Goal: Information Seeking & Learning: Learn about a topic

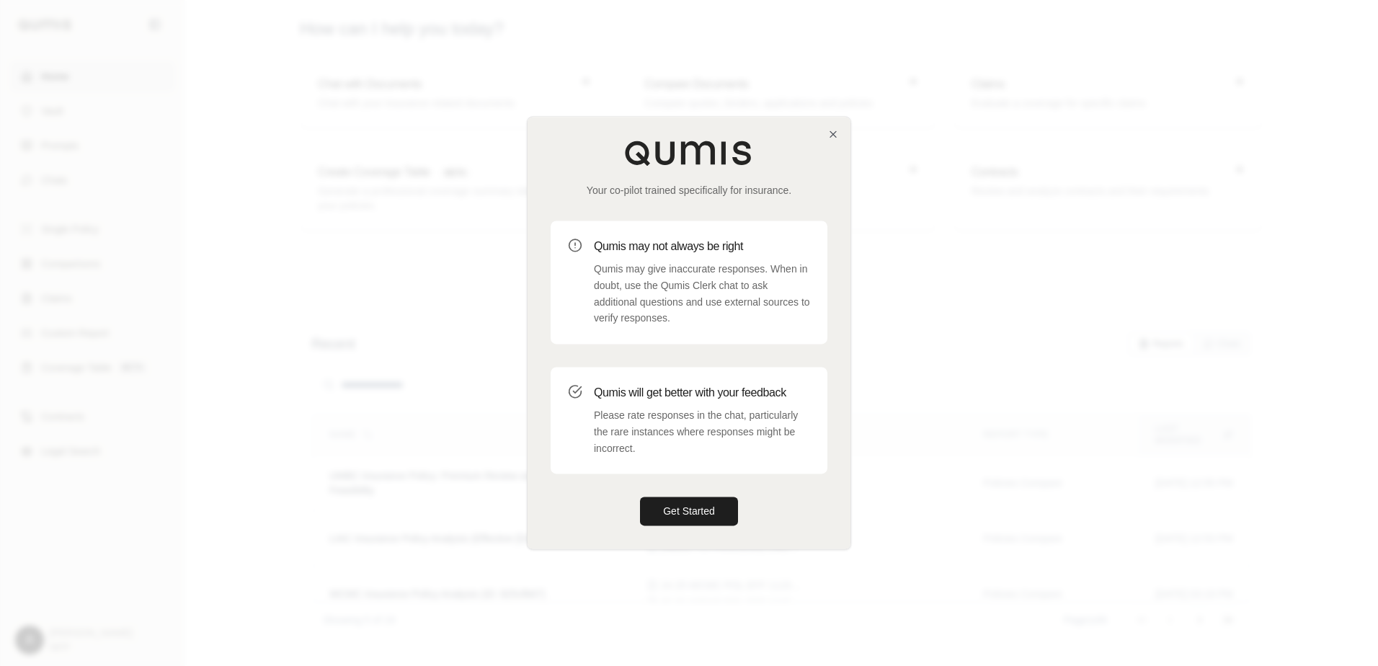
click at [833, 125] on div "Your co-pilot trained specifically for insurance. Qumis may not always be right…" at bounding box center [689, 333] width 323 height 432
click at [835, 133] on icon "button" at bounding box center [833, 134] width 6 height 6
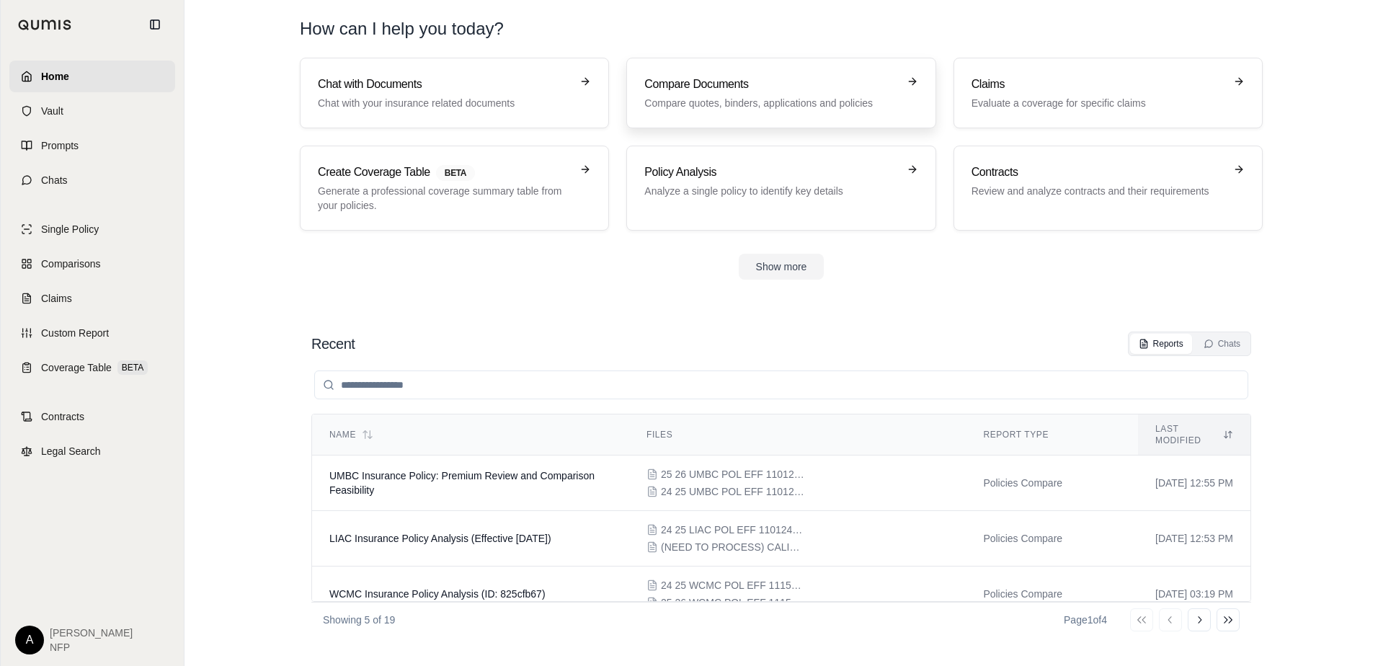
click at [718, 82] on h3 "Compare Documents" at bounding box center [770, 84] width 253 height 17
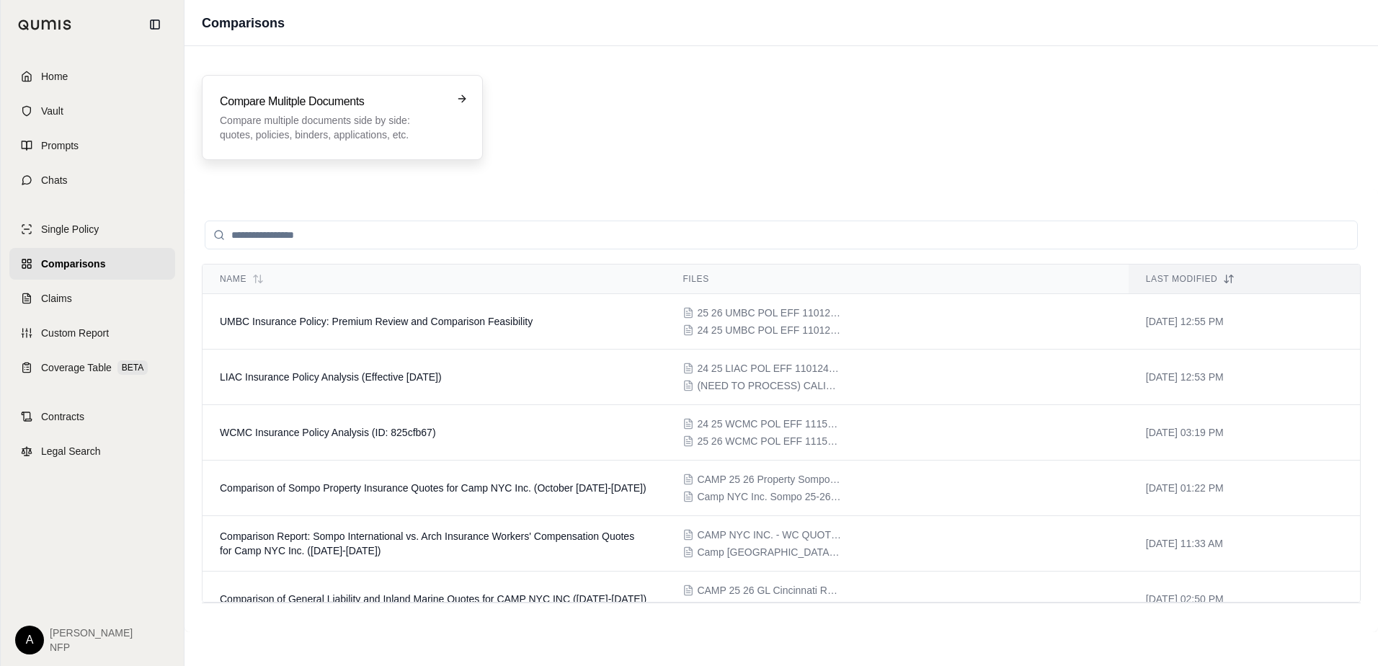
click at [280, 111] on div "Compare Mulitple Documents Compare multiple documents side by side: quotes, pol…" at bounding box center [332, 117] width 225 height 49
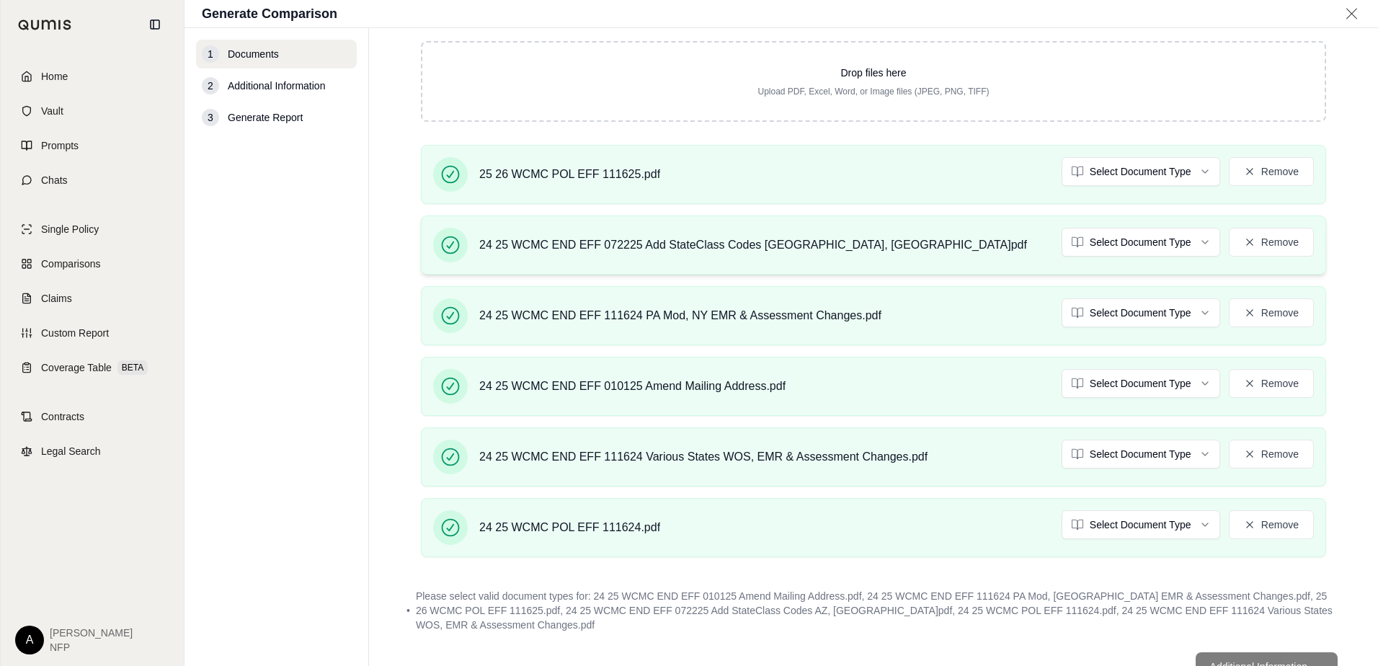
scroll to position [368, 0]
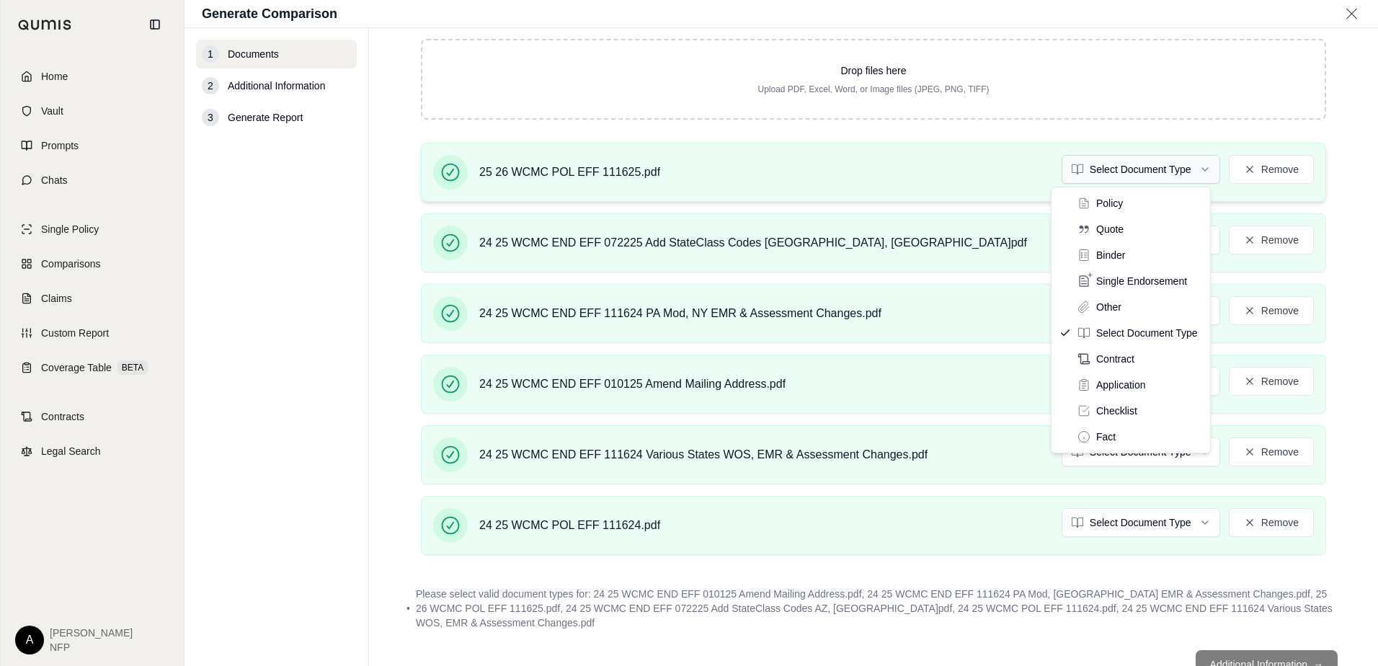
click at [1157, 180] on html "Home Vault Prompts Chats Single Policy Comparisons Claims Custom Report Coverag…" at bounding box center [689, 333] width 1378 height 666
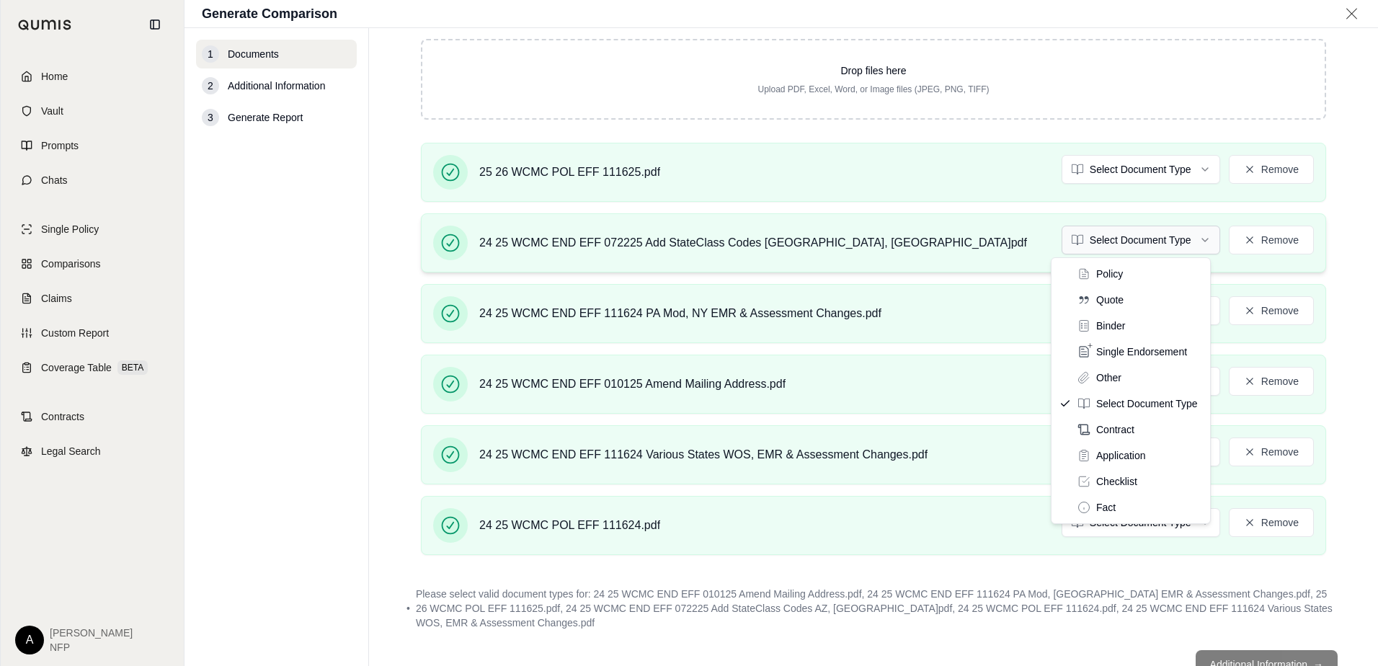
click at [1119, 249] on html "Home Vault Prompts Chats Single Policy Comparisons Claims Custom Report Coverag…" at bounding box center [689, 333] width 1378 height 666
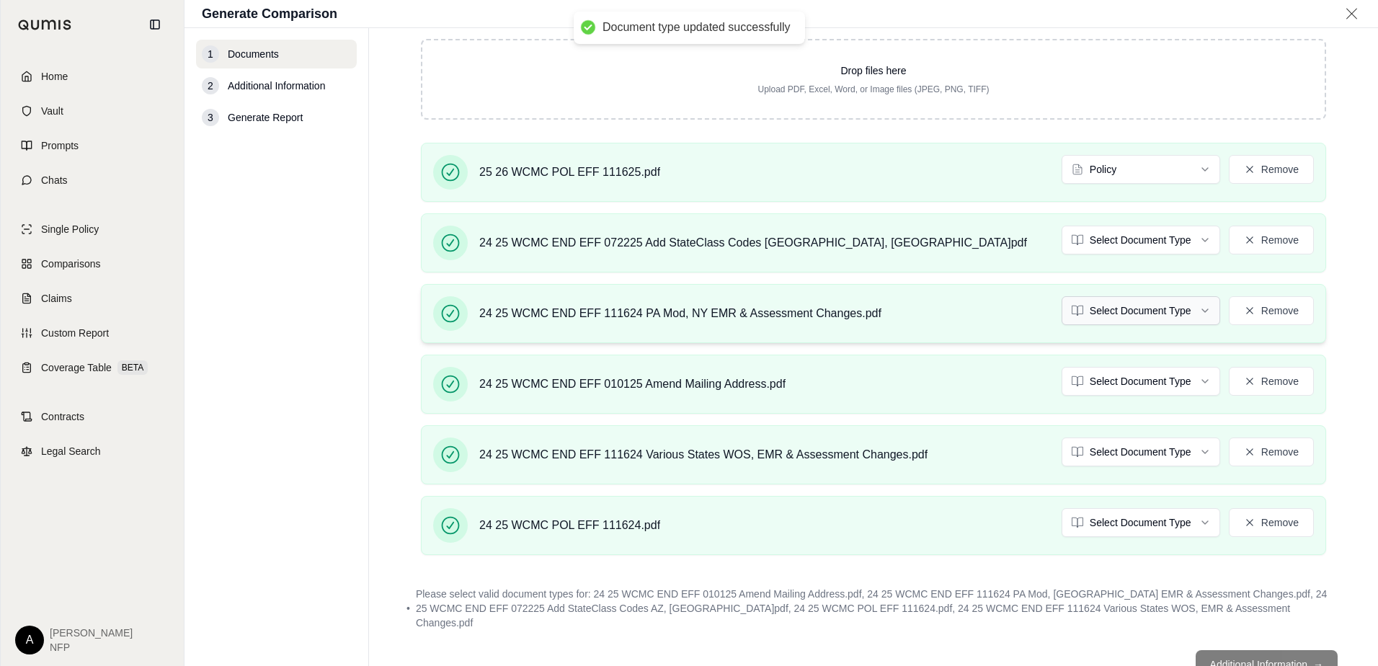
click at [1109, 313] on html "Document type updated successfully Home Vault Prompts Chats Single Policy Compa…" at bounding box center [689, 333] width 1378 height 666
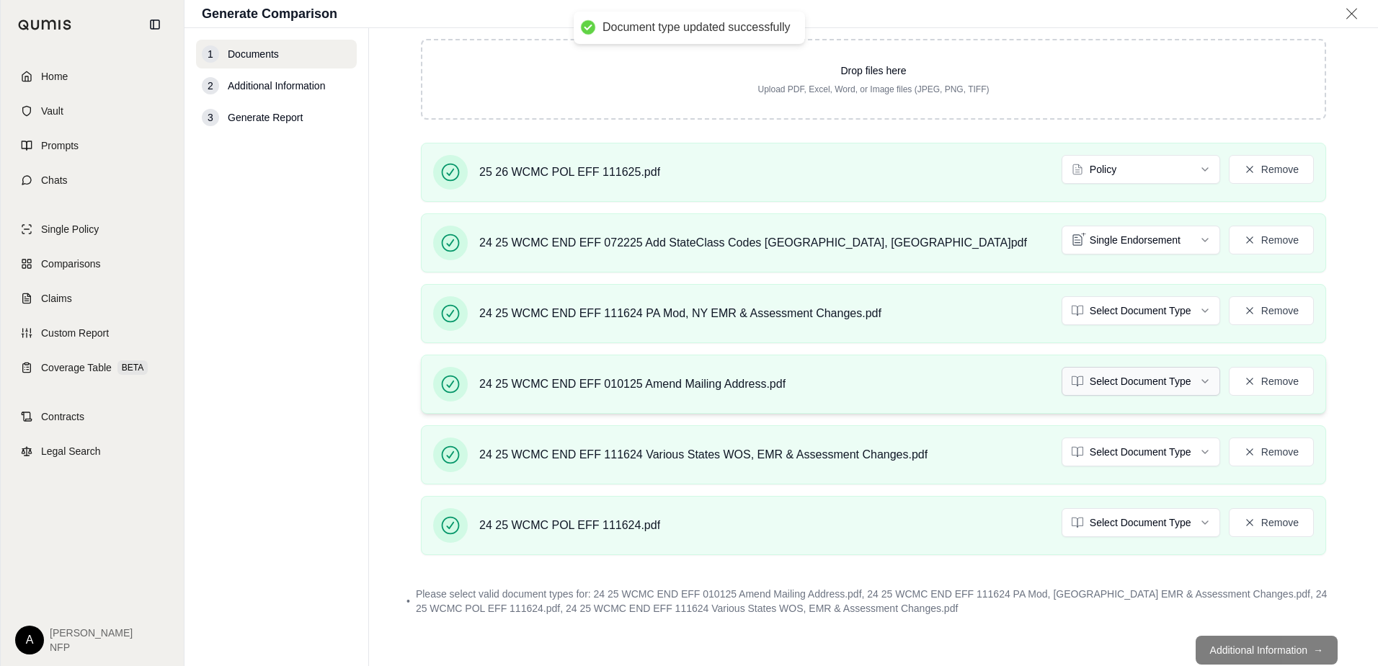
click at [1122, 378] on html "Document type updated successfully Home Vault Prompts Chats Single Policy Compa…" at bounding box center [689, 333] width 1378 height 666
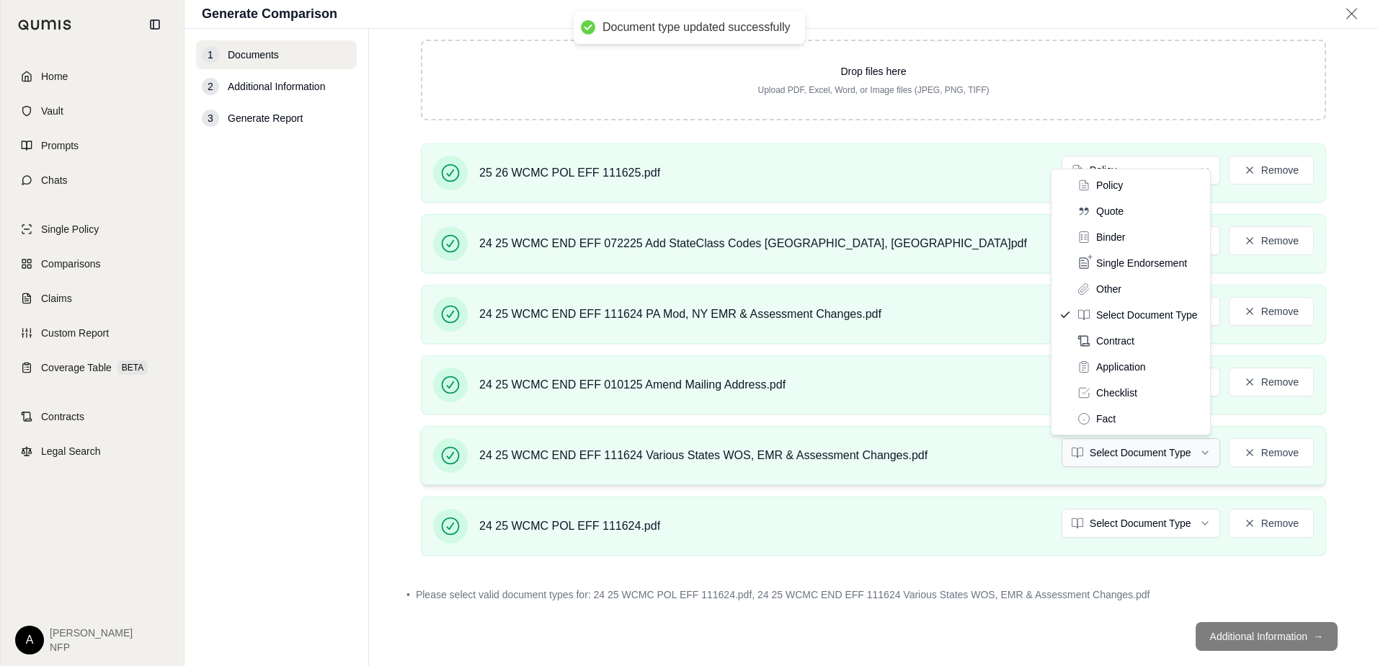
click at [1122, 456] on html "Document type updated successfully Document type updated successfully Home Vaul…" at bounding box center [689, 333] width 1378 height 666
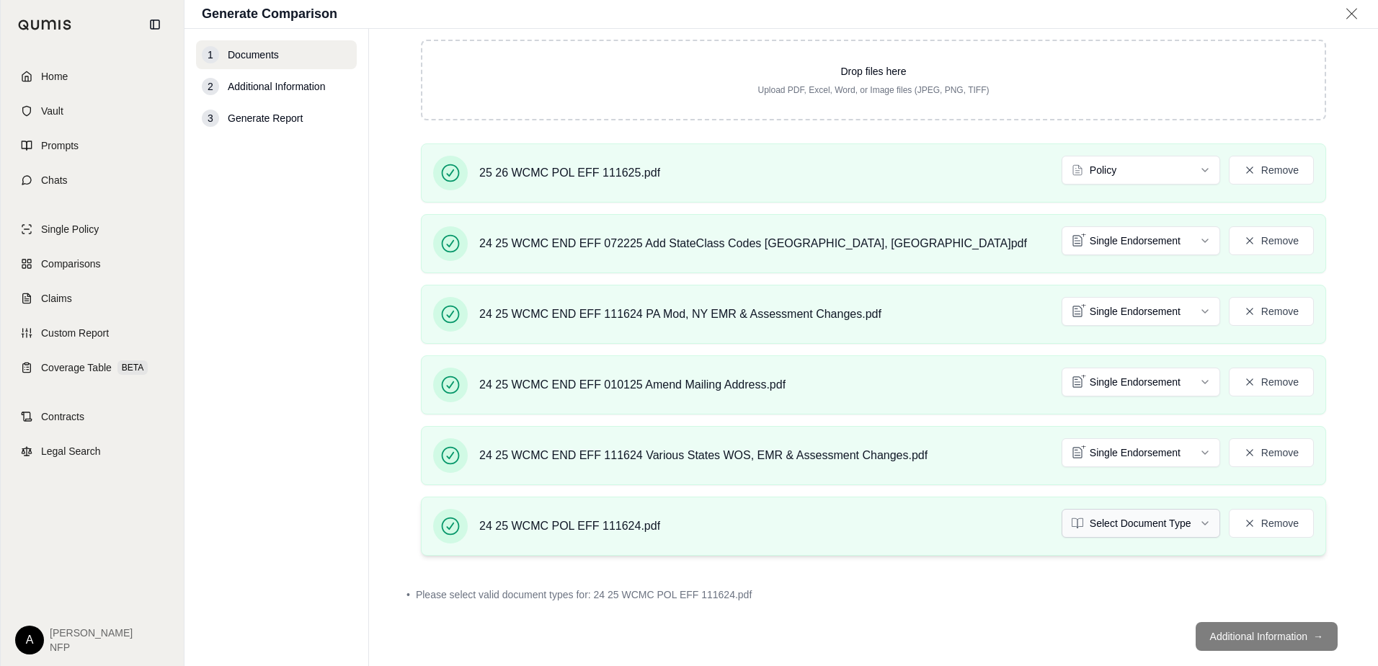
click at [1114, 525] on html "Document type updated successfully Home Vault Prompts Chats Single Policy Compa…" at bounding box center [689, 333] width 1378 height 666
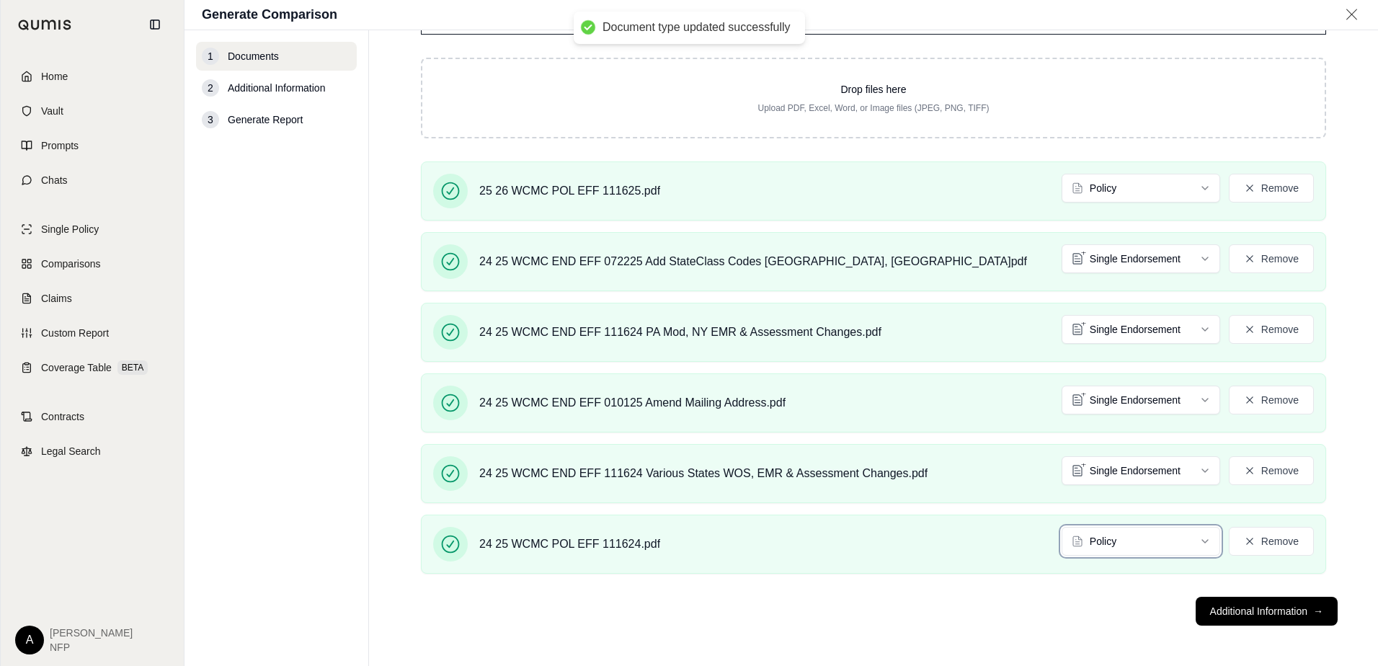
scroll to position [352, 0]
click at [1257, 612] on button "Additional Information →" at bounding box center [1267, 611] width 142 height 29
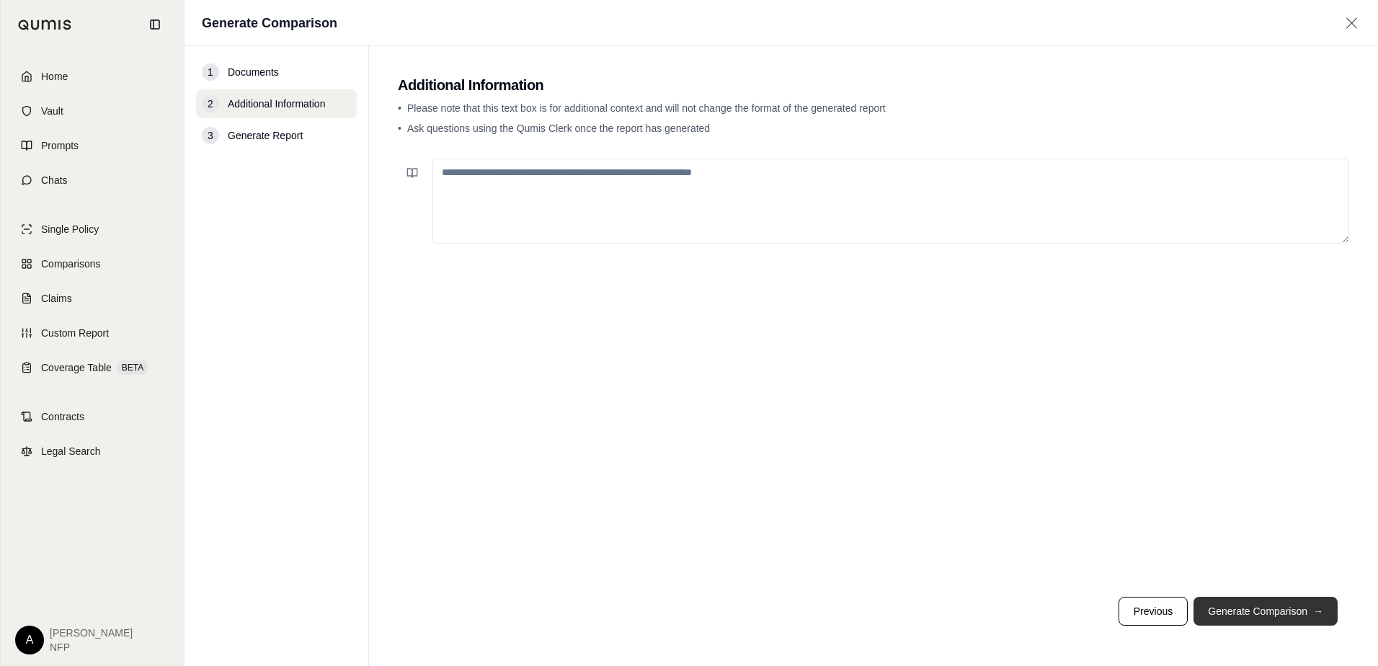
scroll to position [0, 0]
click at [1257, 612] on button "Generate Comparison →" at bounding box center [1266, 611] width 144 height 29
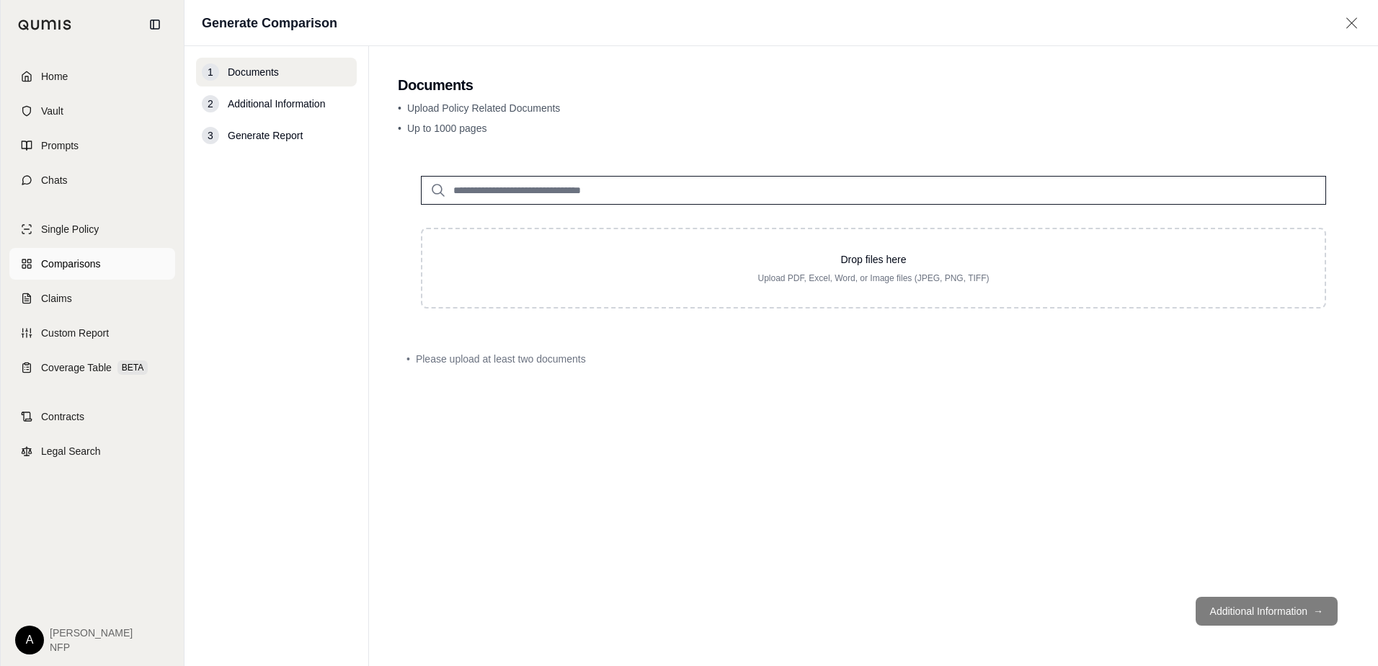
click at [98, 267] on span "Comparisons" at bounding box center [70, 264] width 59 height 14
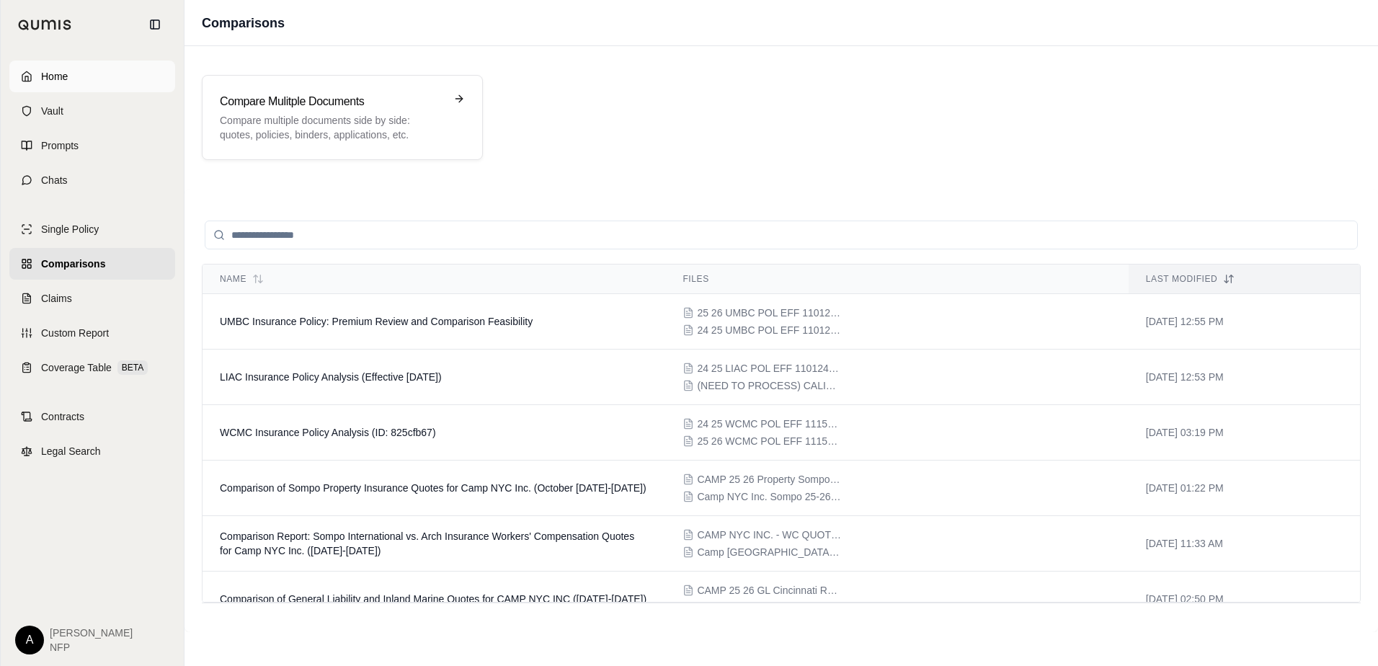
click at [53, 69] on span "Home" at bounding box center [54, 76] width 27 height 14
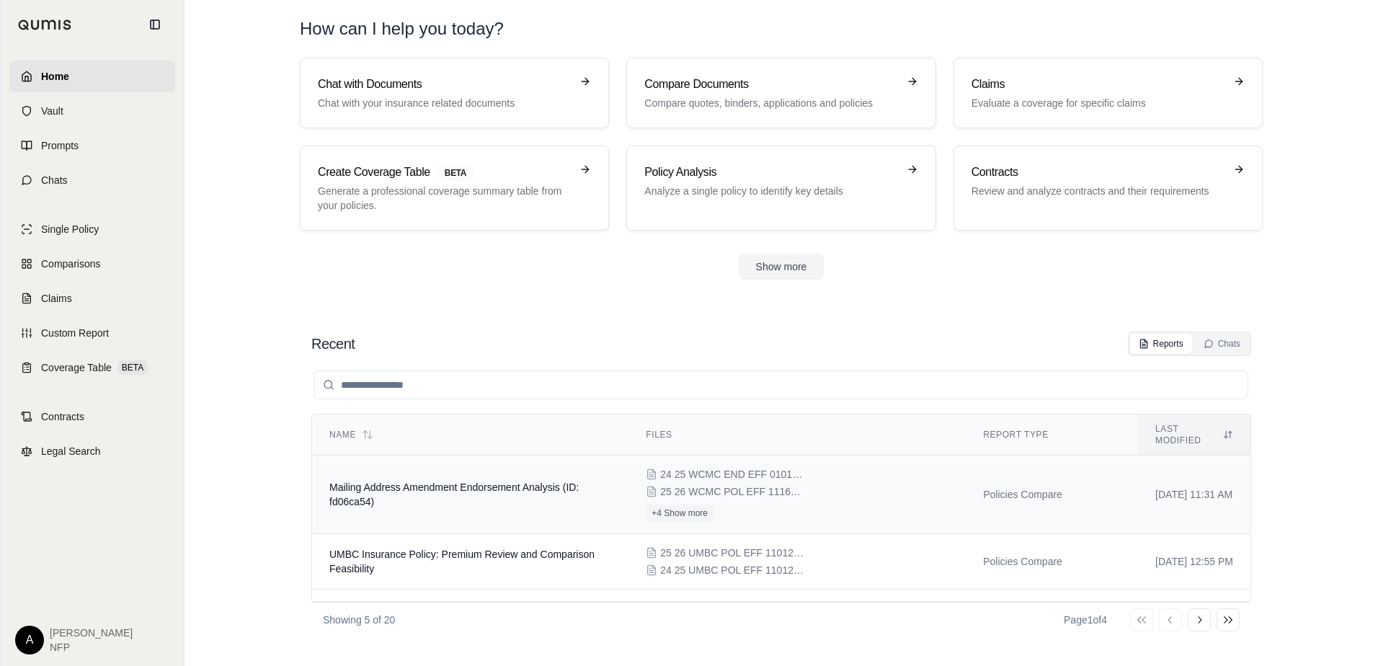
click at [646, 471] on div "24 25 WCMC END EFF 010125 Amend Mailing Address.pdf 25 26 WCMC POL EFF 111625.p…" at bounding box center [797, 494] width 303 height 55
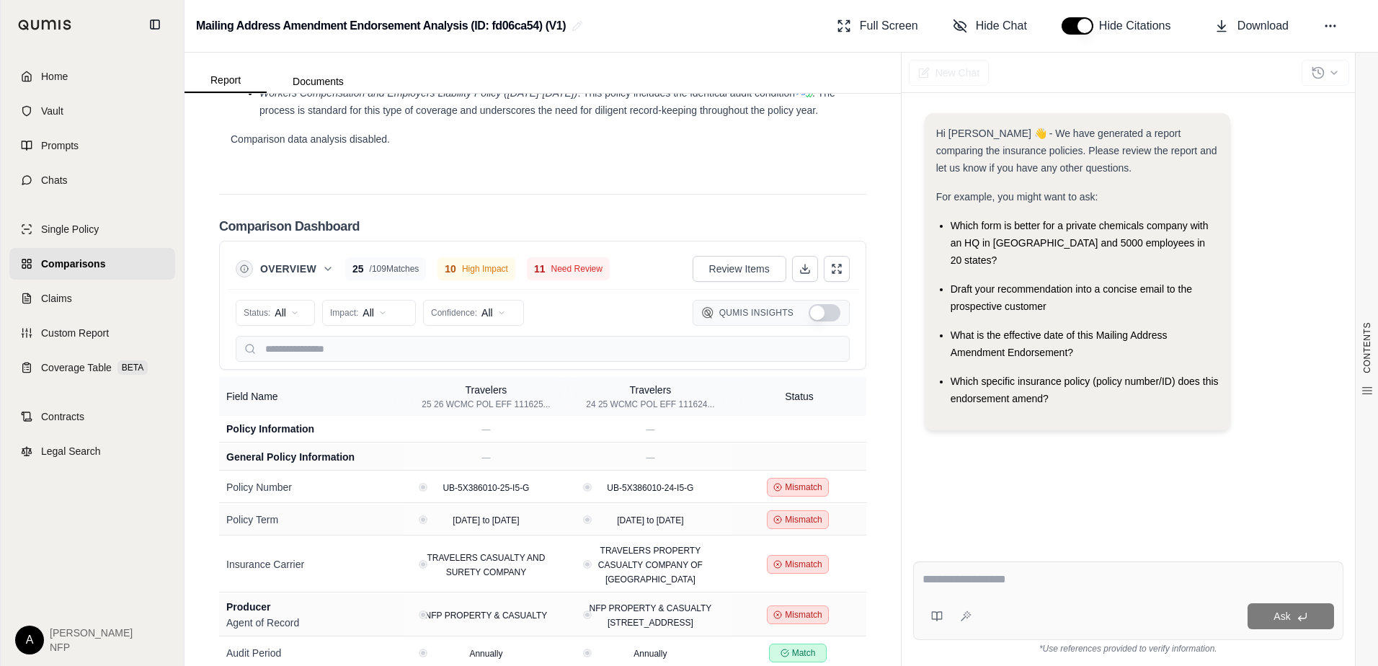
scroll to position [3048, 0]
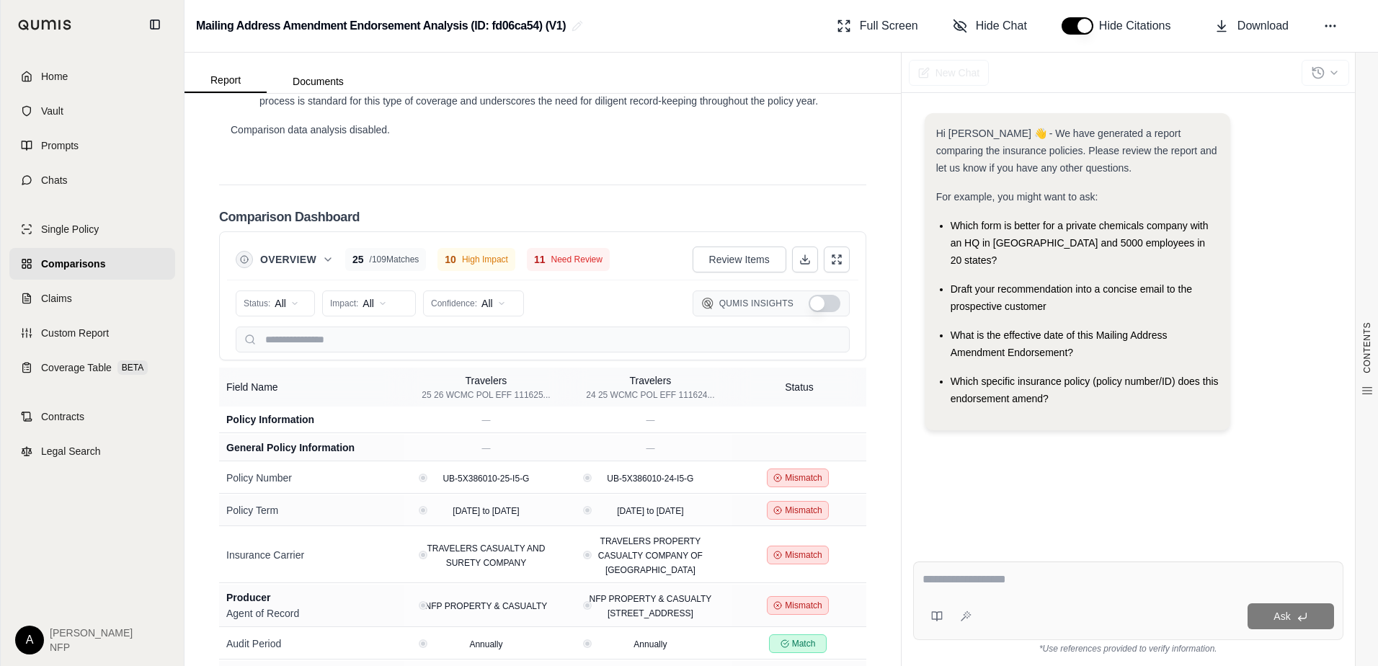
click at [411, 254] on span "/ 109 Matches" at bounding box center [395, 260] width 50 height 12
click at [479, 254] on span "High Impact" at bounding box center [485, 260] width 46 height 12
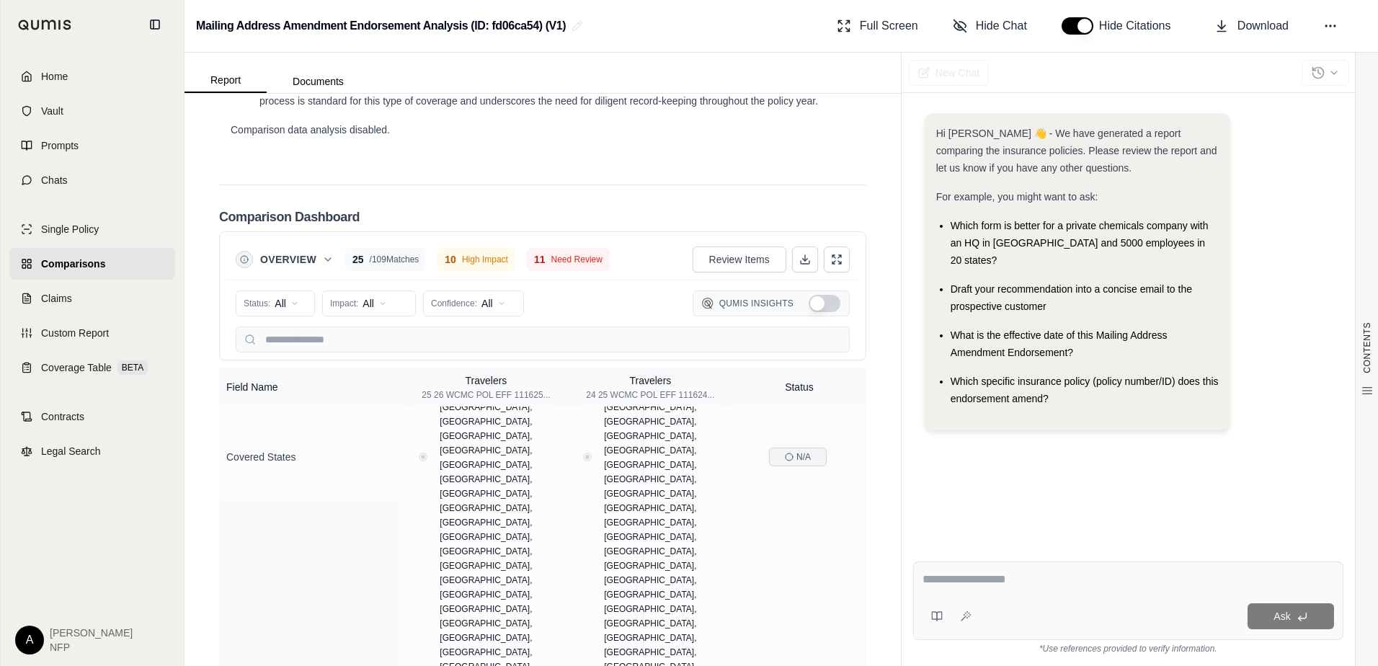
click at [1106, 476] on div "Hi Alison 👋 - We have generated a report comparing the insurance policies. Plea…" at bounding box center [1128, 320] width 430 height 437
click at [838, 261] on icon at bounding box center [839, 262] width 3 height 3
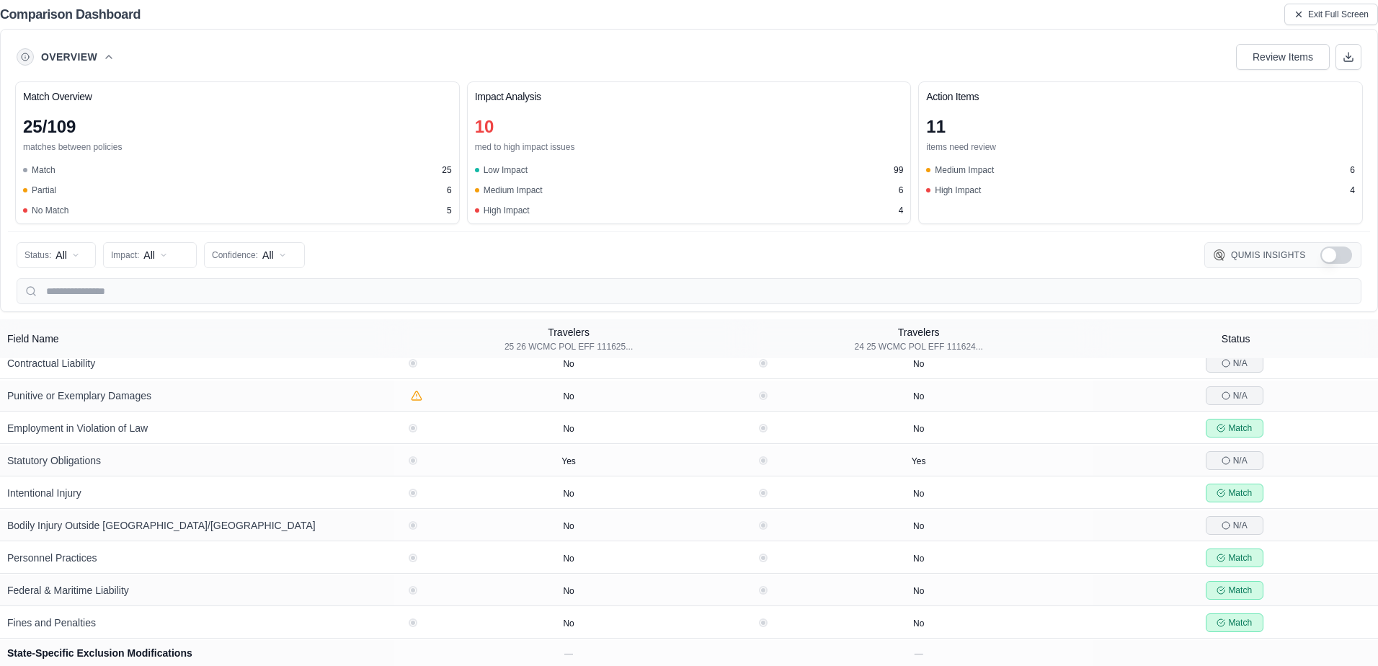
drag, startPoint x: 1186, startPoint y: 38, endPoint x: 1042, endPoint y: 41, distance: 144.2
click at [1042, 41] on div "Overview Review Items" at bounding box center [689, 57] width 1362 height 40
click at [1122, 125] on div "11" at bounding box center [1140, 126] width 429 height 23
drag, startPoint x: 463, startPoint y: 234, endPoint x: 889, endPoint y: 235, distance: 426.0
click at [889, 235] on div "Status: All Impact: All Confidence: All Qumis Insights" at bounding box center [689, 267] width 1362 height 73
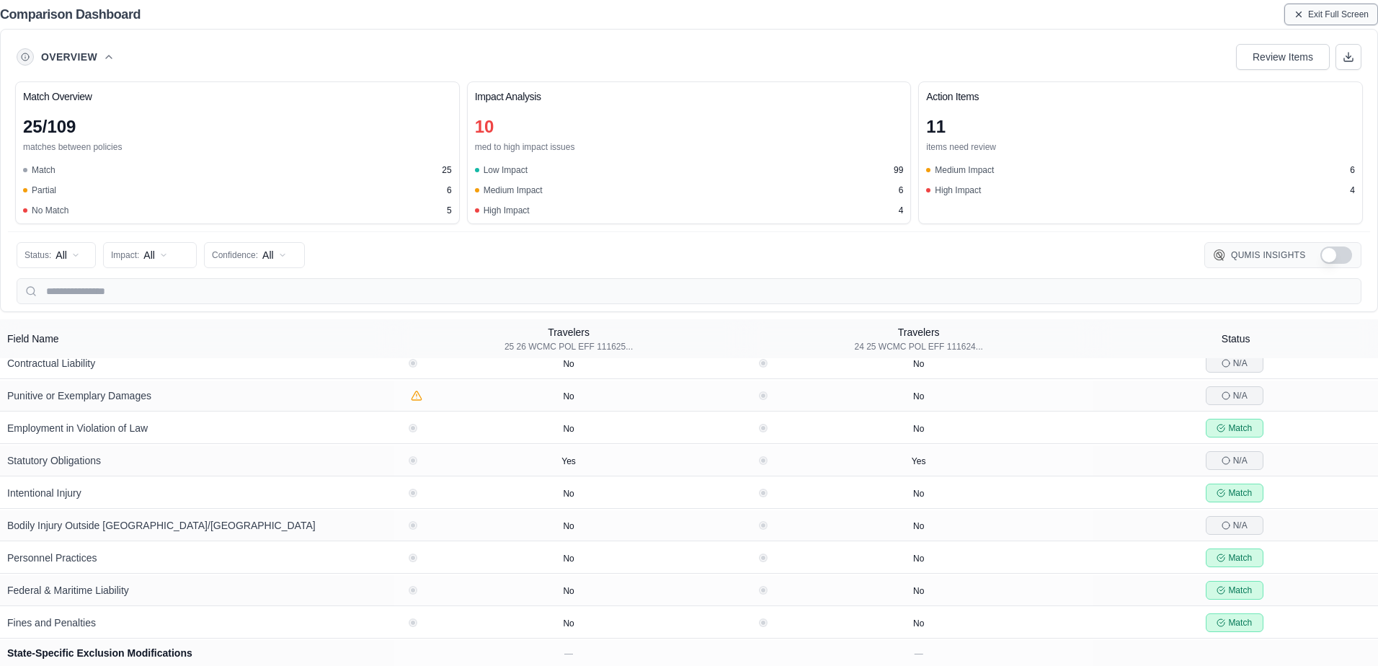
click at [1302, 17] on icon at bounding box center [1299, 14] width 10 height 10
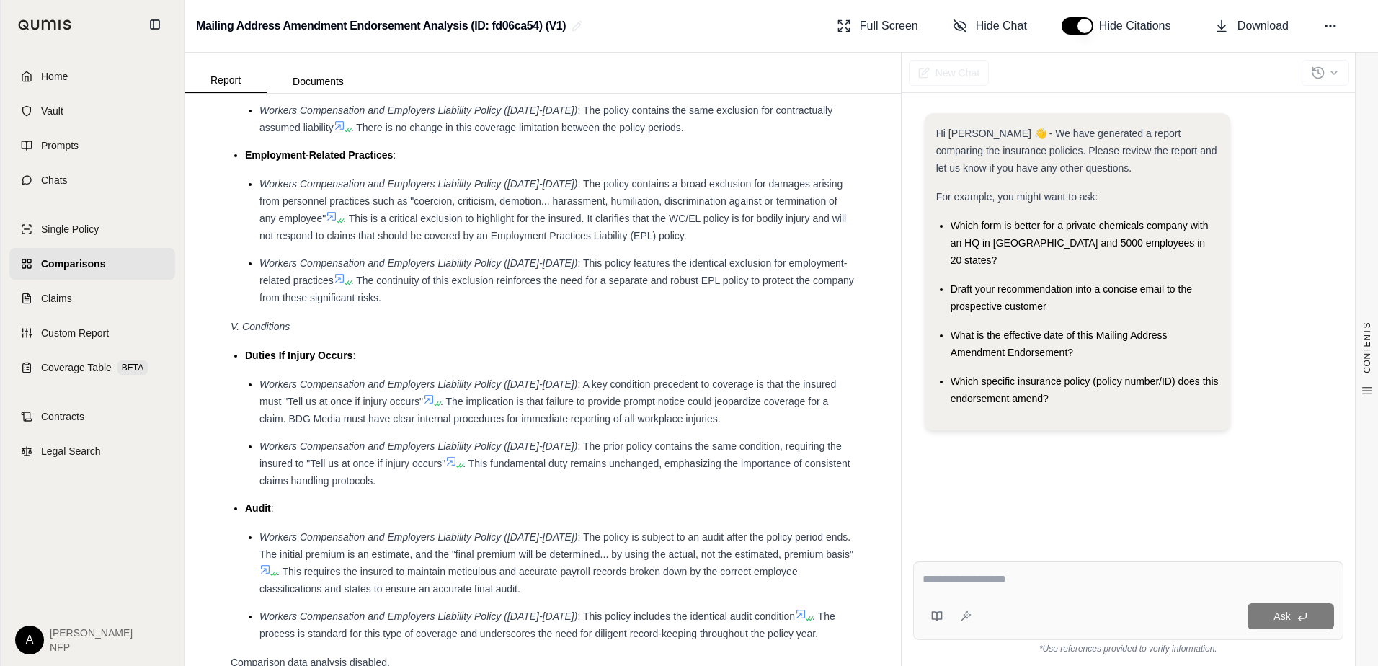
scroll to position [5333, 0]
click at [1333, 22] on icon at bounding box center [1330, 26] width 14 height 14
click at [109, 553] on div "Home Vault Prompts Chats Single Policy Comparisons Claims Custom Report Coverag…" at bounding box center [92, 357] width 183 height 617
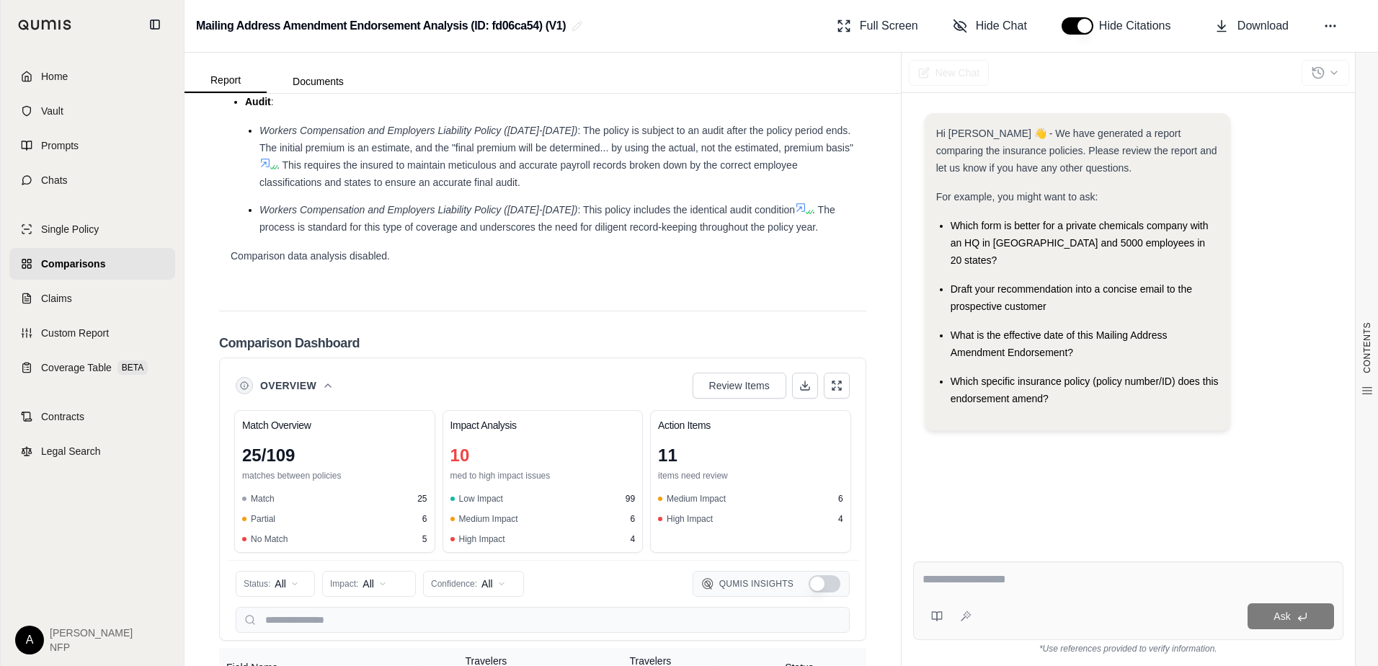
scroll to position [3048, 0]
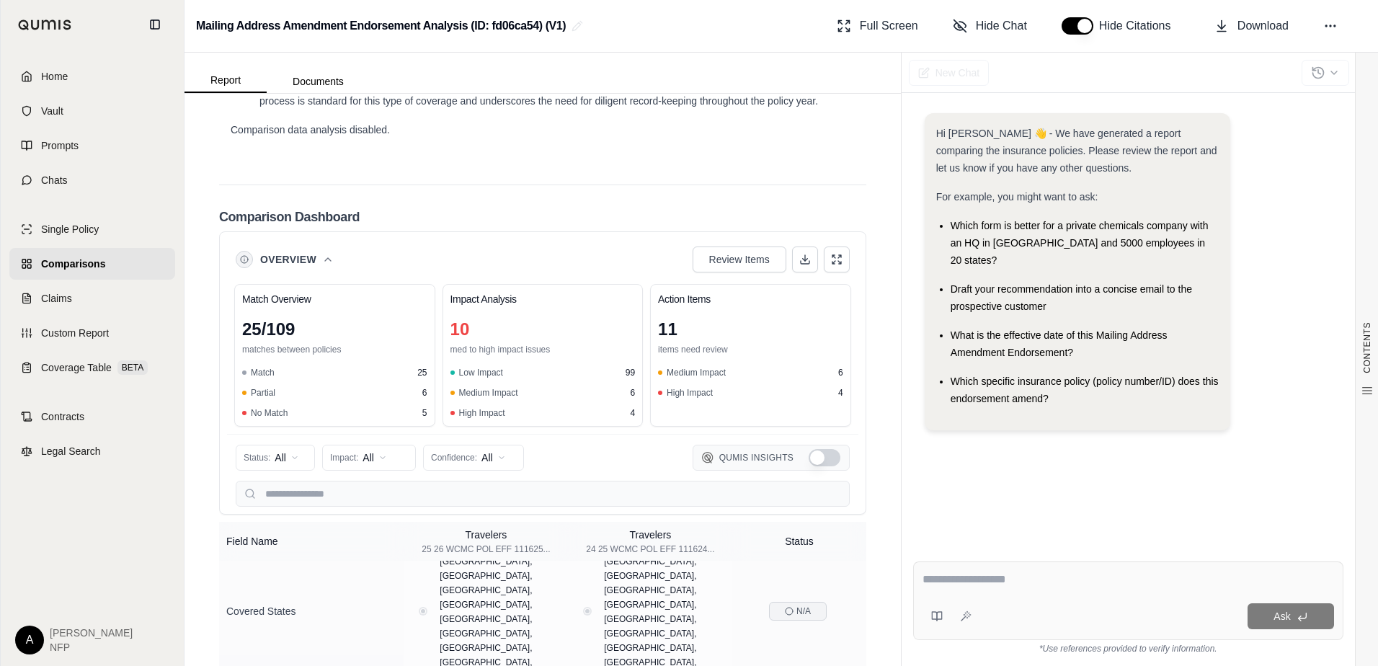
drag, startPoint x: 848, startPoint y: 453, endPoint x: 840, endPoint y: 582, distance: 129.3
drag, startPoint x: 866, startPoint y: 502, endPoint x: 878, endPoint y: 655, distance: 154.0
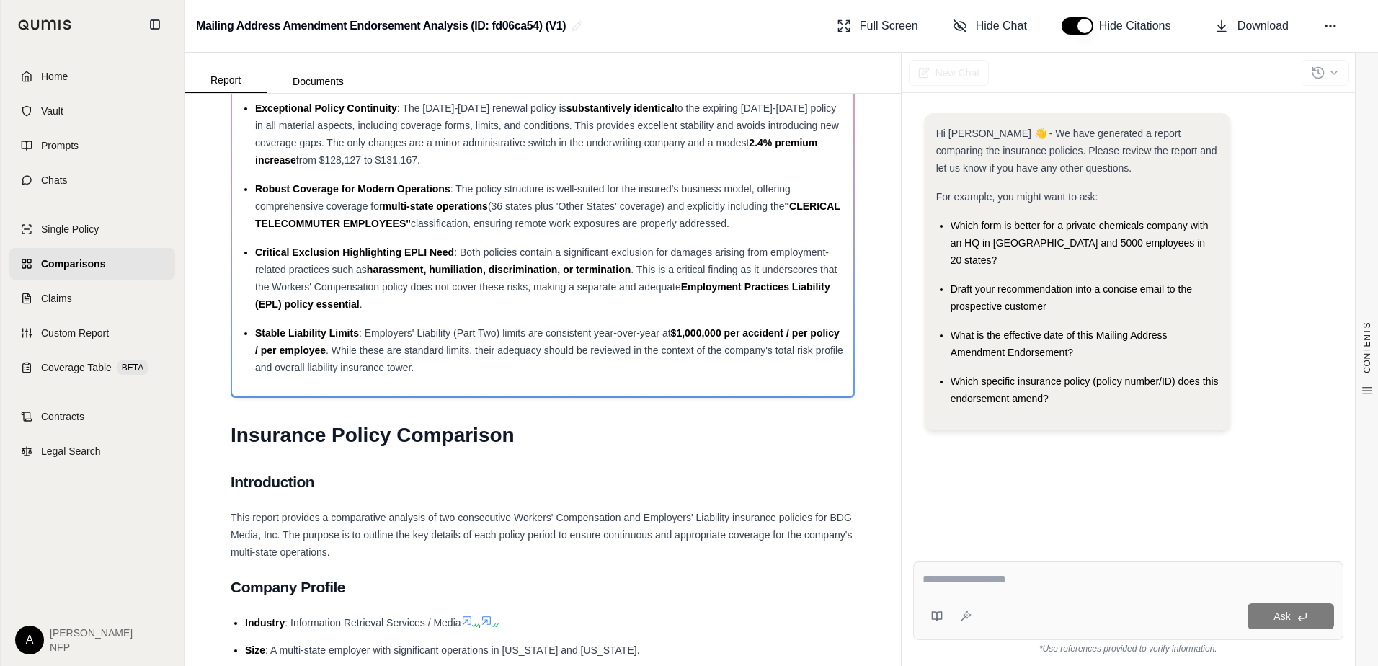
drag, startPoint x: 848, startPoint y: 452, endPoint x: 843, endPoint y: 703, distance: 250.9
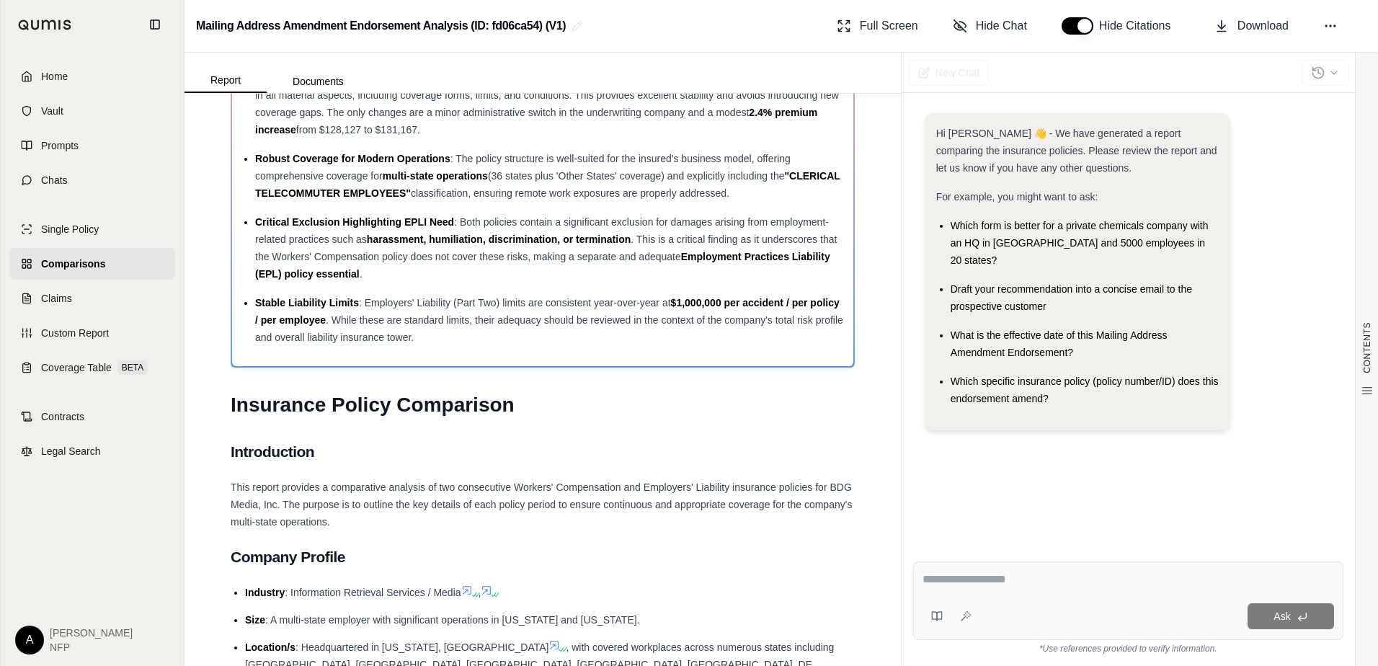
scroll to position [0, 0]
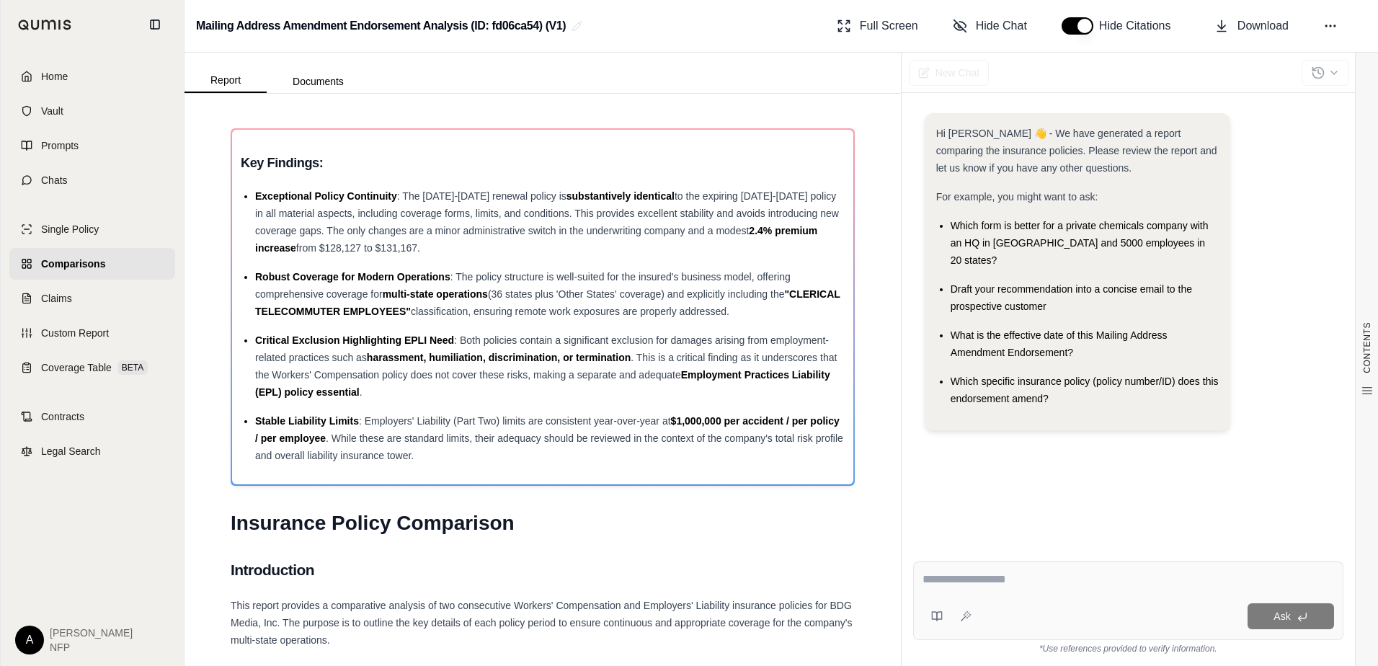
click at [1339, 74] on div at bounding box center [1326, 73] width 48 height 32
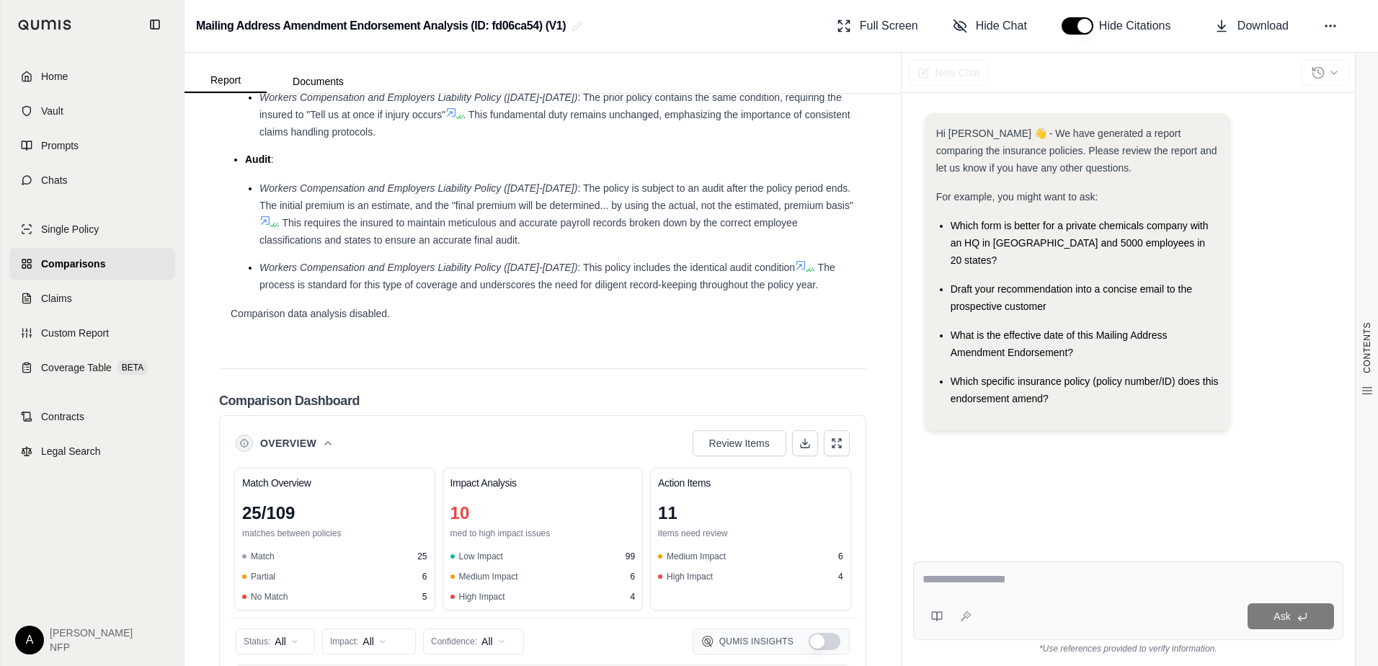
scroll to position [3048, 0]
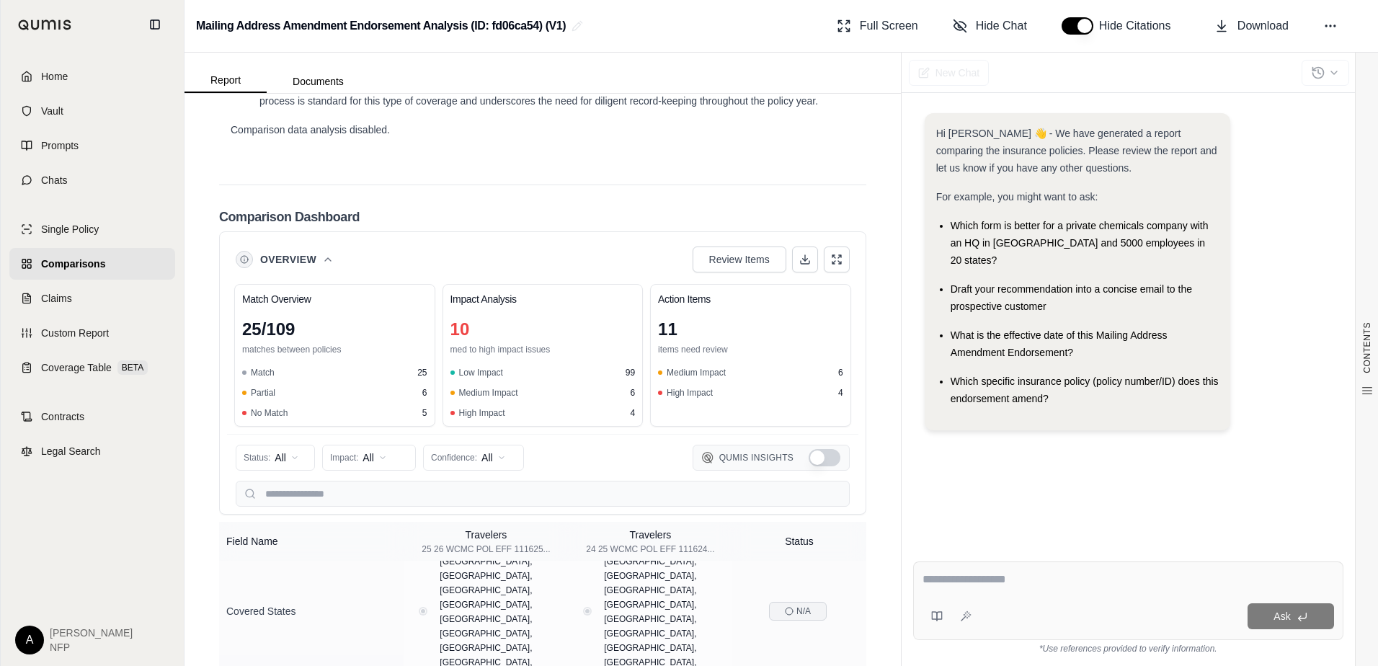
drag, startPoint x: 613, startPoint y: 396, endPoint x: 889, endPoint y: 379, distance: 277.3
click at [889, 365] on div "CONTENTS Table of Contents Key Findings: INSURANCE POLICY COMPARISON Introducti…" at bounding box center [543, 380] width 716 height 572
drag, startPoint x: 49, startPoint y: 32, endPoint x: 51, endPoint y: 25, distance: 7.5
click at [49, 32] on div at bounding box center [44, 25] width 77 height 34
click at [51, 25] on img at bounding box center [45, 24] width 54 height 11
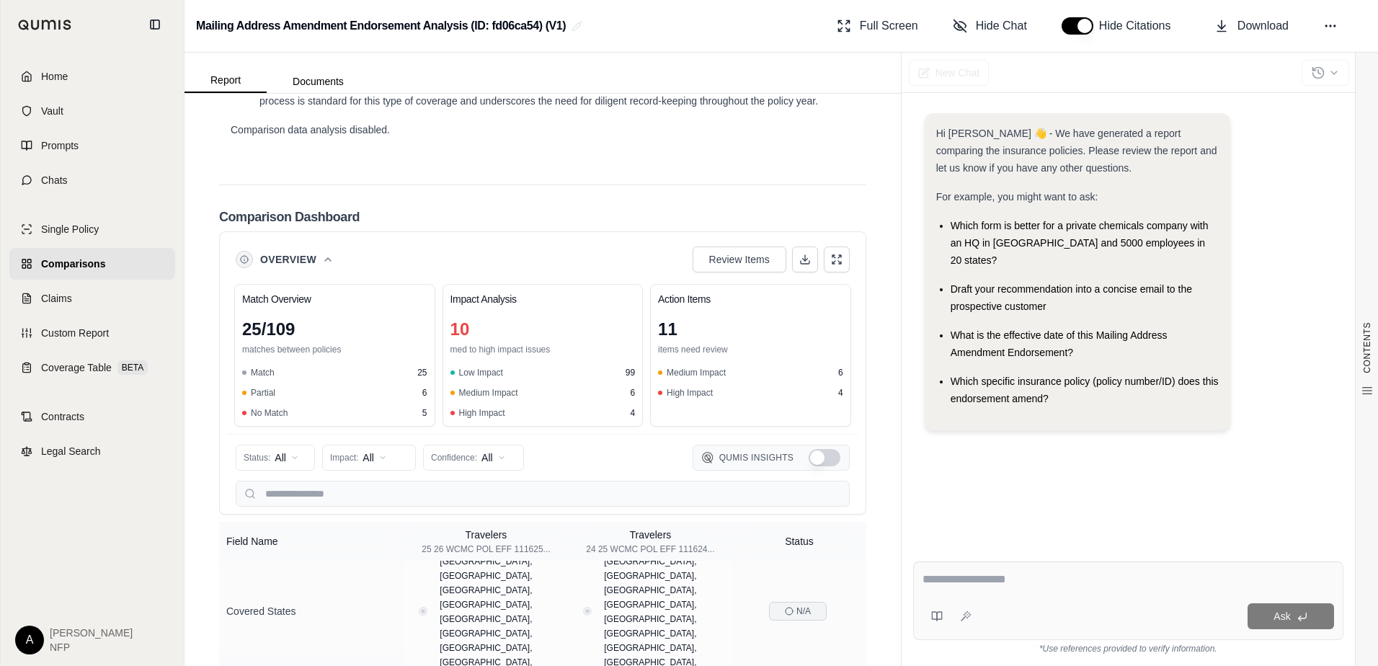
click at [59, 77] on span "Home" at bounding box center [54, 76] width 27 height 14
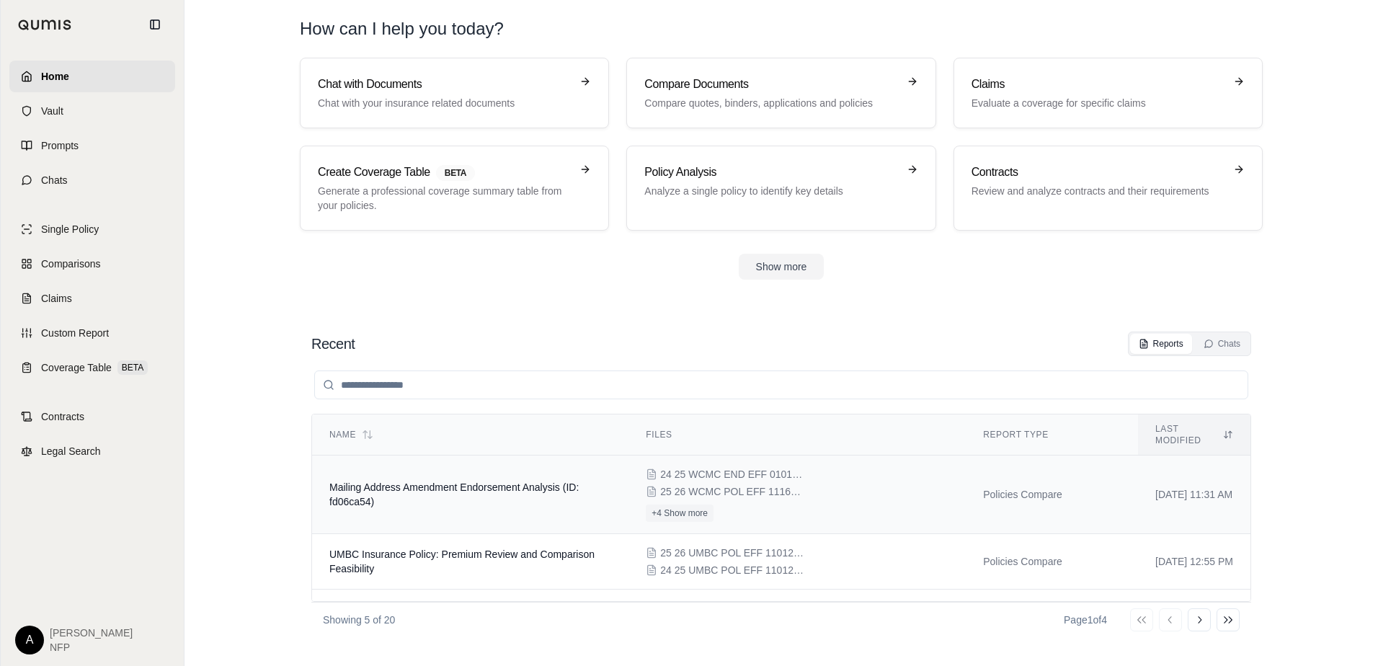
click at [407, 481] on span "Mailing Address Amendment Endorsement Analysis (ID: fd06ca54)" at bounding box center [453, 494] width 249 height 26
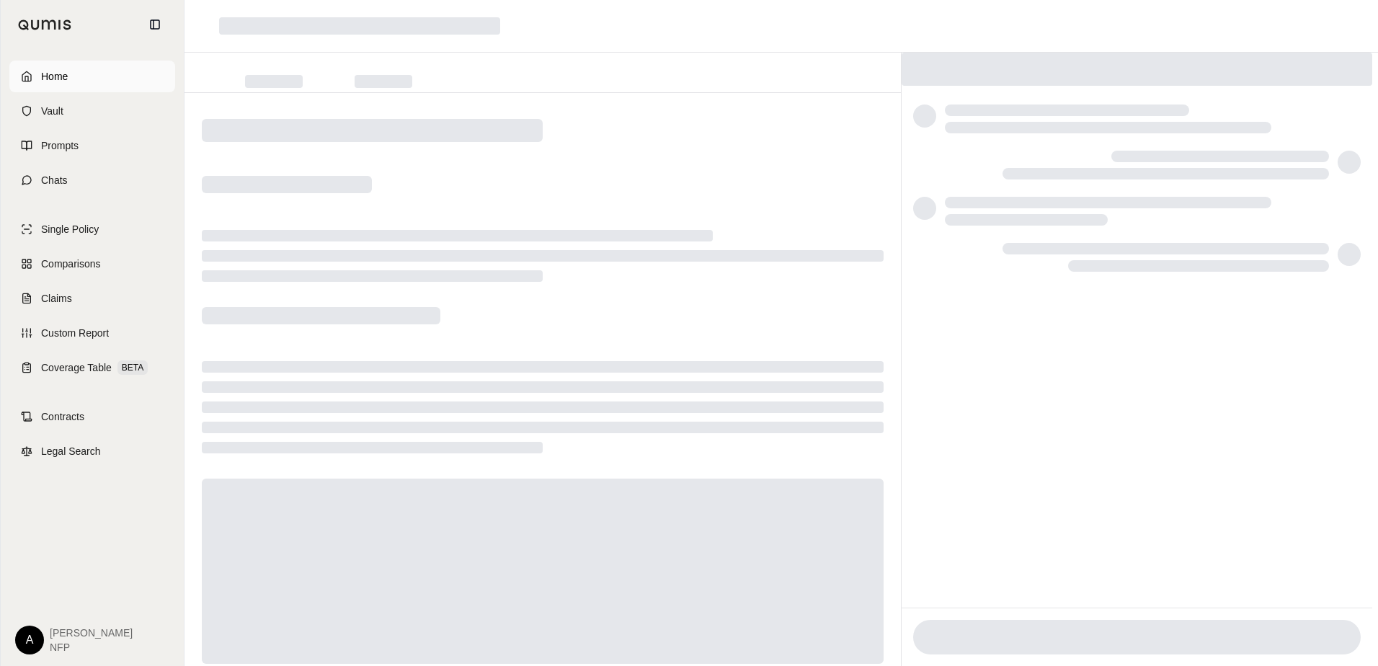
click at [65, 78] on span "Home" at bounding box center [54, 76] width 27 height 14
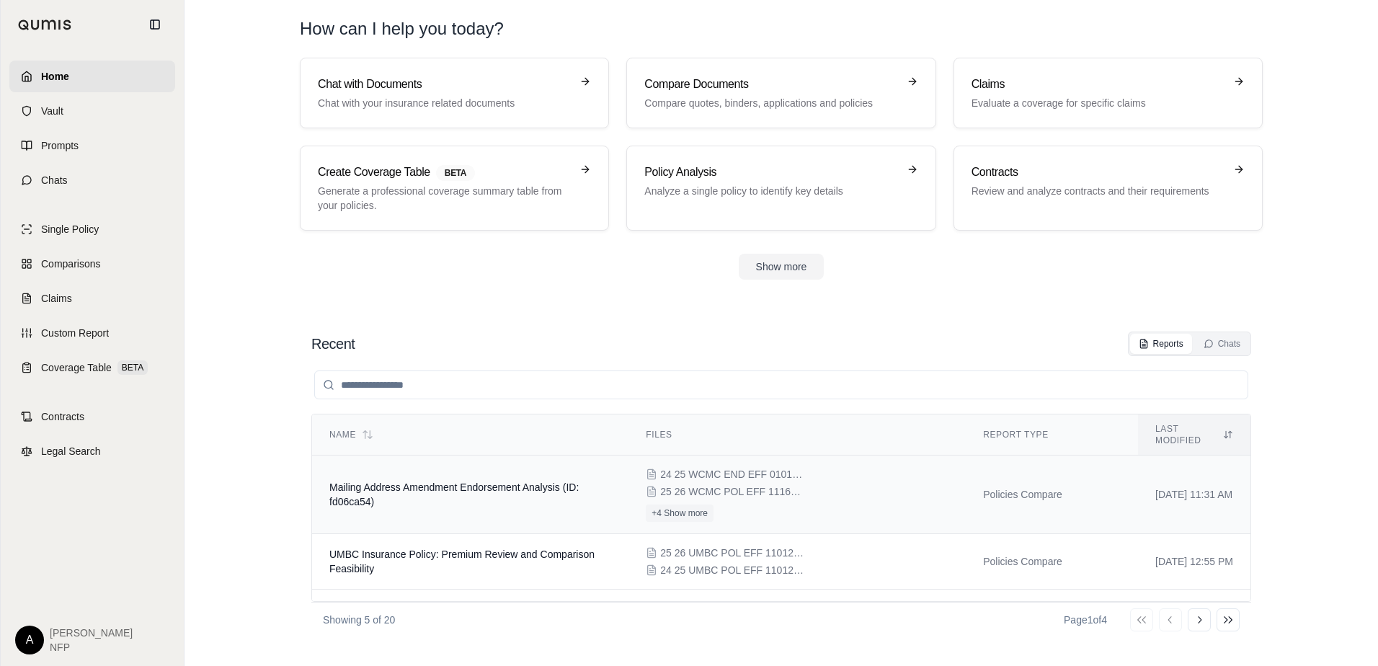
click at [889, 494] on div "24 25 WCMC END EFF 010125 Amend Mailing Address.pdf 25 26 WCMC POL EFF 111625.p…" at bounding box center [797, 494] width 303 height 55
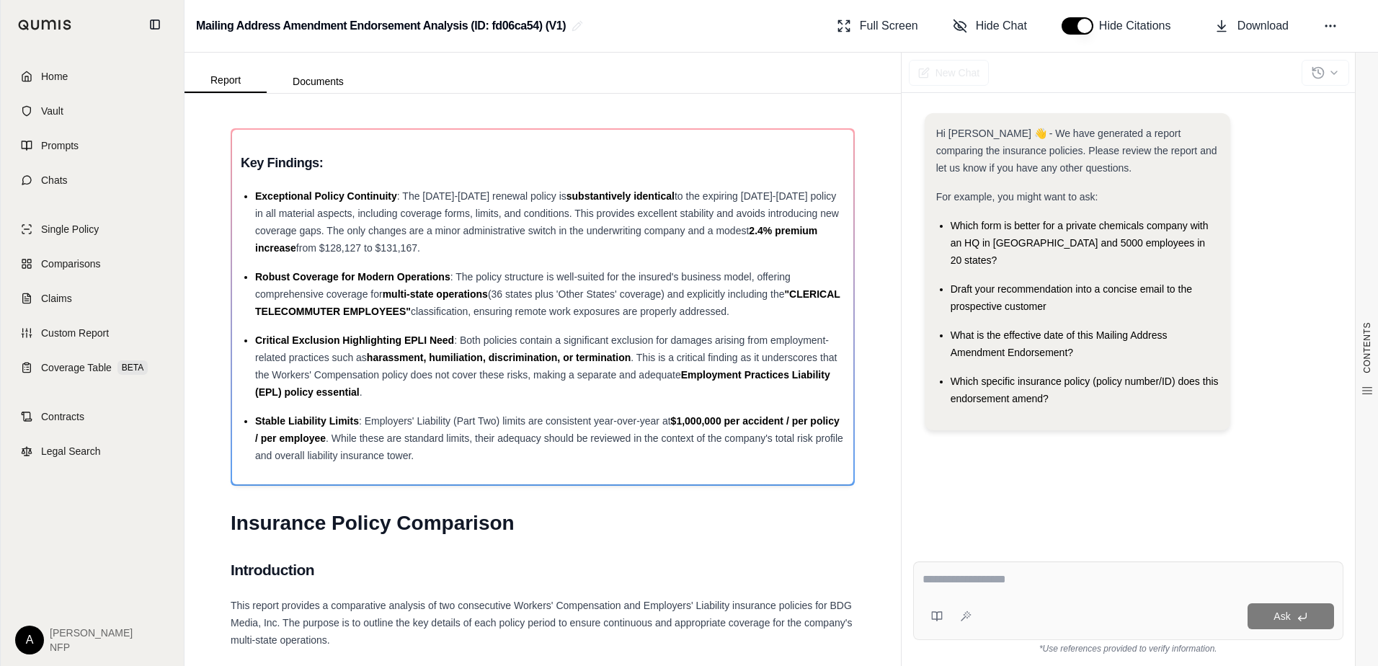
drag, startPoint x: 1350, startPoint y: 159, endPoint x: 1350, endPoint y: 171, distance: 12.3
click at [1350, 171] on div "Hi Alison 👋 - We have generated a report comparing the insurance policies. Plea…" at bounding box center [1128, 320] width 453 height 460
click at [1307, 469] on div "Hi Alison 👋 - We have generated a report comparing the insurance policies. Plea…" at bounding box center [1128, 320] width 430 height 437
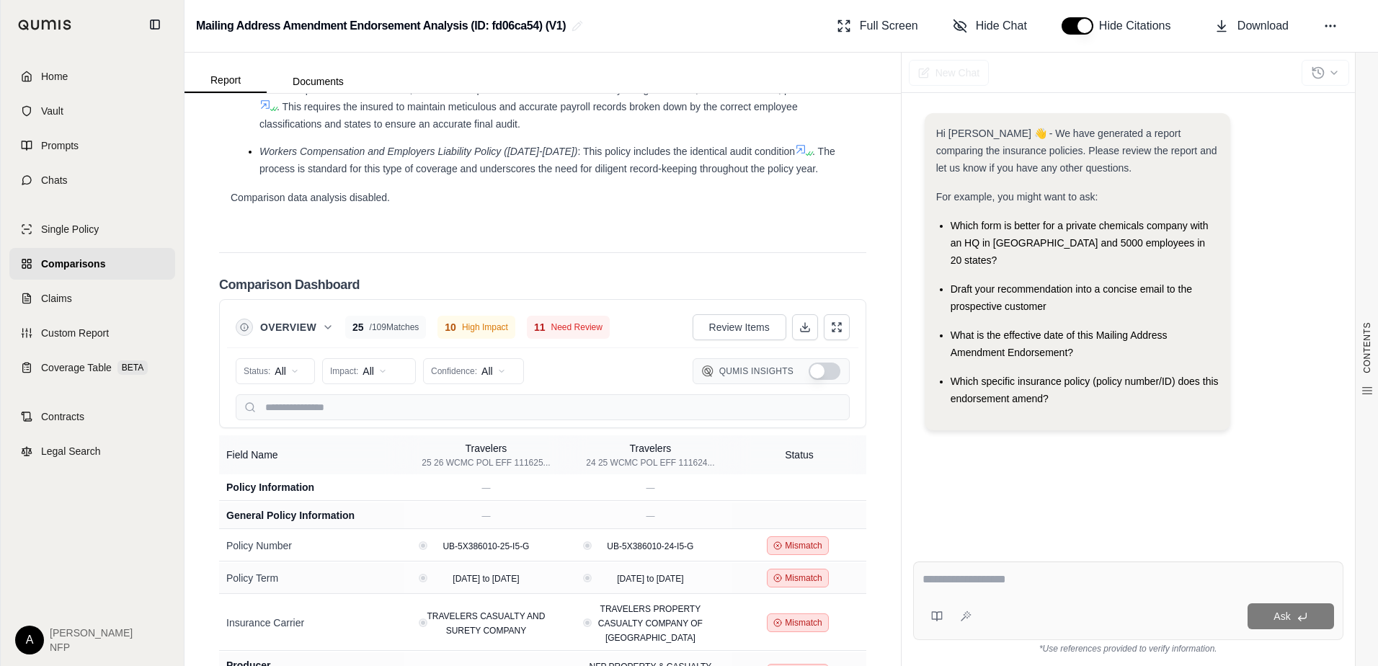
scroll to position [2985, 0]
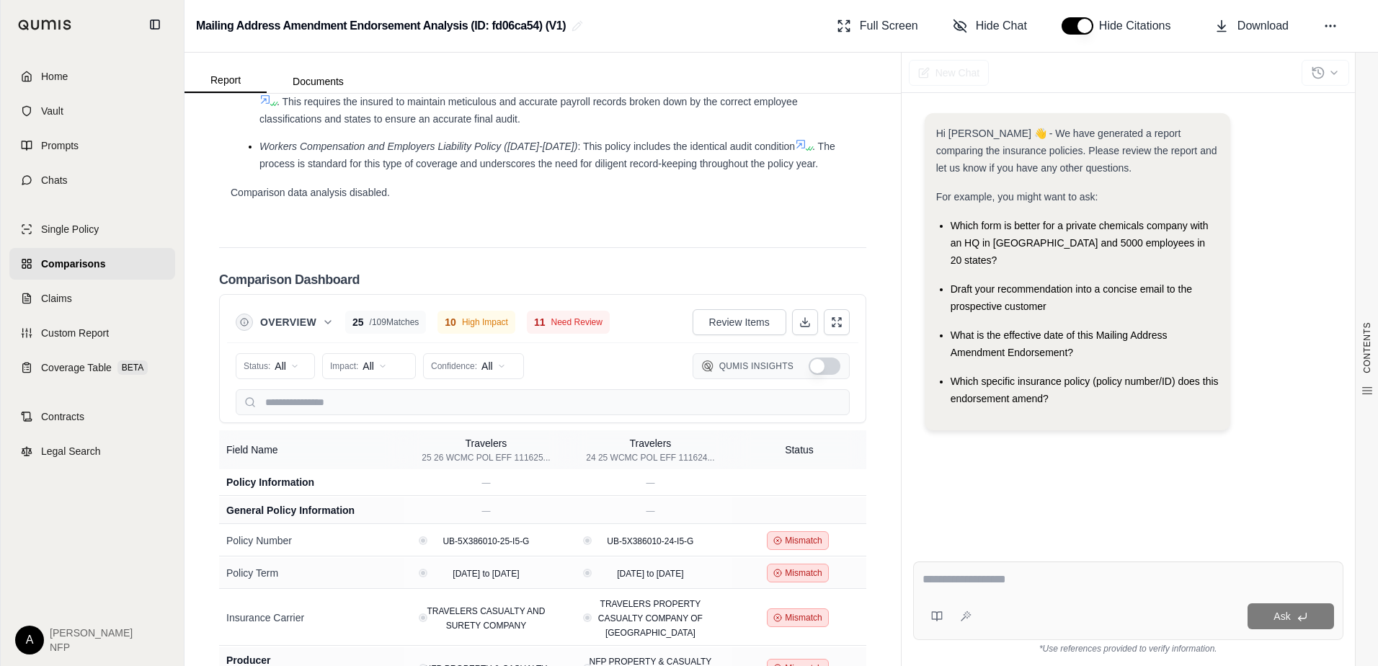
click at [66, 258] on span "Comparisons" at bounding box center [73, 264] width 64 height 14
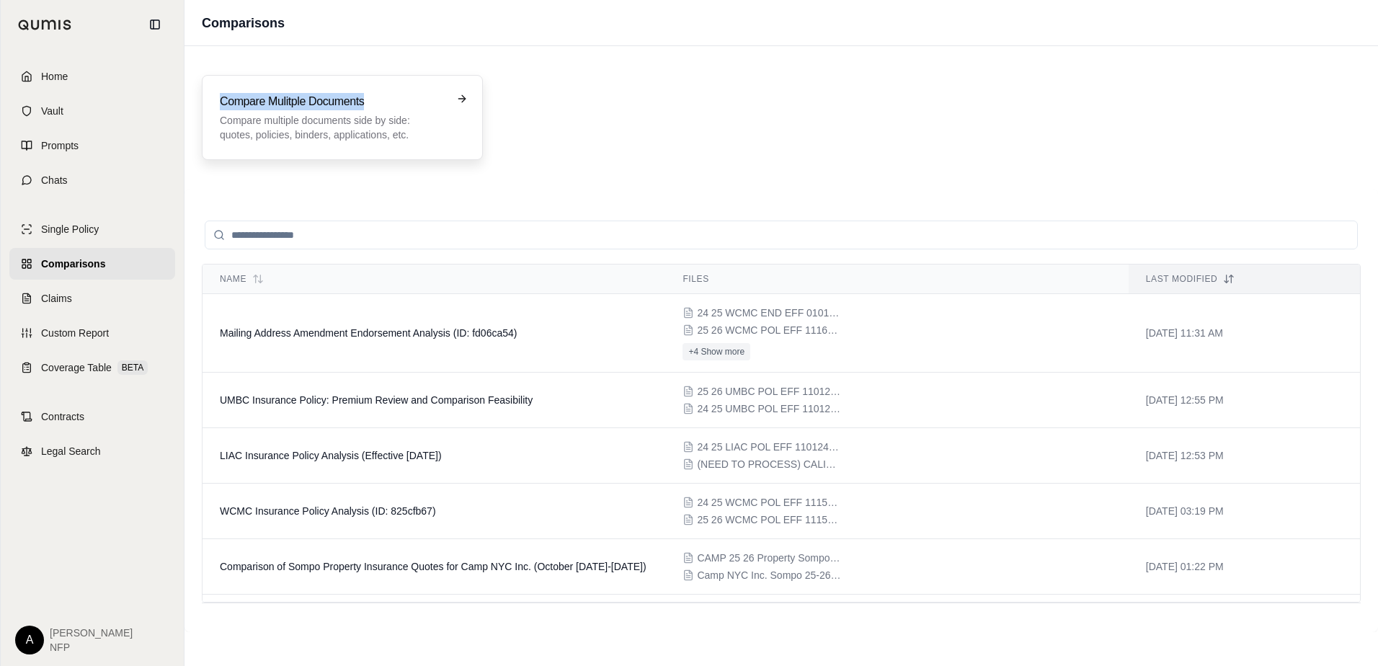
drag, startPoint x: 223, startPoint y: 65, endPoint x: 381, endPoint y: 103, distance: 161.7
click at [381, 103] on div "Compare Mulitple Documents Compare multiple documents side by side: quotes, pol…" at bounding box center [782, 118] width 1194 height 120
copy h3 "Compare Mulitple Documents"
click at [1365, 185] on div "Compare Mulitple Documents Compare multiple documents side by side: quotes, pol…" at bounding box center [782, 339] width 1194 height 586
click at [599, 325] on td "Mailing Address Amendment Endorsement Analysis (ID: fd06ca54)" at bounding box center [434, 333] width 463 height 79
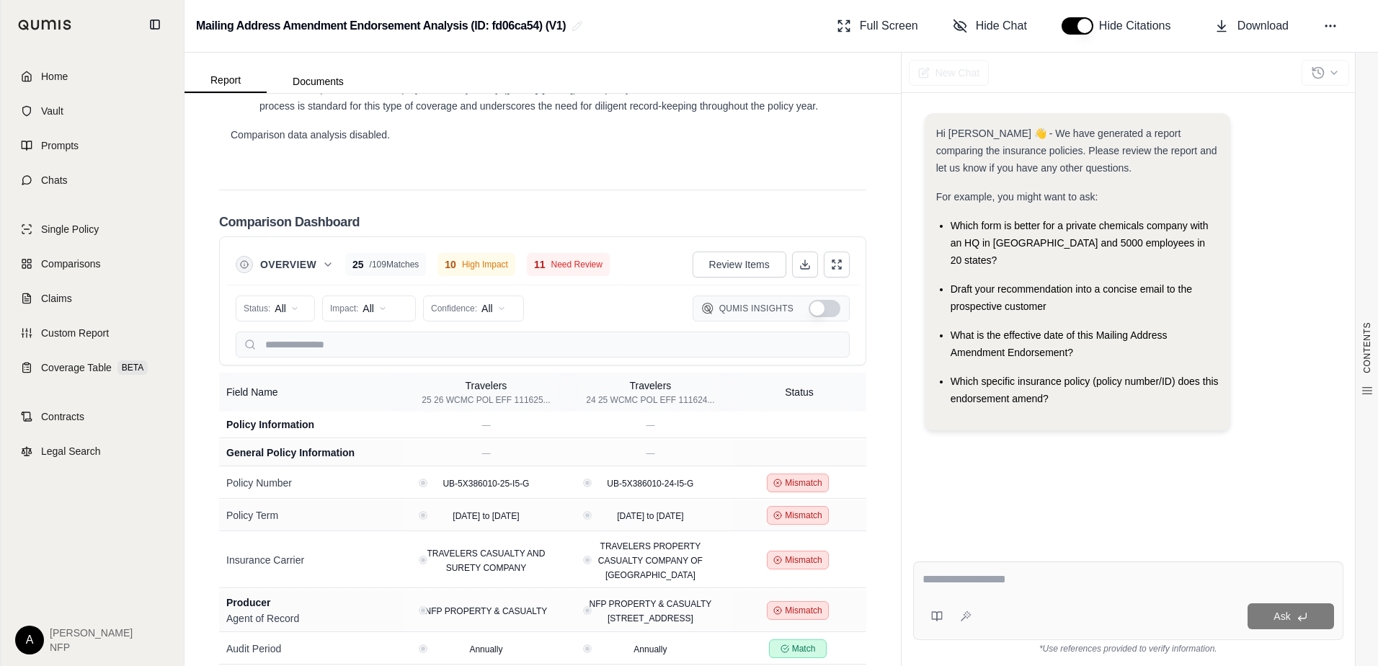
scroll to position [3048, 0]
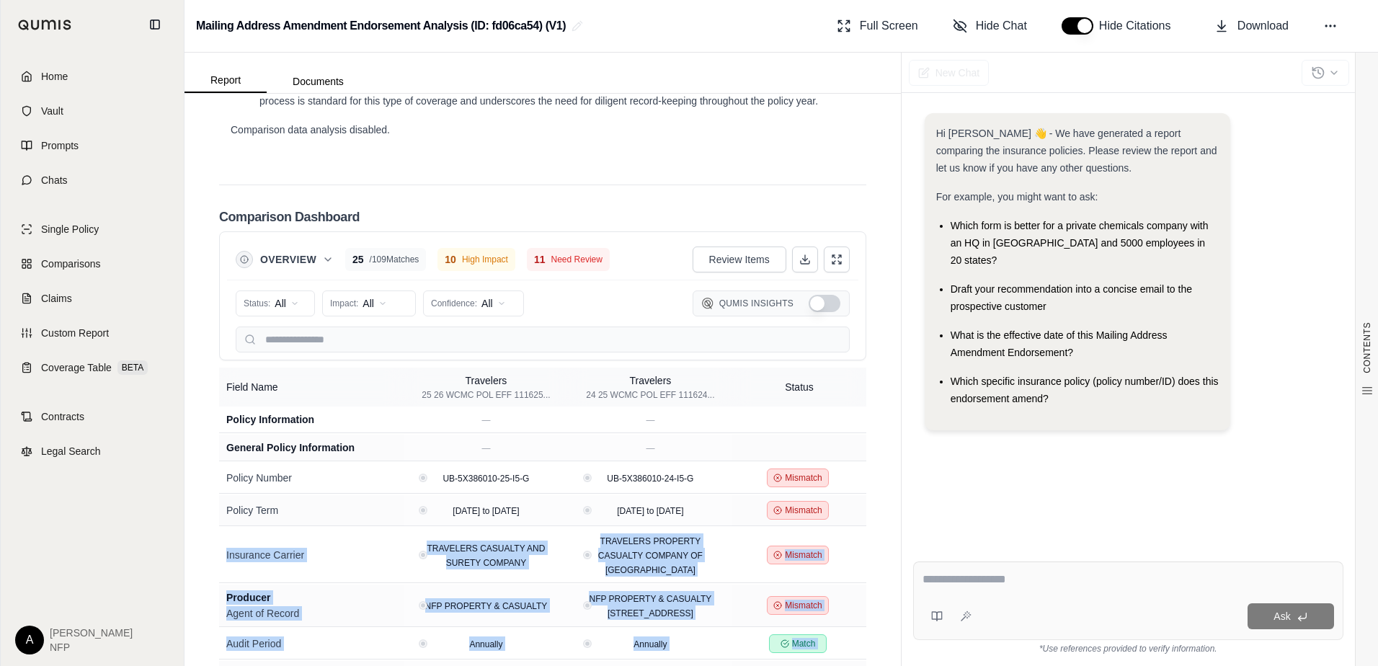
drag, startPoint x: 851, startPoint y: 435, endPoint x: 882, endPoint y: 603, distance: 170.8
click at [873, 613] on div "CONTENTS Table of Contents Key Findings: INSURANCE POLICY COMPARISON Introducti…" at bounding box center [543, 380] width 716 height 572
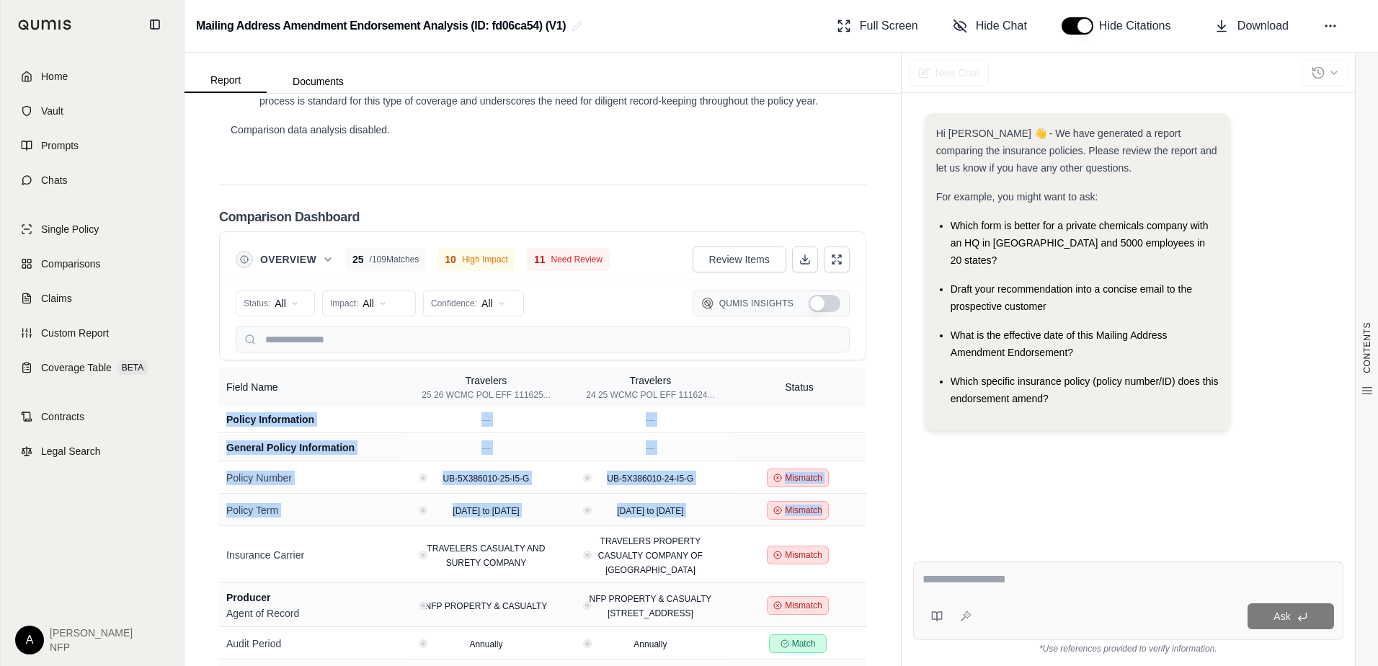
drag, startPoint x: 882, startPoint y: 603, endPoint x: 879, endPoint y: 592, distance: 11.2
click at [879, 592] on div "CONTENTS Table of Contents Key Findings: INSURANCE POLICY COMPARISON Introducti…" at bounding box center [543, 380] width 716 height 572
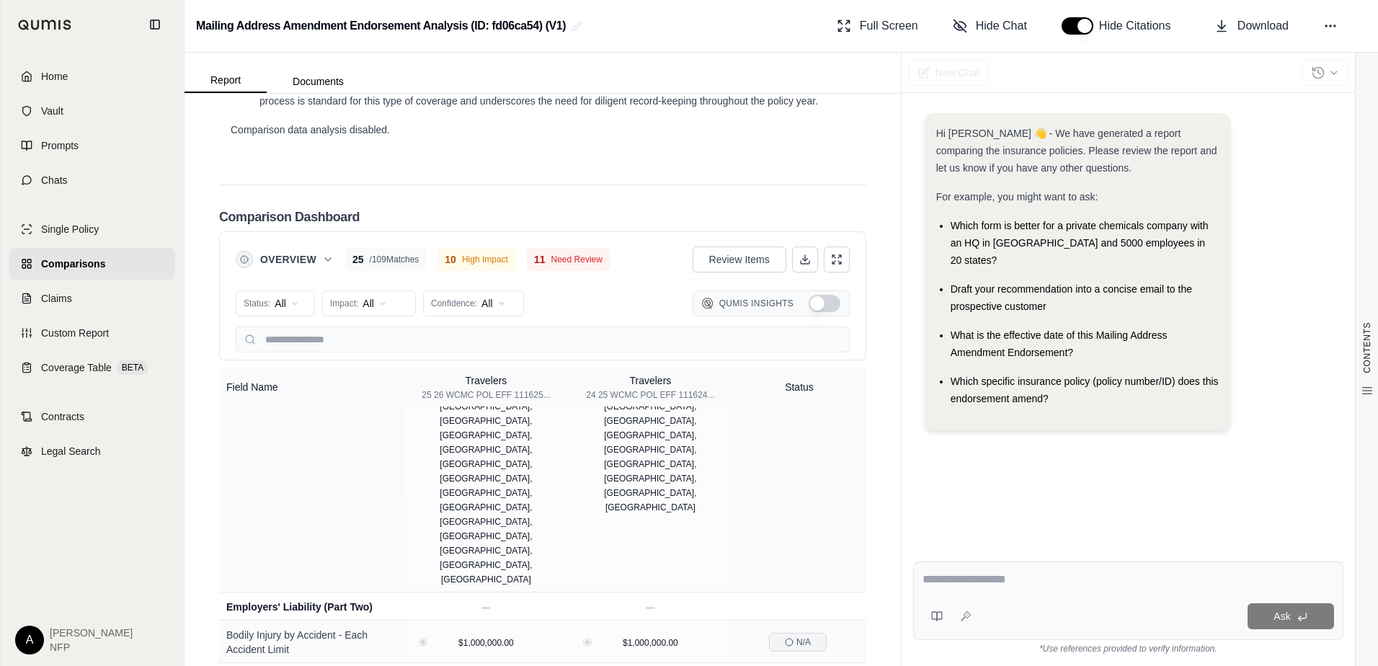
scroll to position [5333, 0]
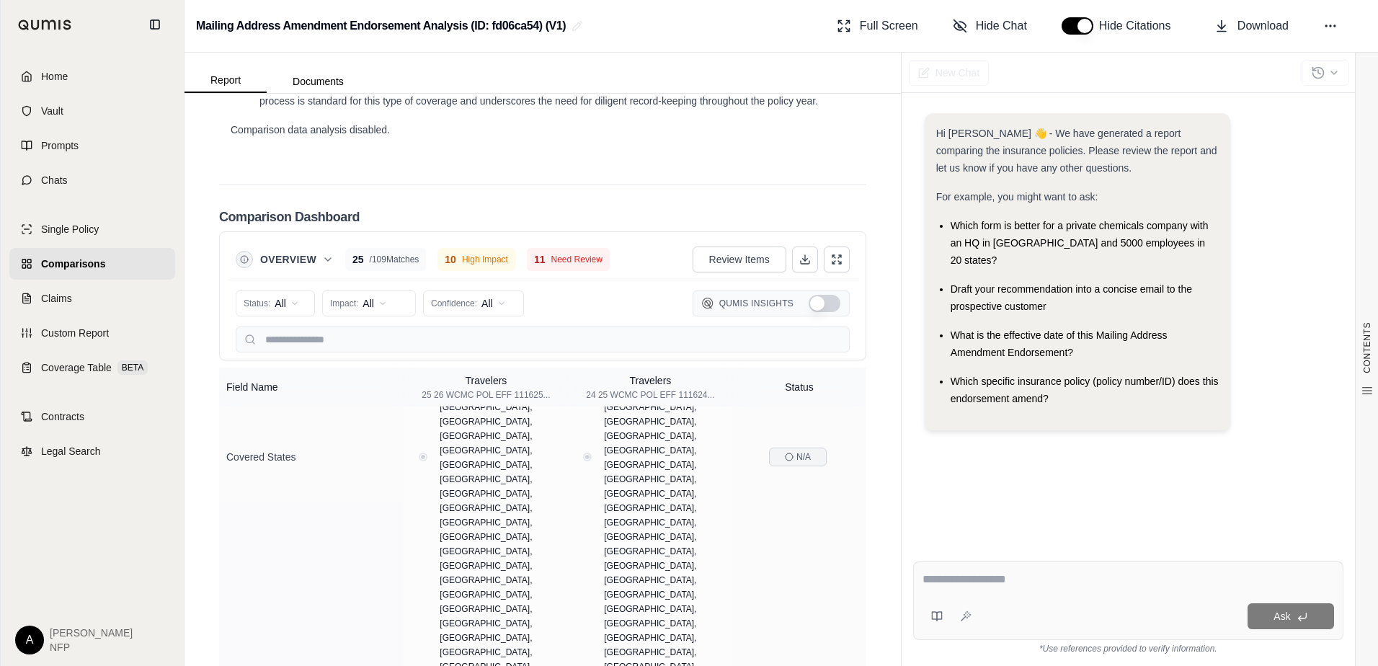
drag, startPoint x: 829, startPoint y: 428, endPoint x: 828, endPoint y: 667, distance: 238.6
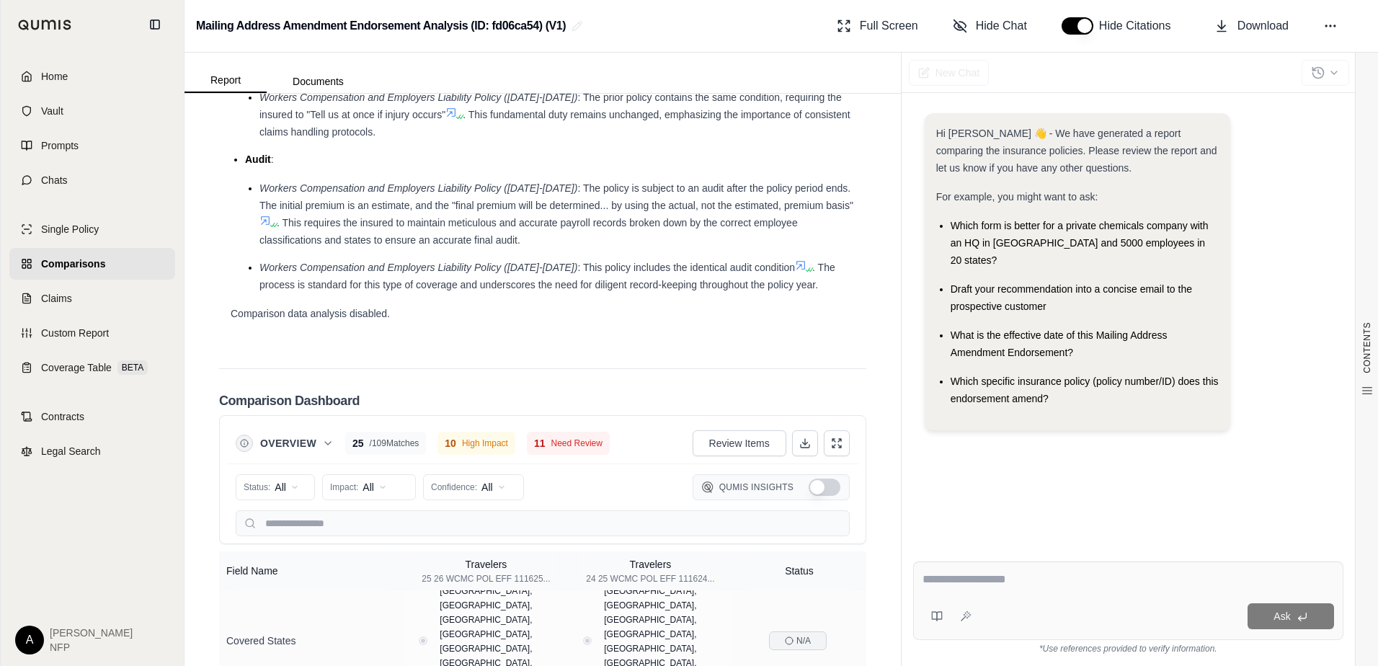
scroll to position [3048, 0]
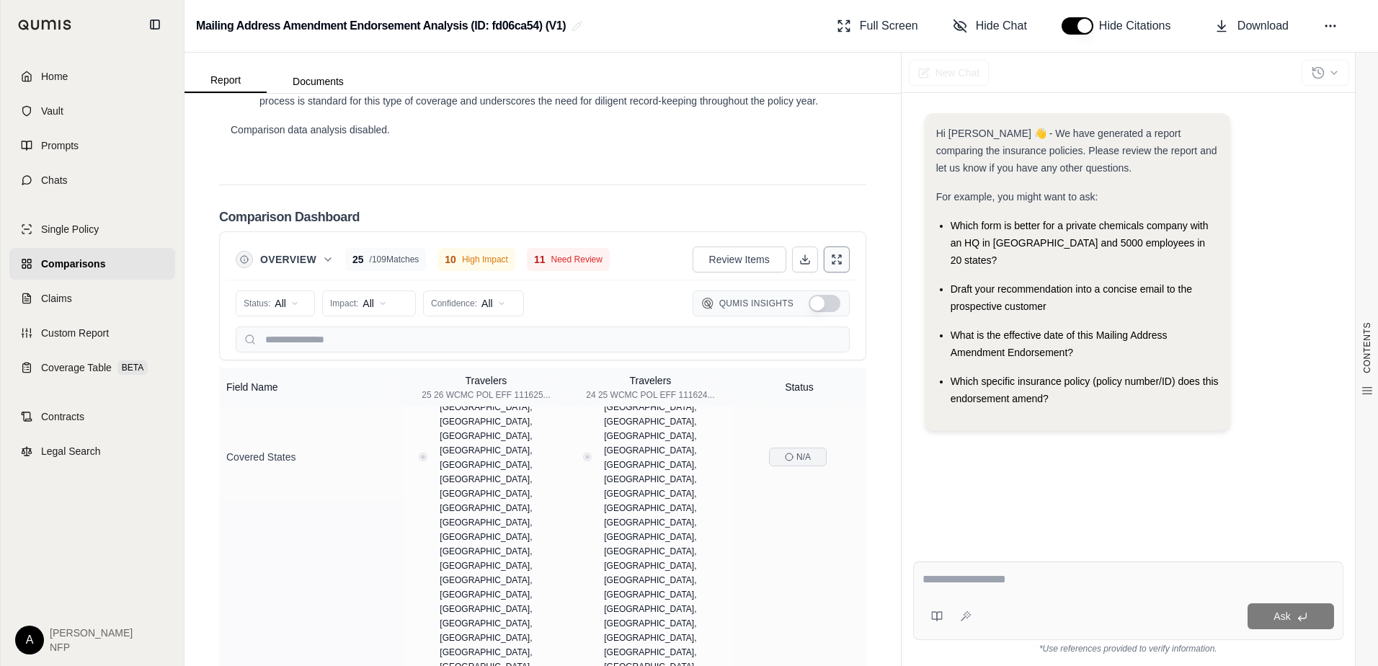
click at [831, 254] on icon at bounding box center [837, 260] width 12 height 12
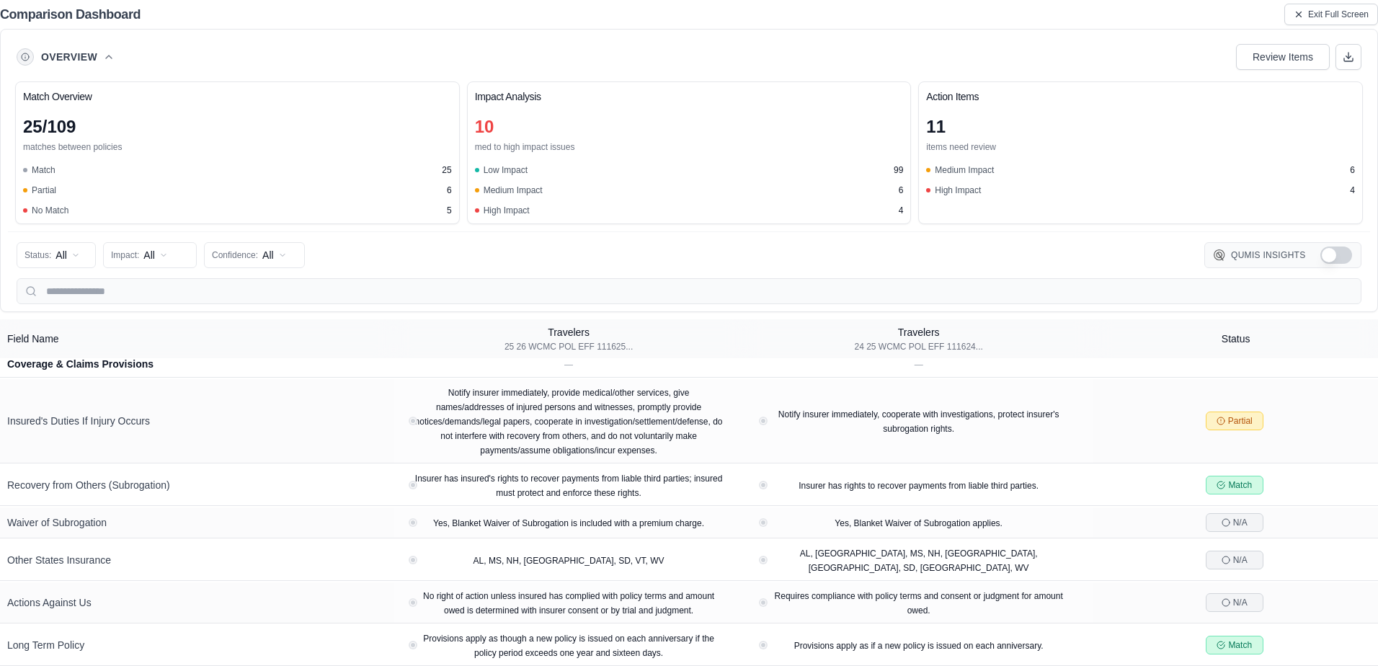
scroll to position [3641, 0]
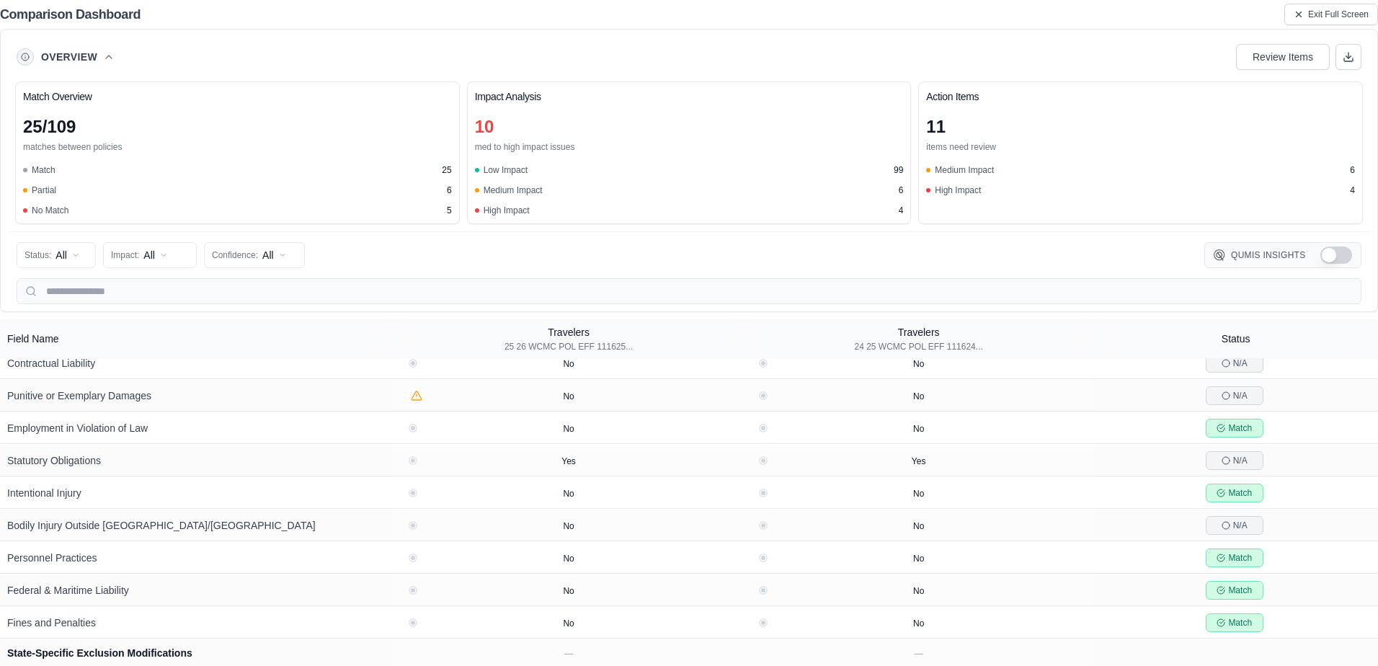
drag, startPoint x: 1334, startPoint y: 368, endPoint x: 1346, endPoint y: 548, distance: 179.8
drag, startPoint x: 1336, startPoint y: 657, endPoint x: 1333, endPoint y: 681, distance: 24.0
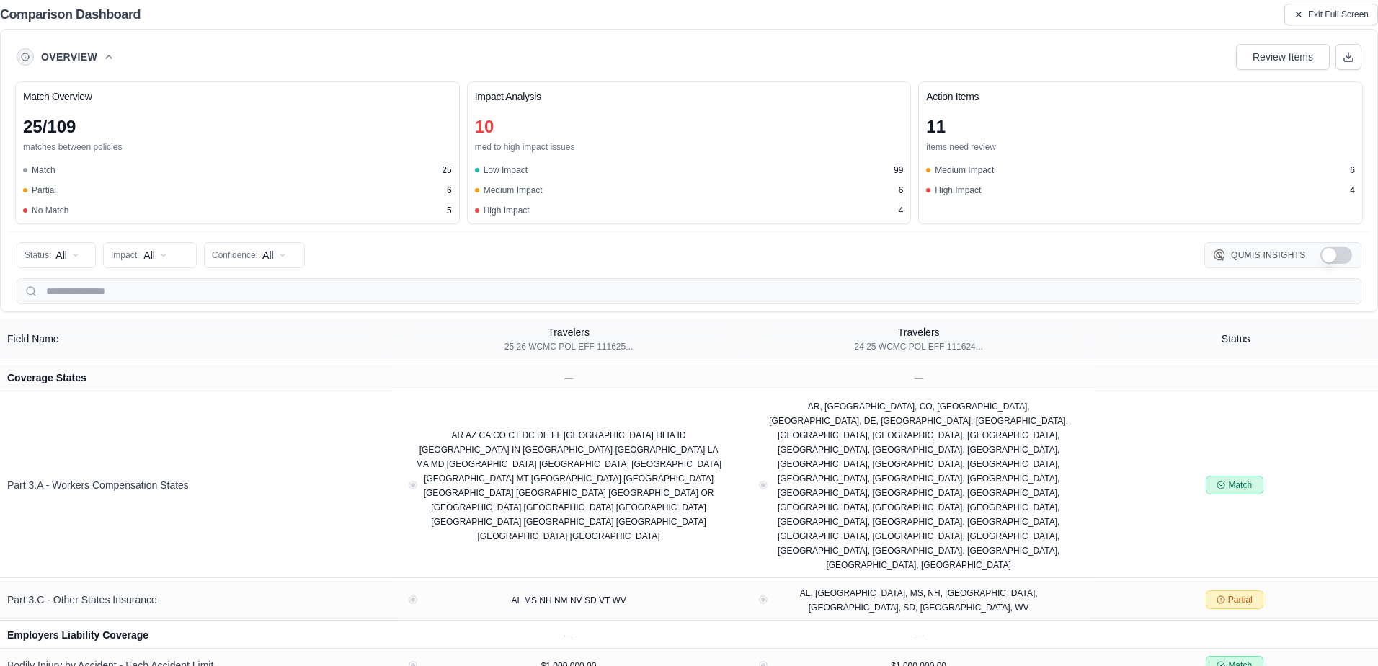
scroll to position [0, 0]
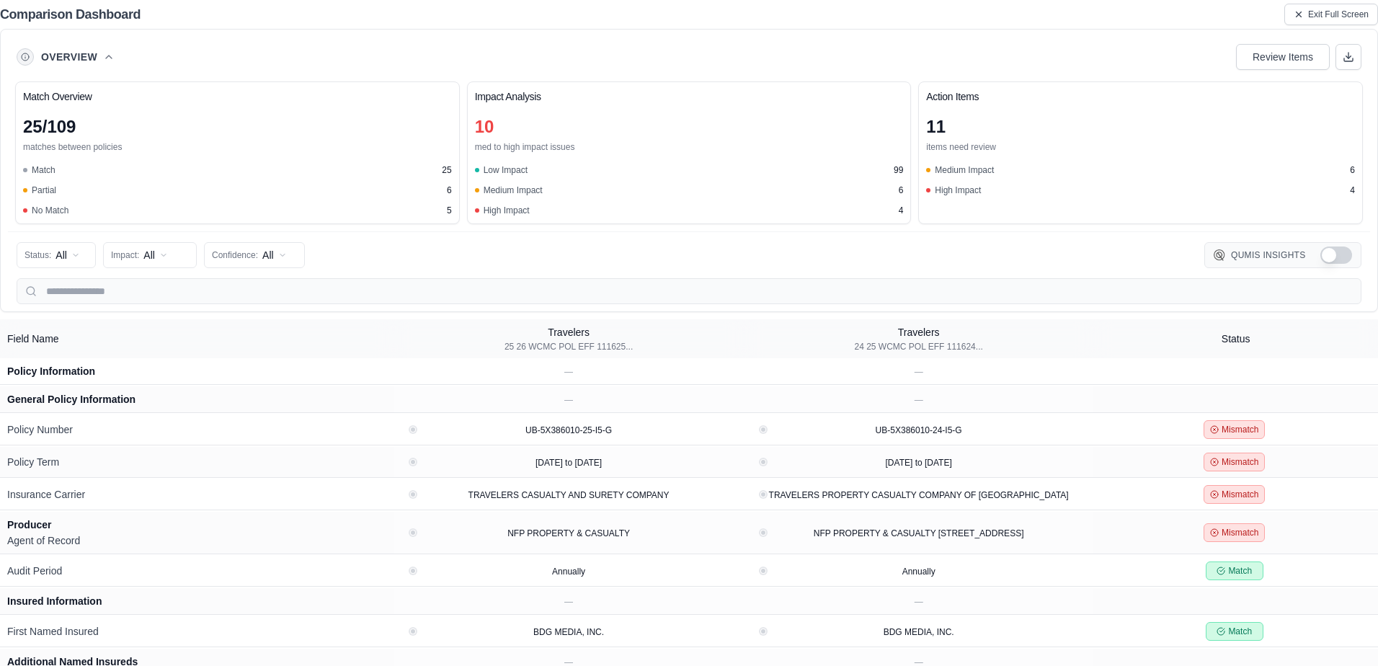
drag, startPoint x: 525, startPoint y: 492, endPoint x: 606, endPoint y: 117, distance: 382.8
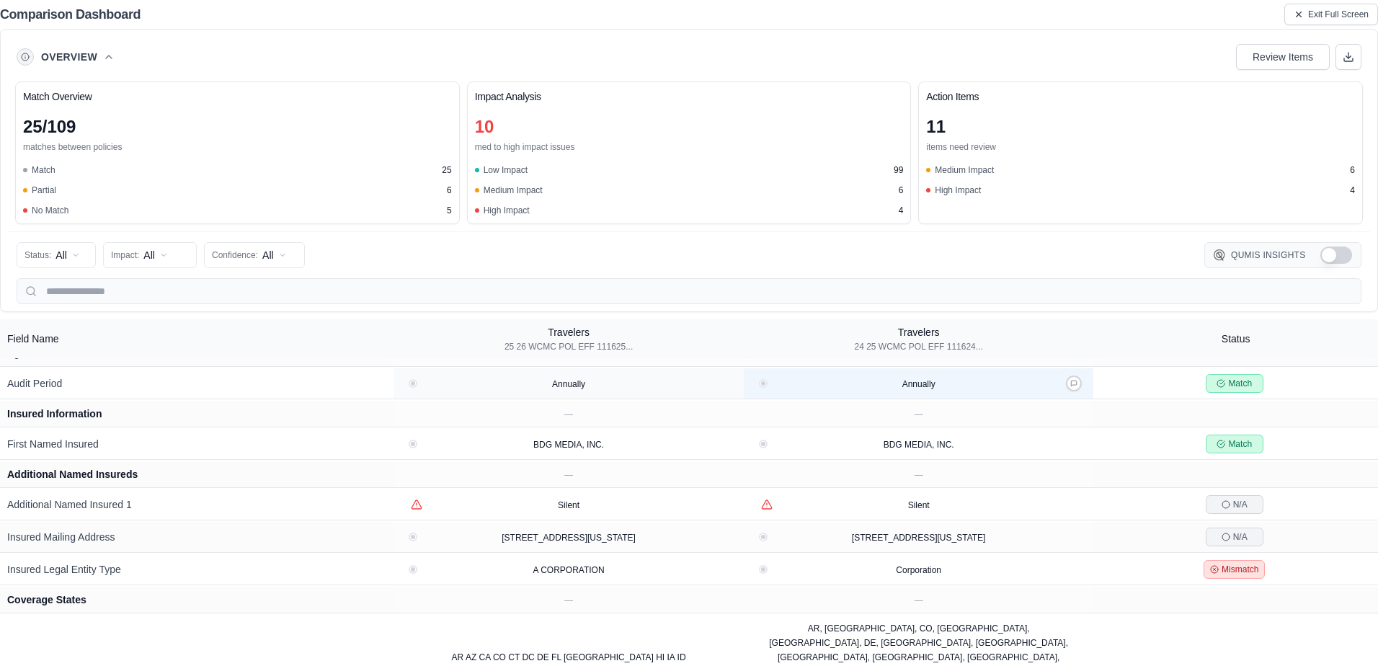
drag, startPoint x: 828, startPoint y: 391, endPoint x: 826, endPoint y: 418, distance: 26.8
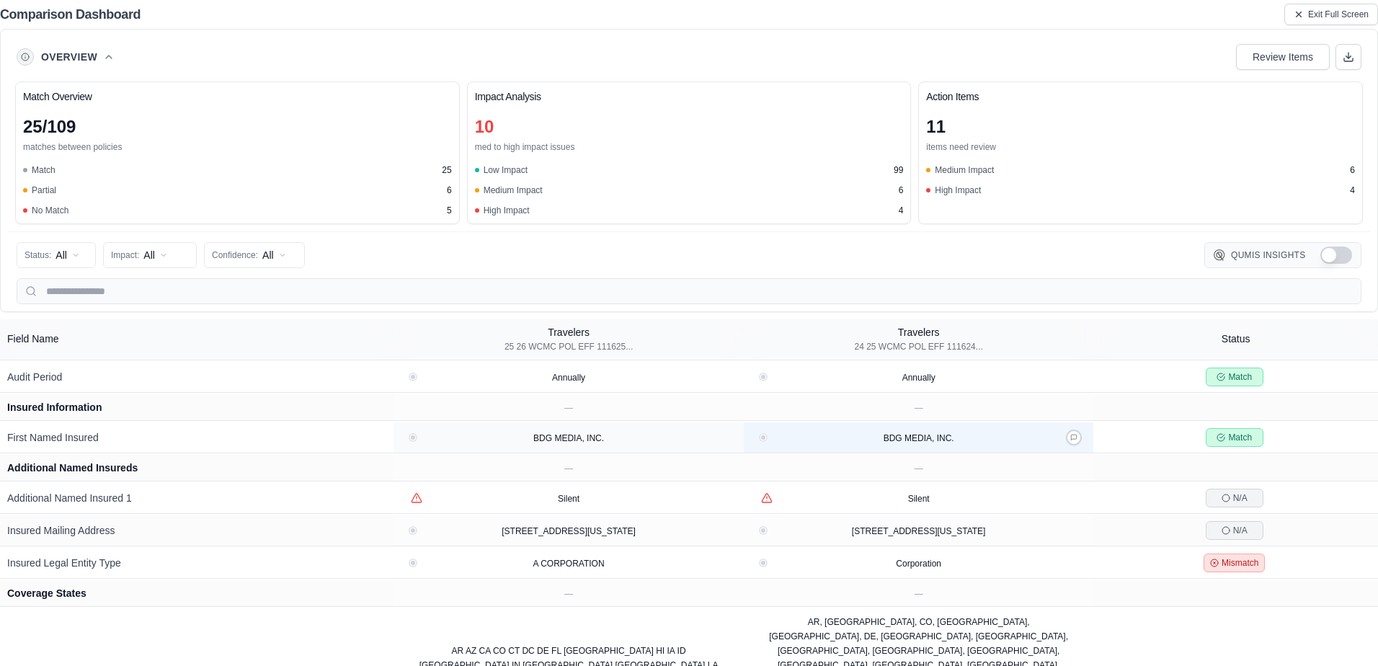
drag, startPoint x: 820, startPoint y: 412, endPoint x: 825, endPoint y: 436, distance: 25.2
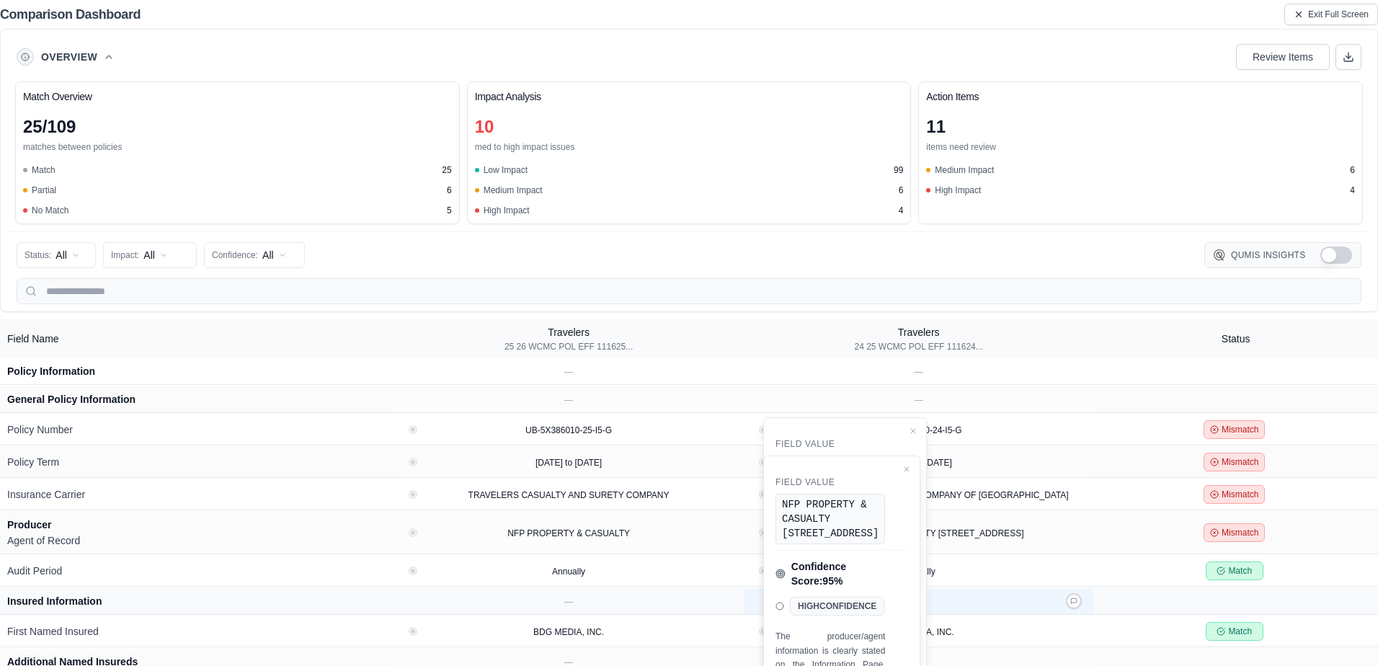
scroll to position [66, 0]
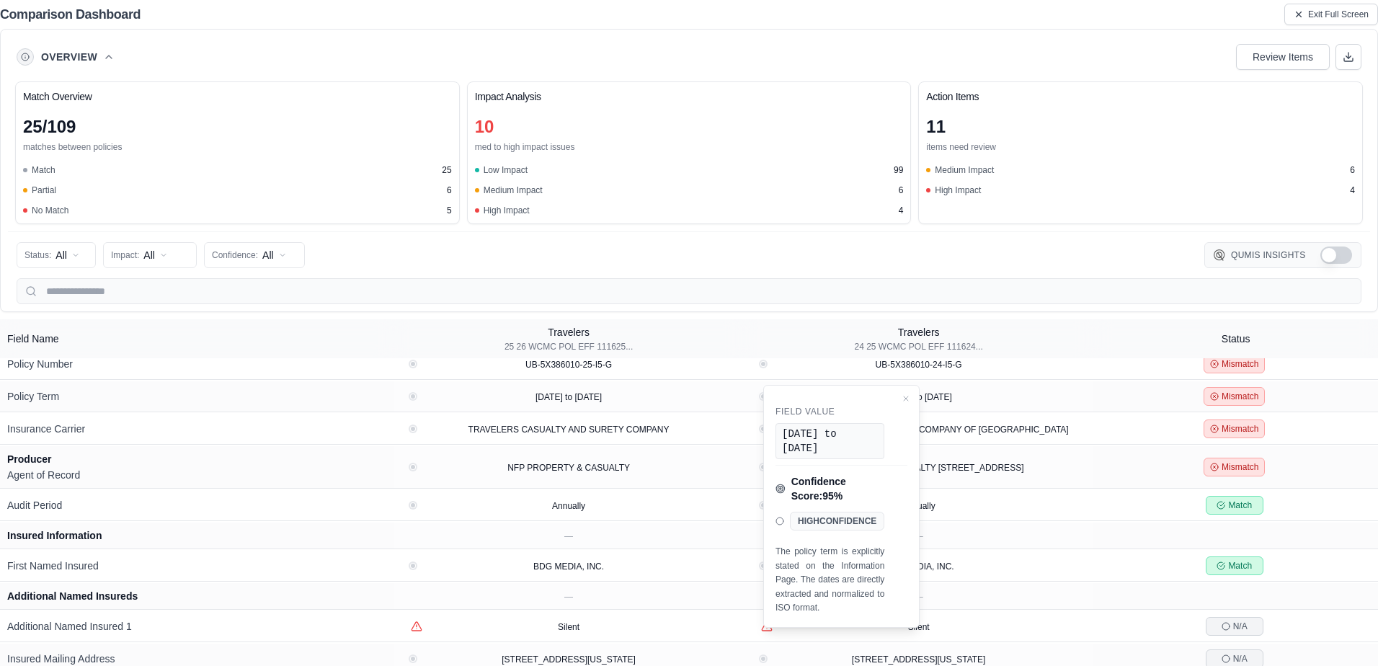
click at [926, 252] on div "Status: All Impact: All Confidence: All Qumis Insights" at bounding box center [689, 255] width 1345 height 29
click at [843, 265] on div "Status: All Impact: All Confidence: All Qumis Insights" at bounding box center [689, 255] width 1345 height 29
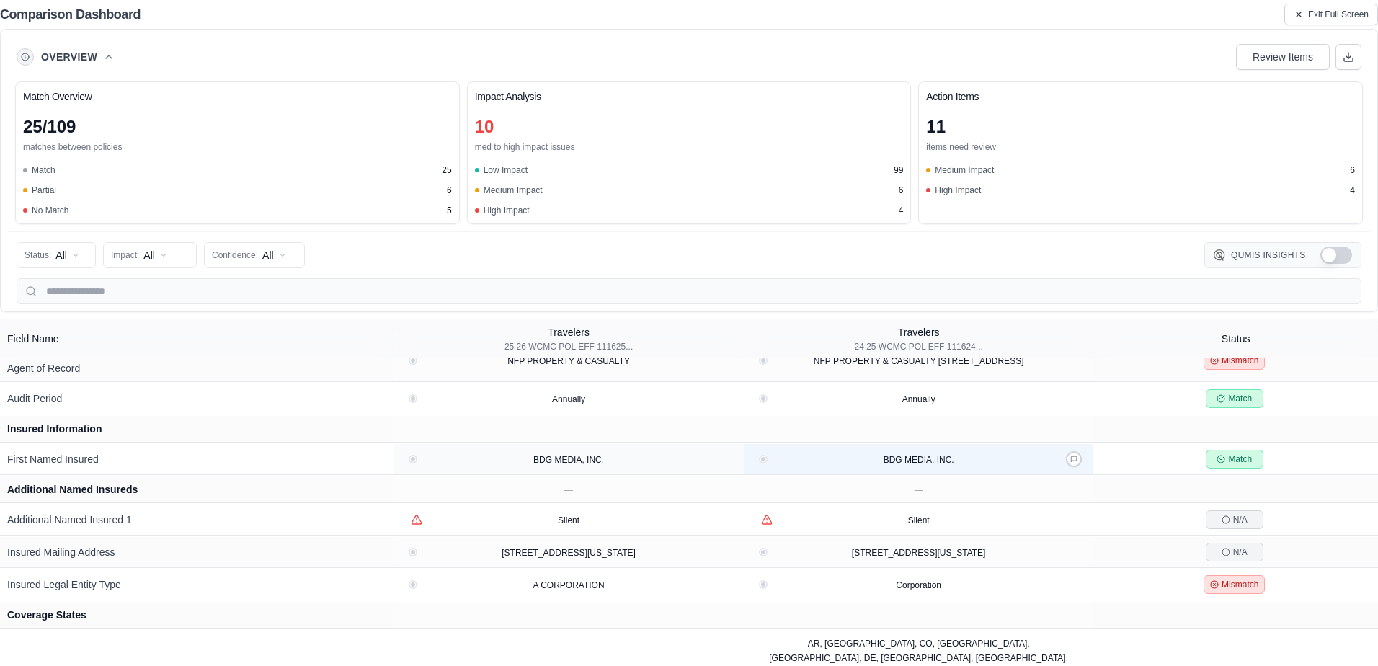
scroll to position [238, 0]
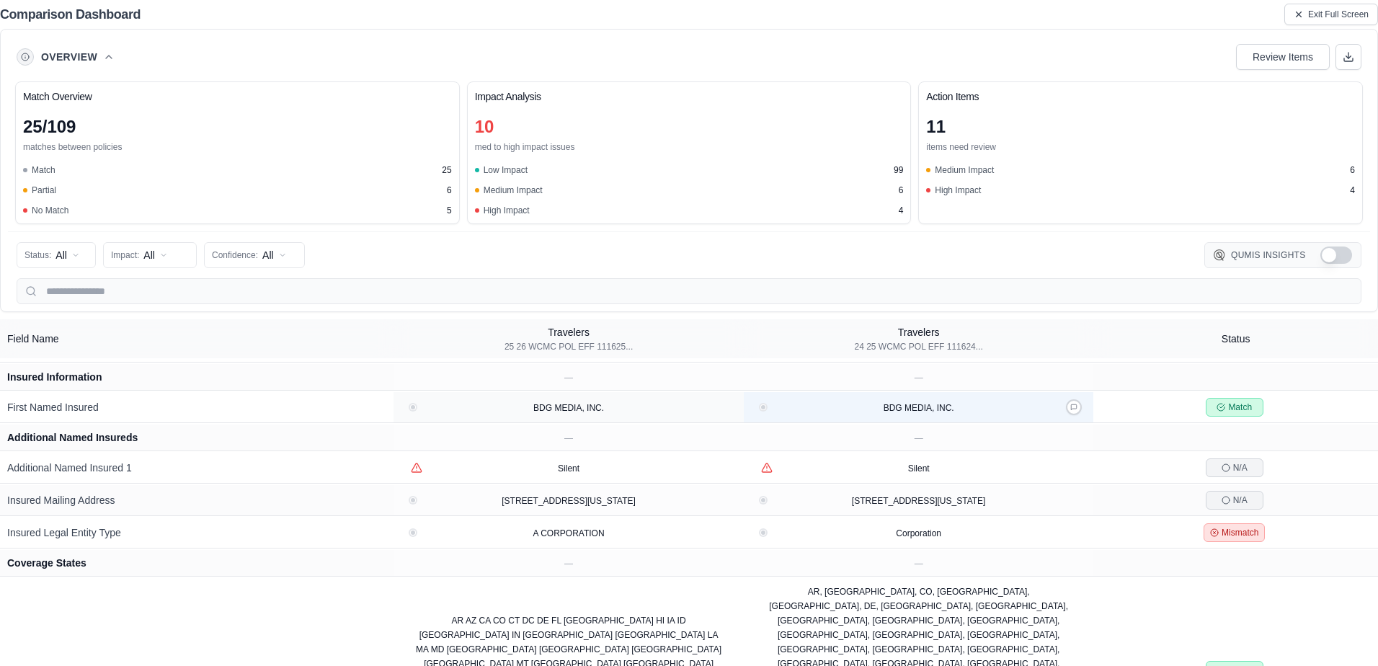
drag, startPoint x: 778, startPoint y: 399, endPoint x: 790, endPoint y: 463, distance: 65.2
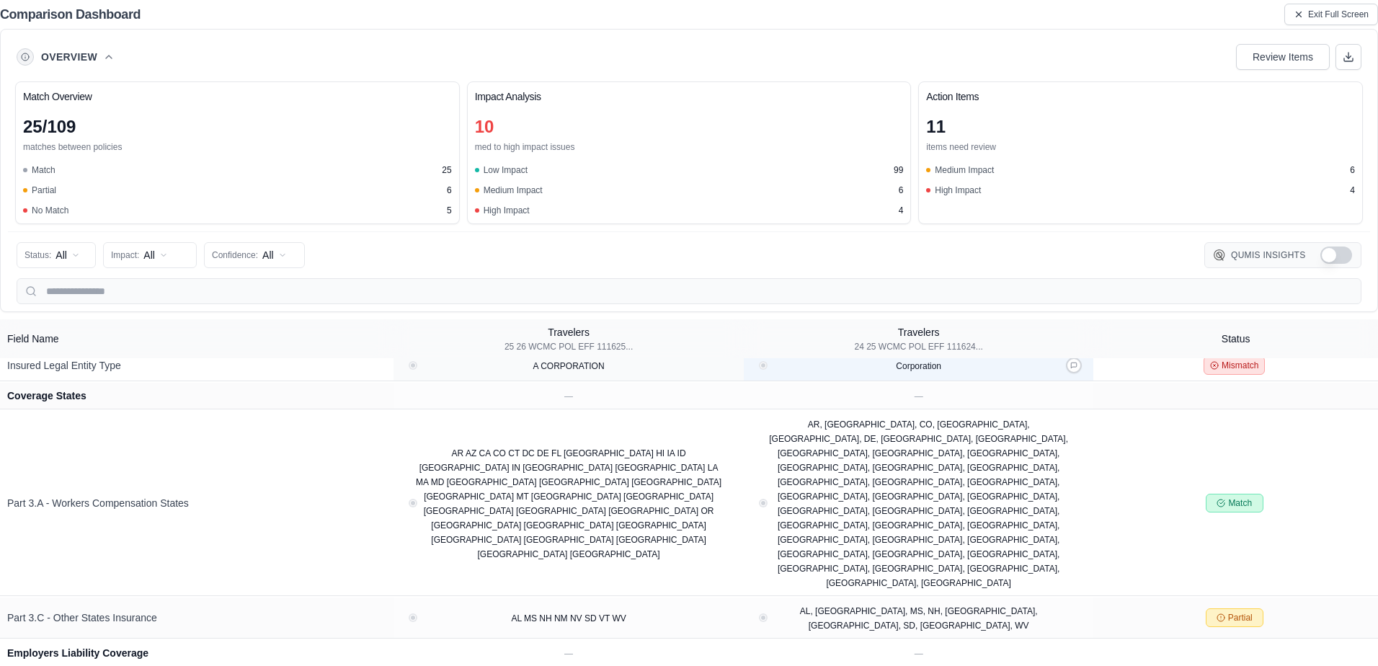
drag, startPoint x: 816, startPoint y: 428, endPoint x: 820, endPoint y: 471, distance: 43.5
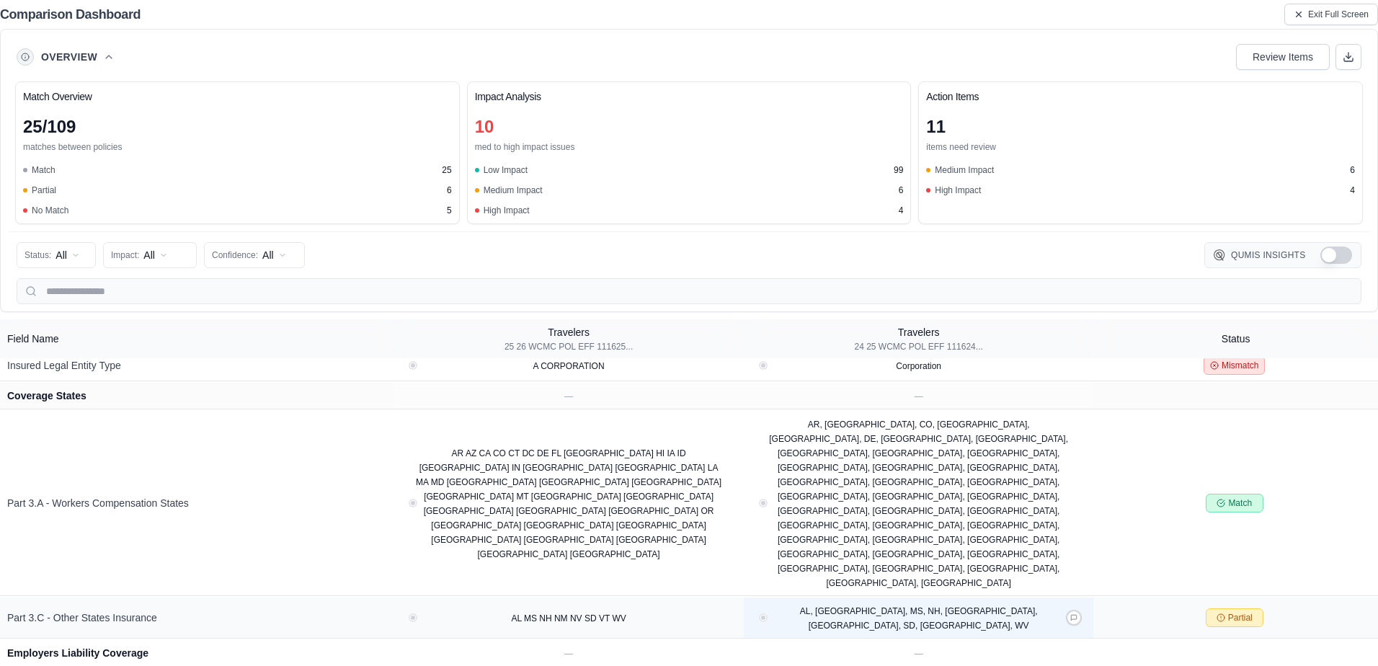
scroll to position [399, 0]
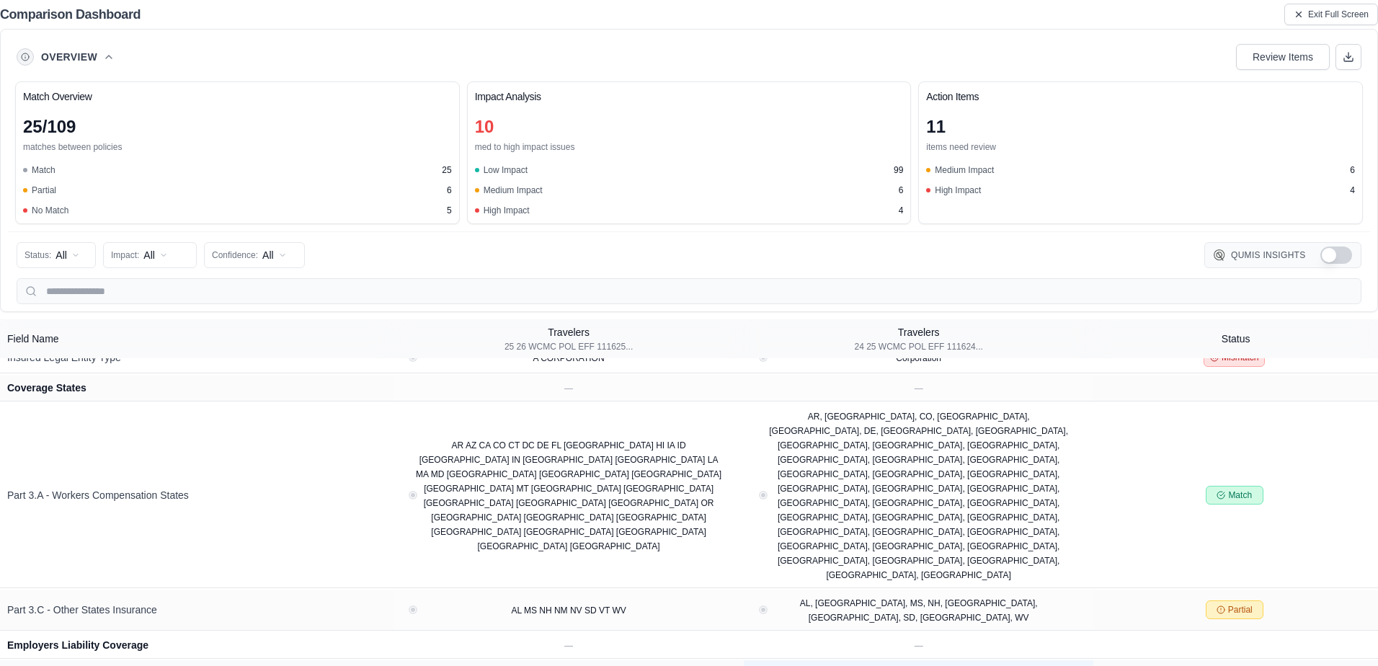
drag, startPoint x: 805, startPoint y: 472, endPoint x: 814, endPoint y: 508, distance: 37.2
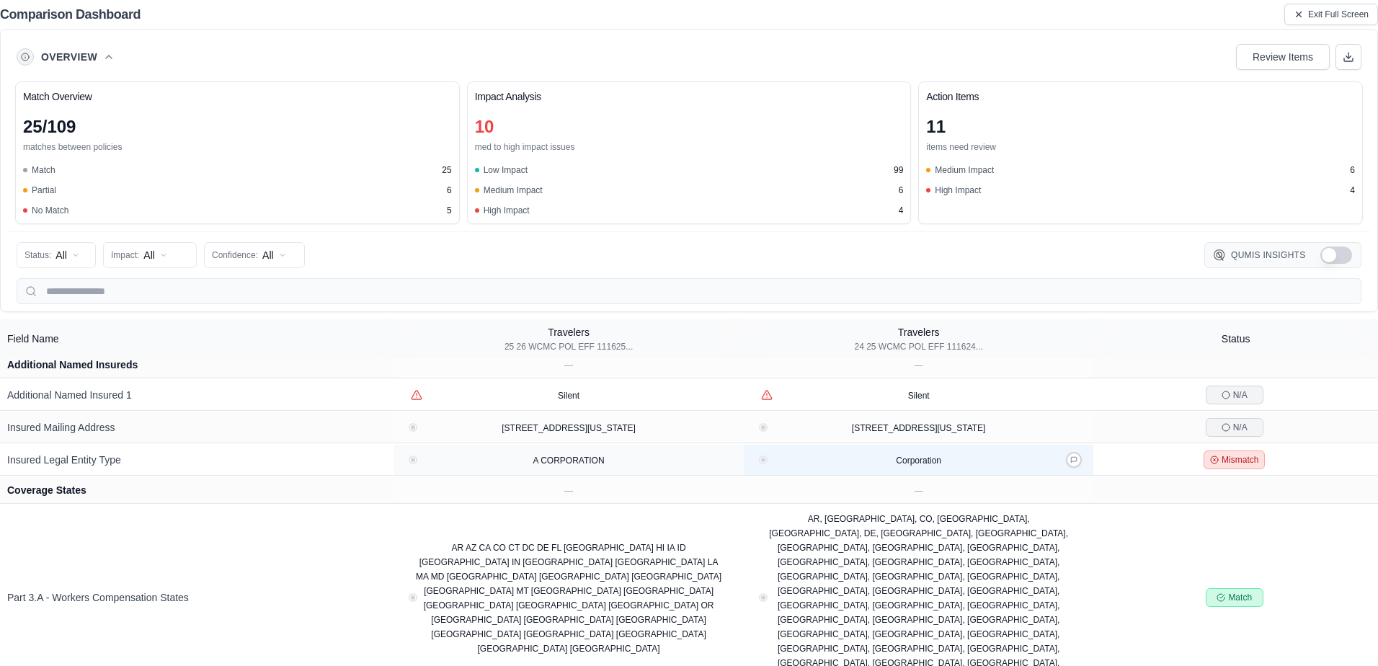
scroll to position [117, 0]
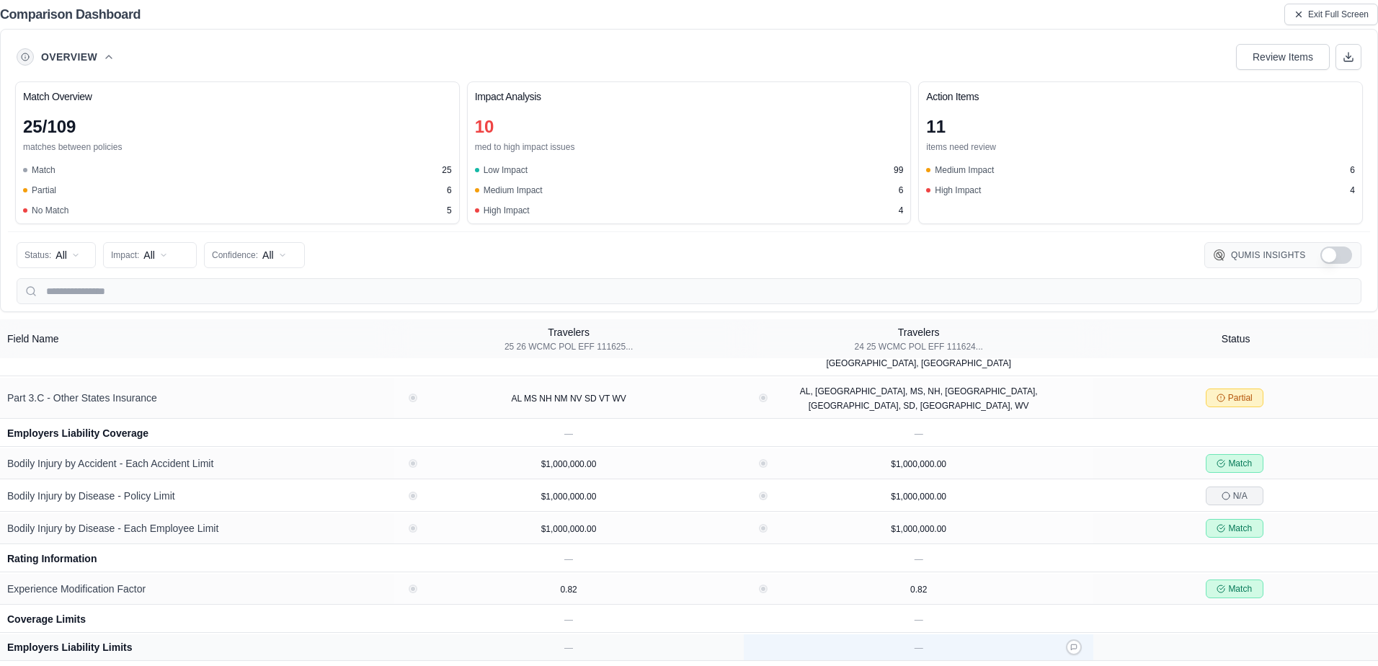
drag, startPoint x: 830, startPoint y: 438, endPoint x: 799, endPoint y: 462, distance: 40.1
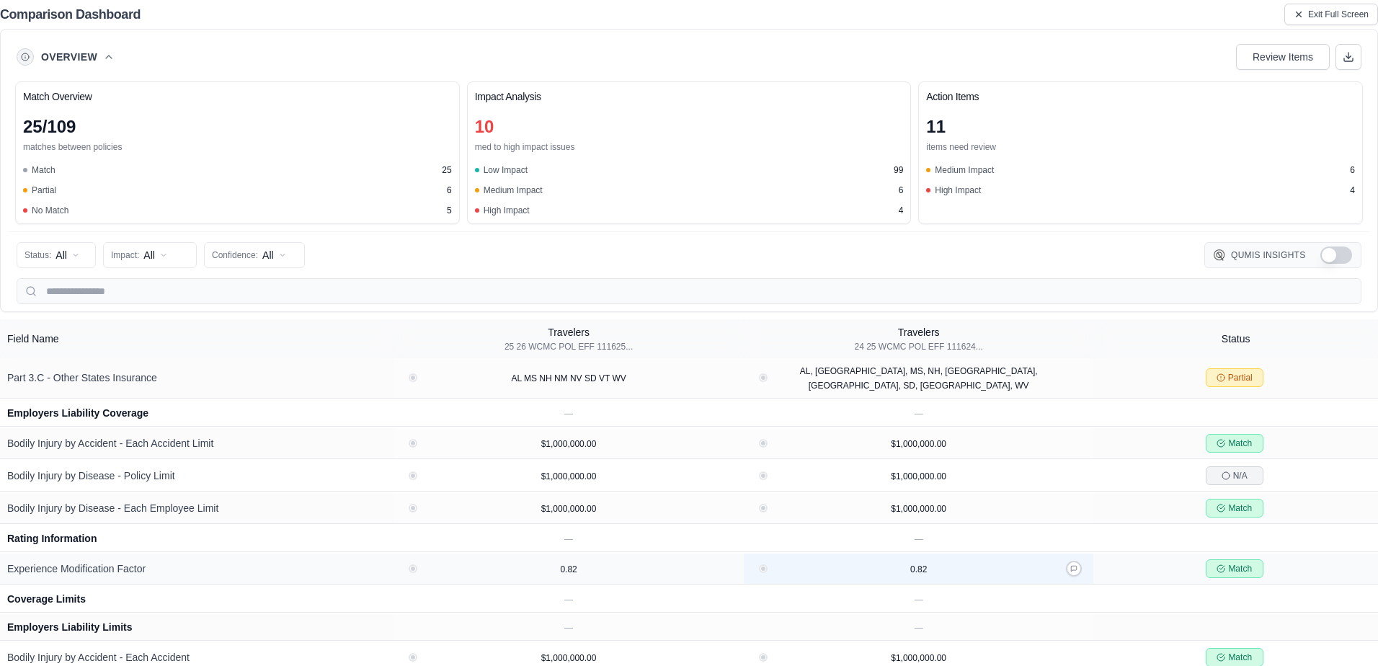
drag, startPoint x: 818, startPoint y: 406, endPoint x: 821, endPoint y: 415, distance: 9.8
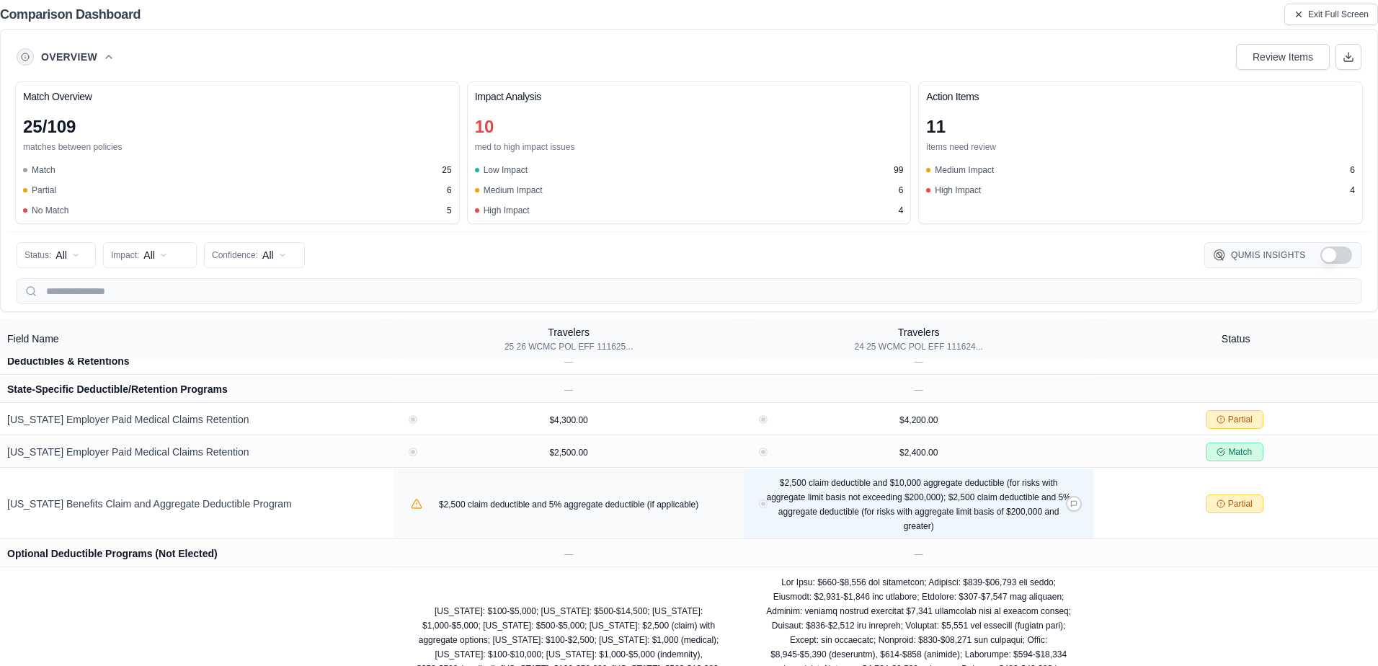
scroll to position [1214, 0]
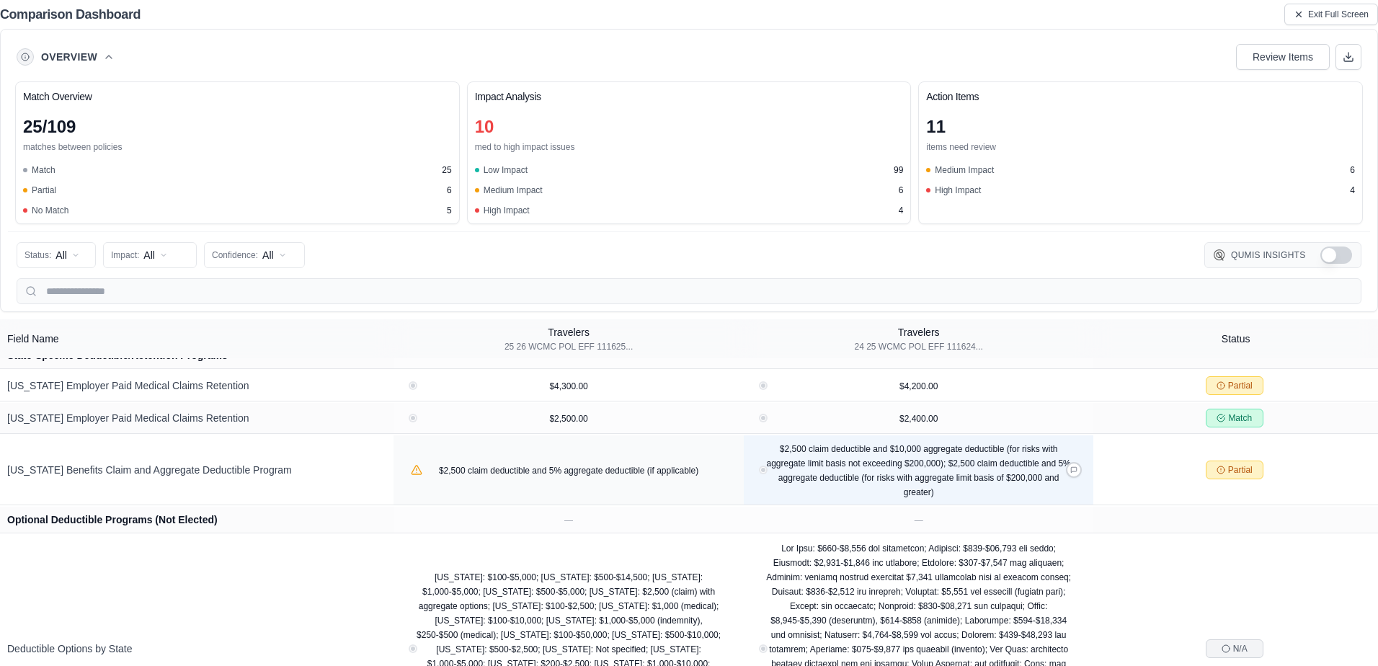
drag, startPoint x: 820, startPoint y: 392, endPoint x: 819, endPoint y: 440, distance: 47.6
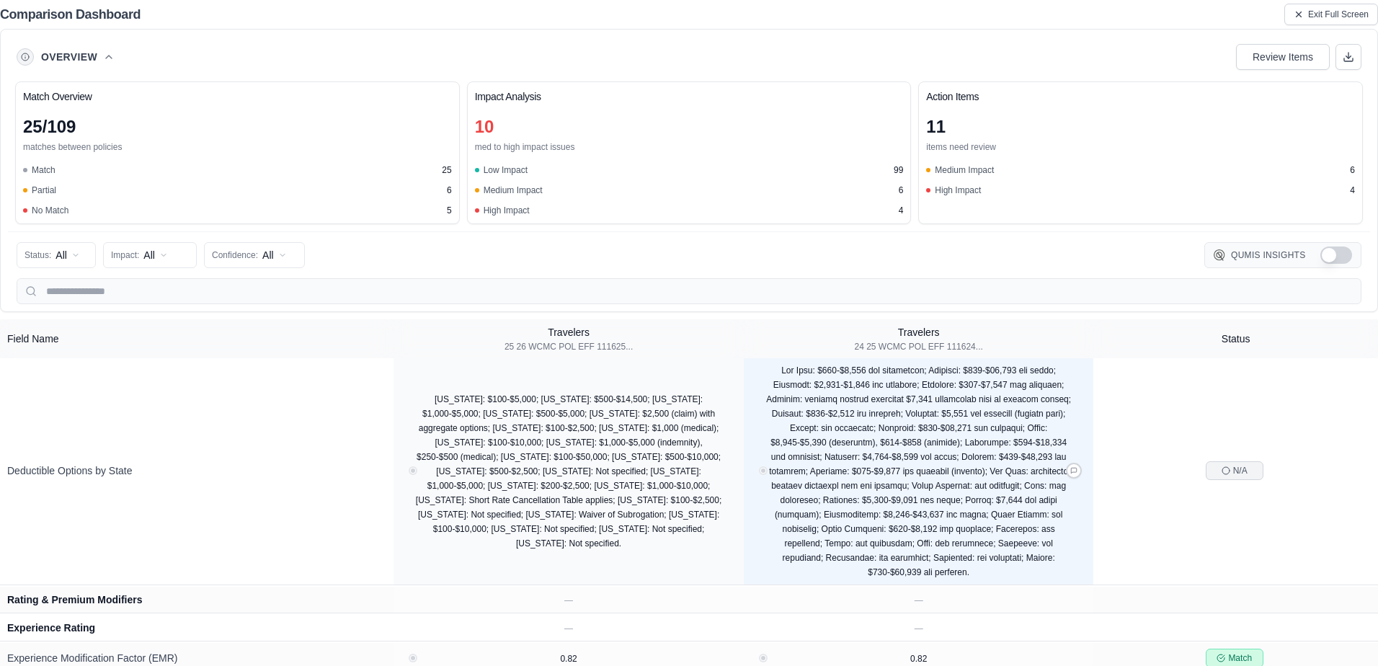
drag, startPoint x: 760, startPoint y: 363, endPoint x: 763, endPoint y: 407, distance: 43.3
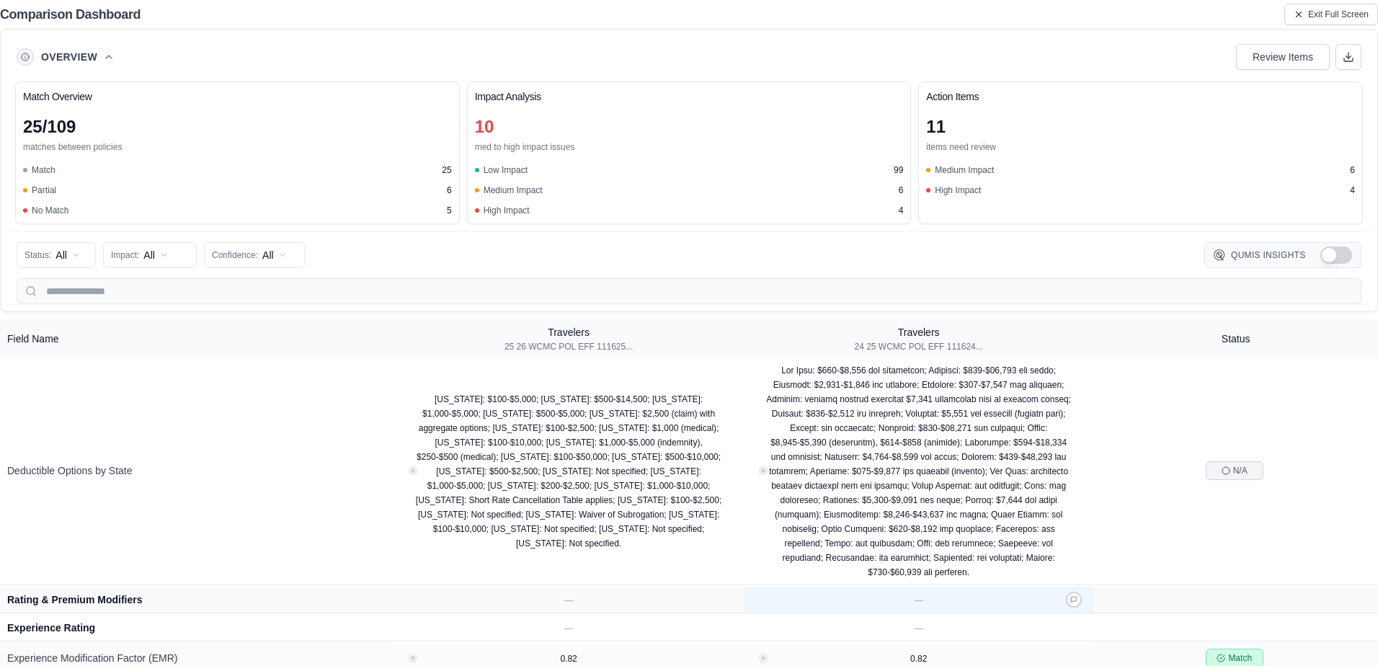
scroll to position [1413, 0]
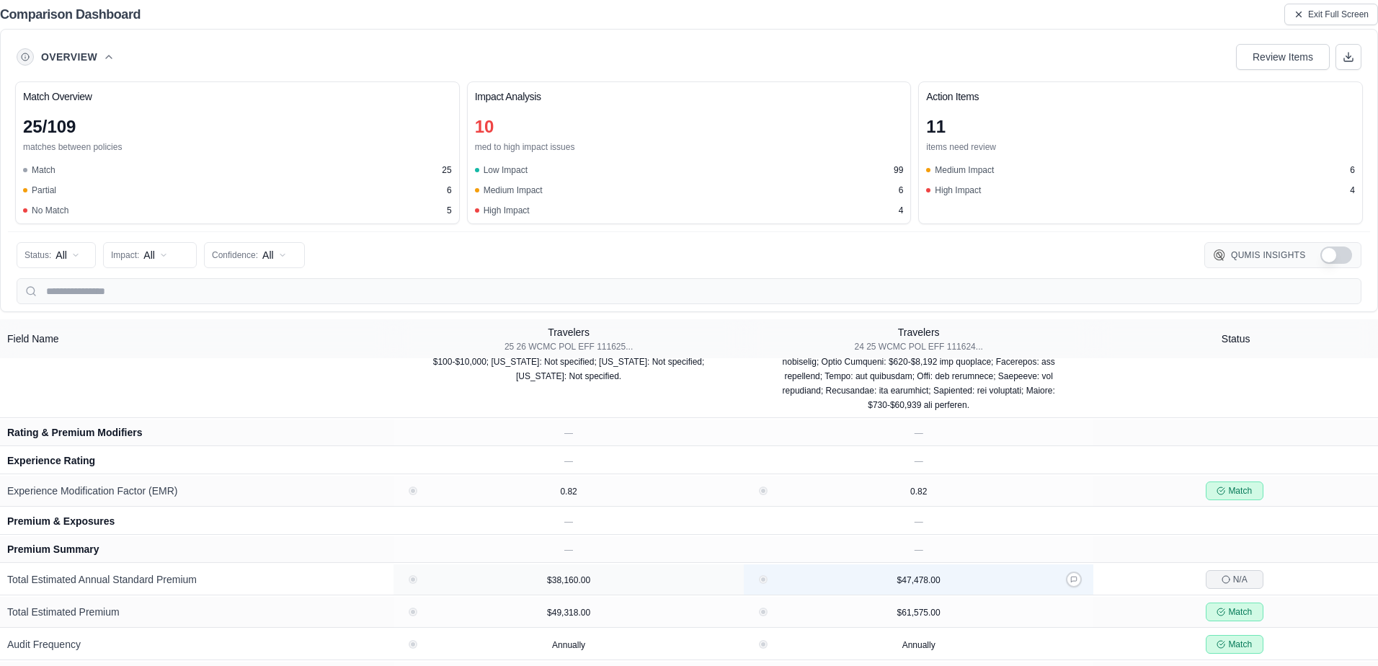
drag, startPoint x: 807, startPoint y: 440, endPoint x: 808, endPoint y: 487, distance: 46.1
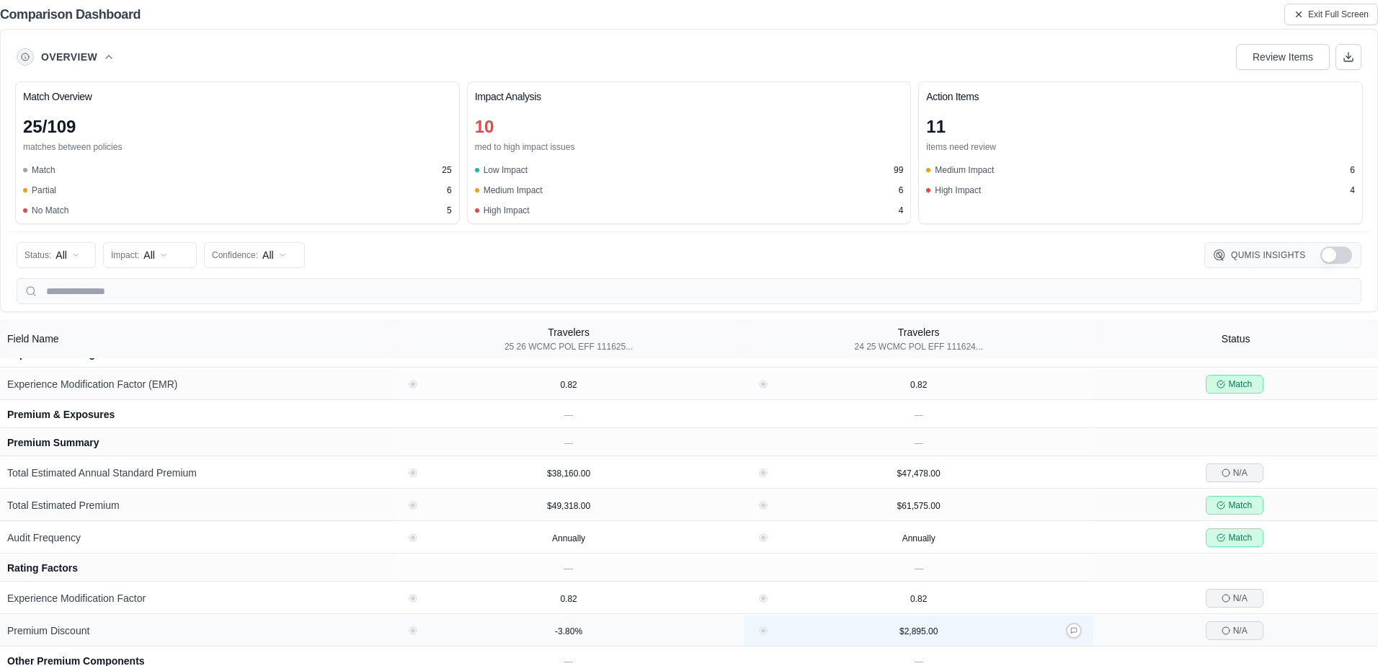
drag, startPoint x: 825, startPoint y: 491, endPoint x: 830, endPoint y: 533, distance: 42.7
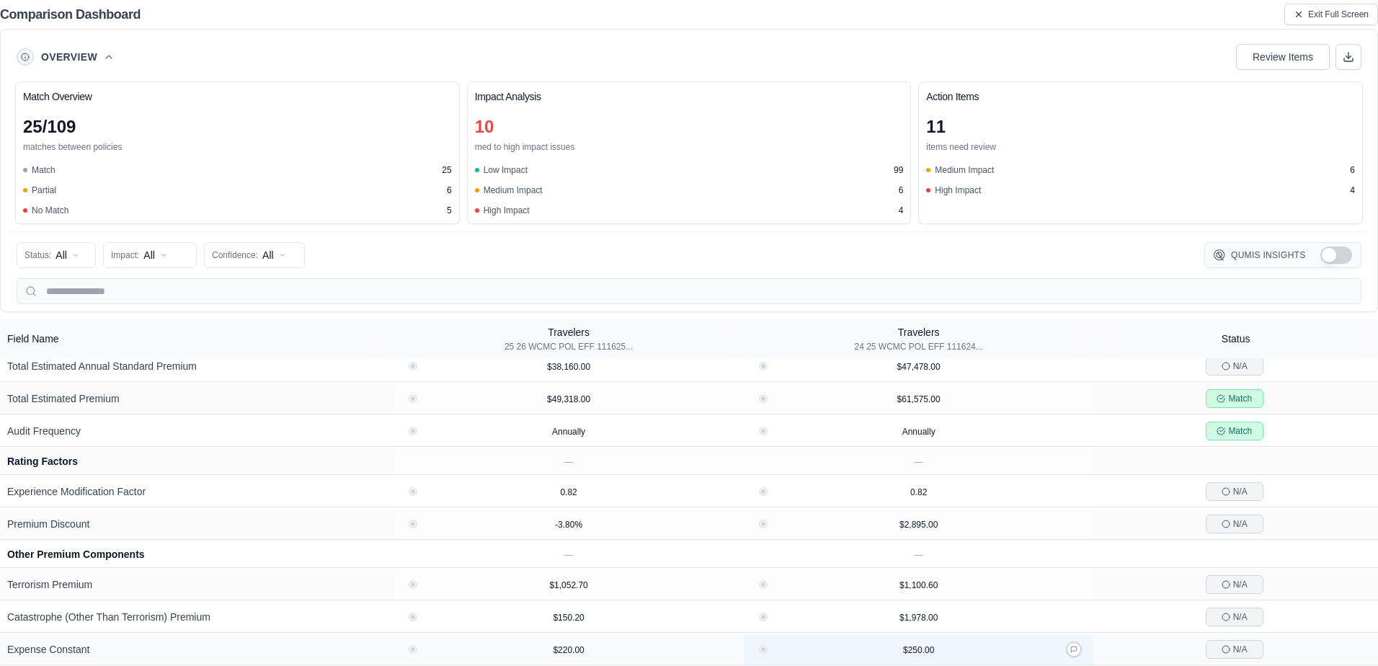
drag, startPoint x: 809, startPoint y: 468, endPoint x: 810, endPoint y: 515, distance: 46.9
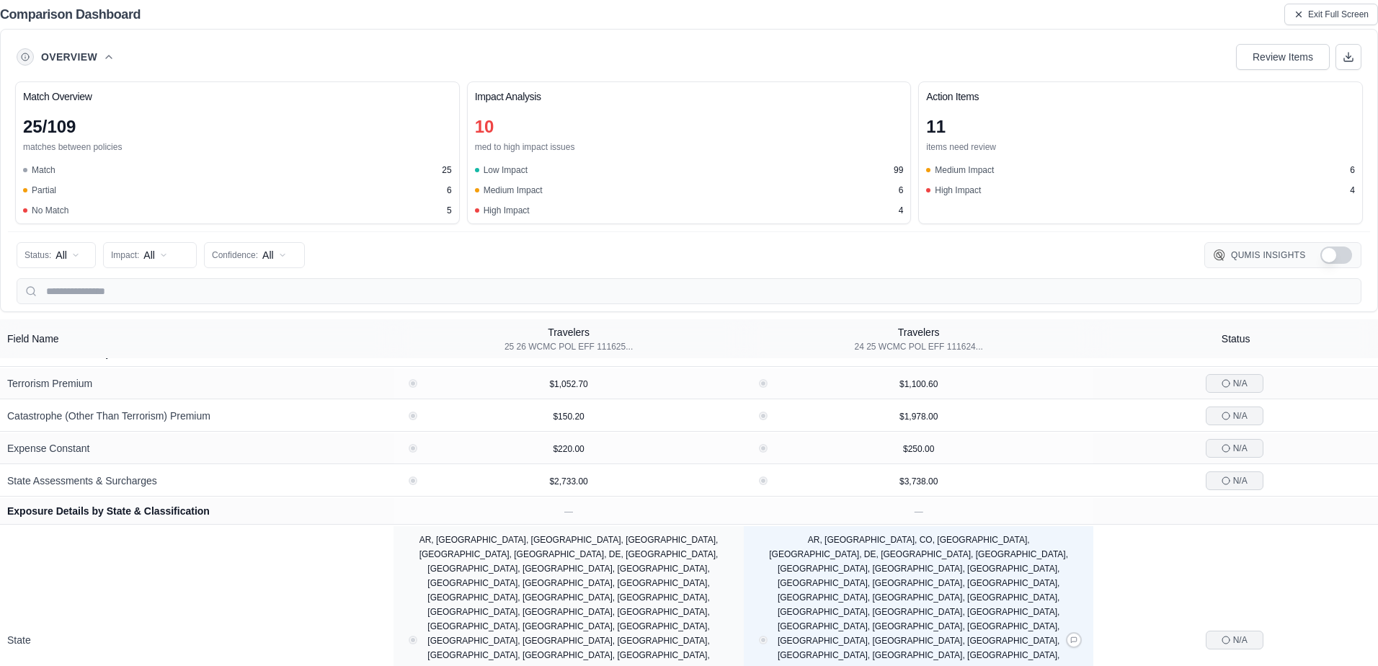
drag, startPoint x: 818, startPoint y: 444, endPoint x: 823, endPoint y: 489, distance: 45.0
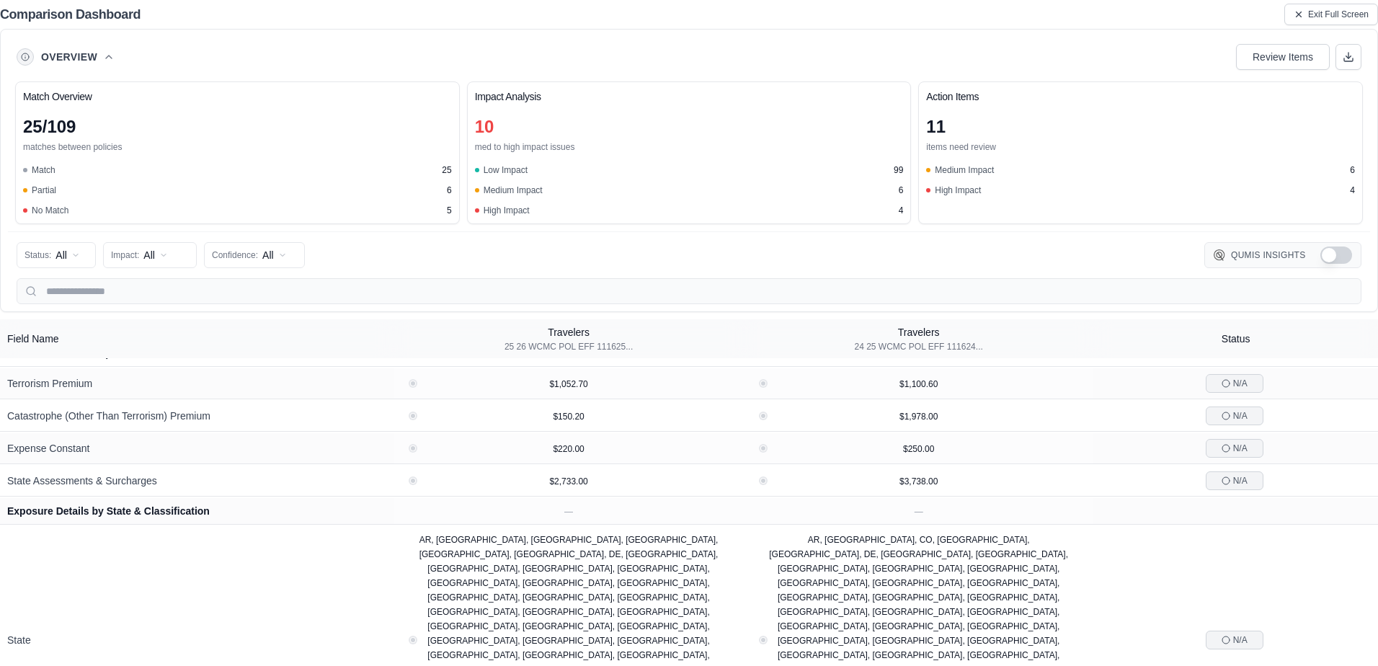
scroll to position [1979, 0]
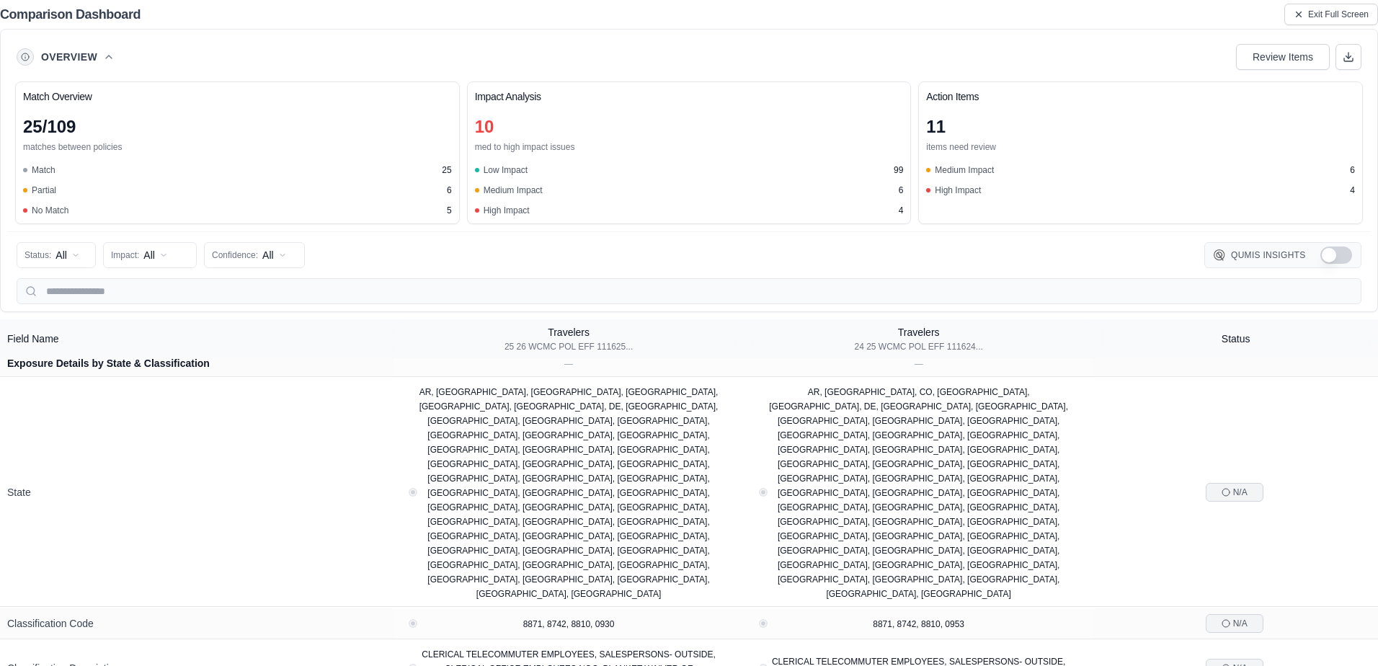
drag, startPoint x: 796, startPoint y: 416, endPoint x: 790, endPoint y: 454, distance: 38.7
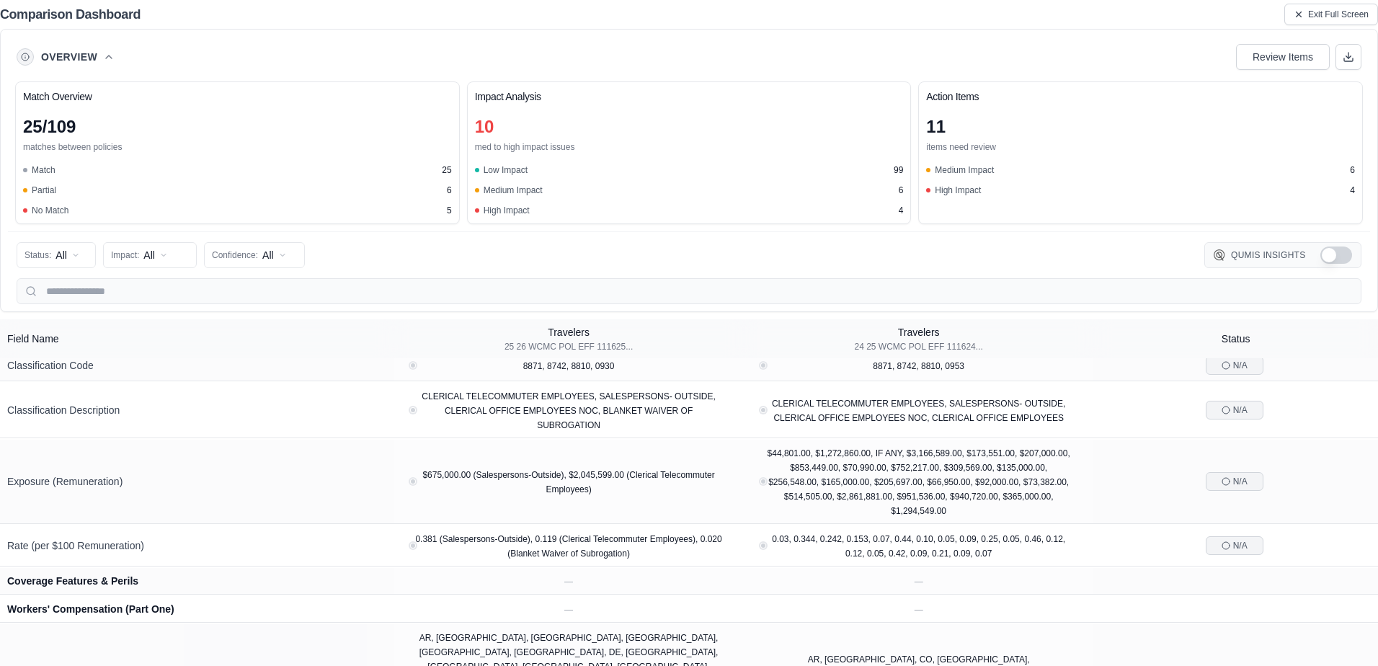
drag, startPoint x: 848, startPoint y: 425, endPoint x: 854, endPoint y: 484, distance: 60.1
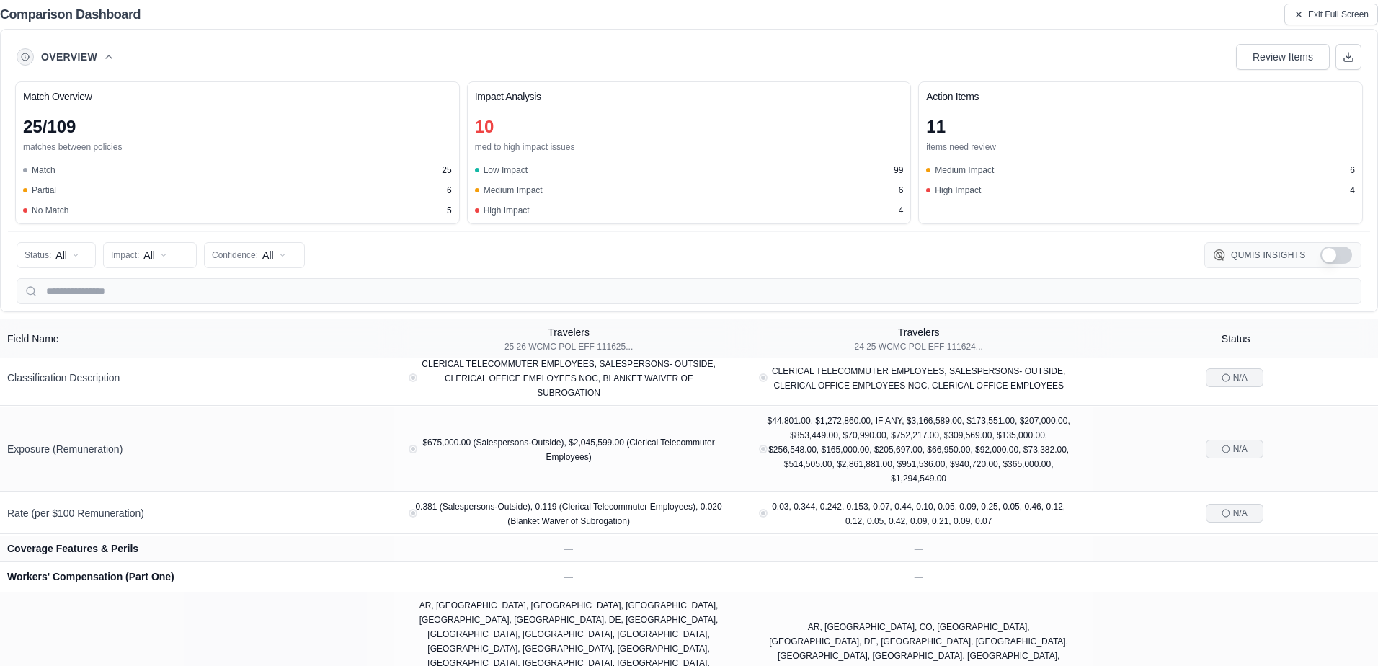
drag, startPoint x: 831, startPoint y: 504, endPoint x: 831, endPoint y: 530, distance: 25.9
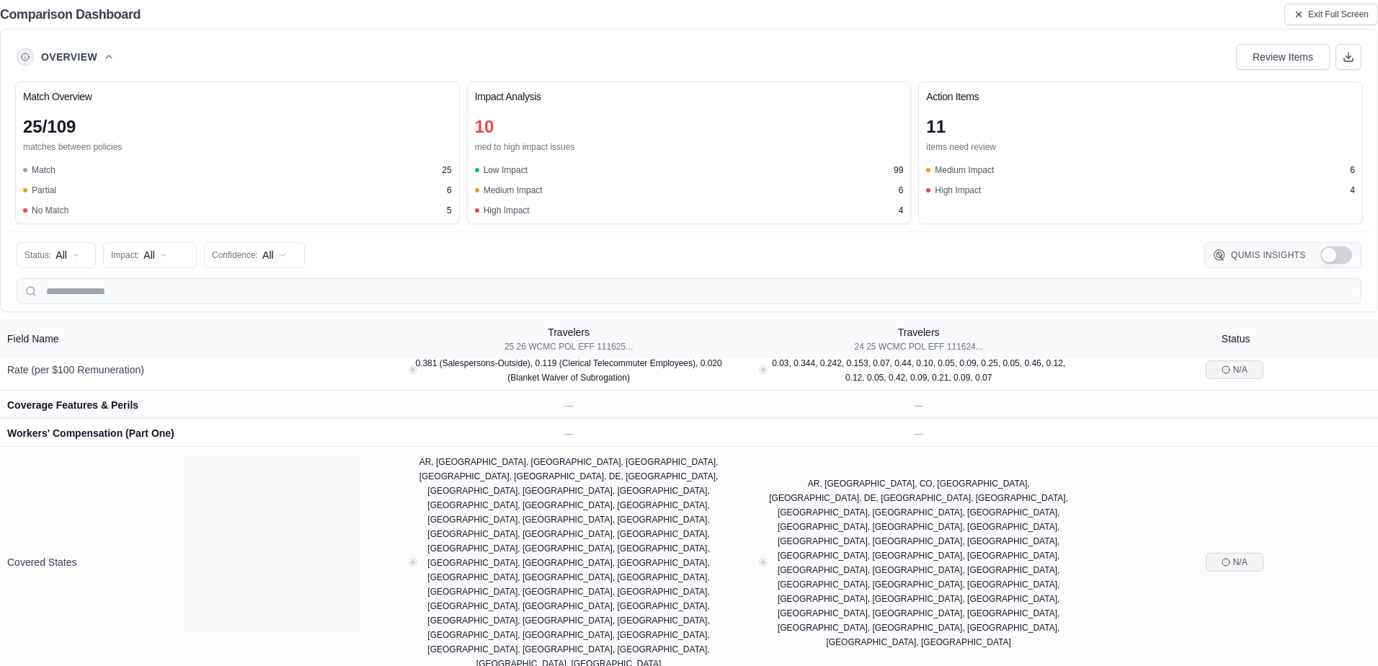
drag, startPoint x: 829, startPoint y: 450, endPoint x: 824, endPoint y: 499, distance: 49.3
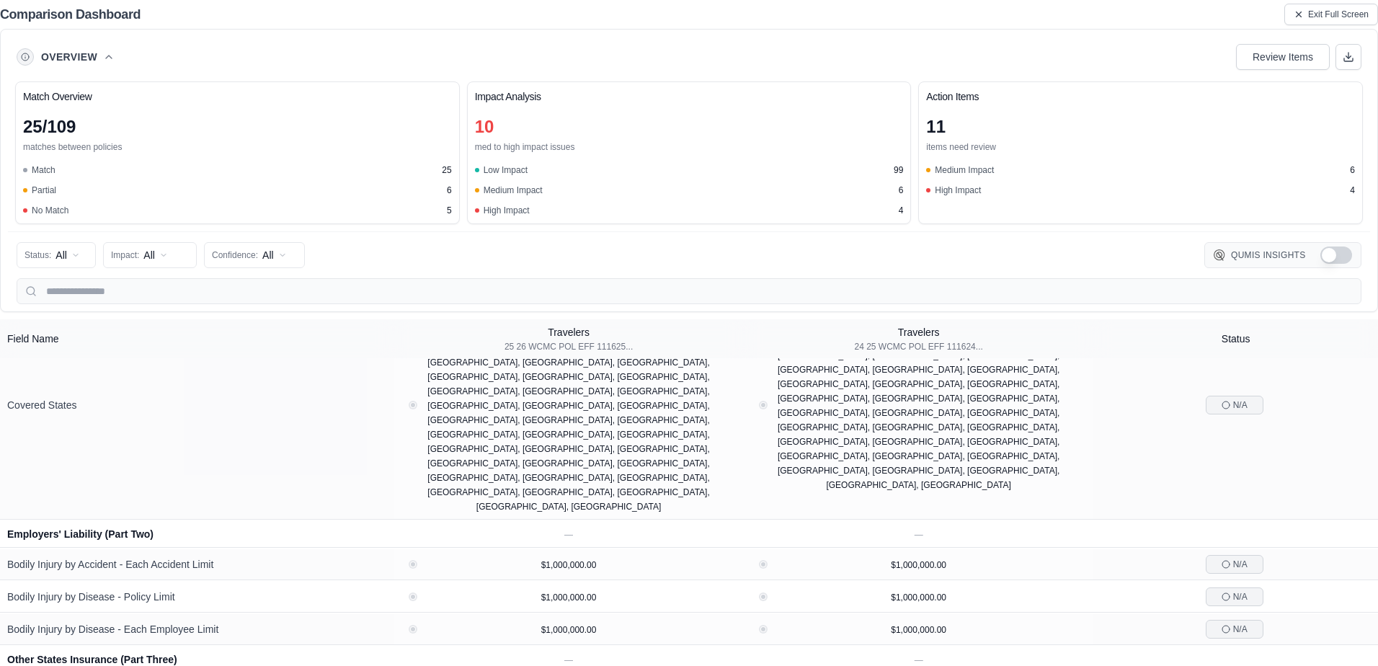
drag, startPoint x: 824, startPoint y: 499, endPoint x: 819, endPoint y: 556, distance: 57.9
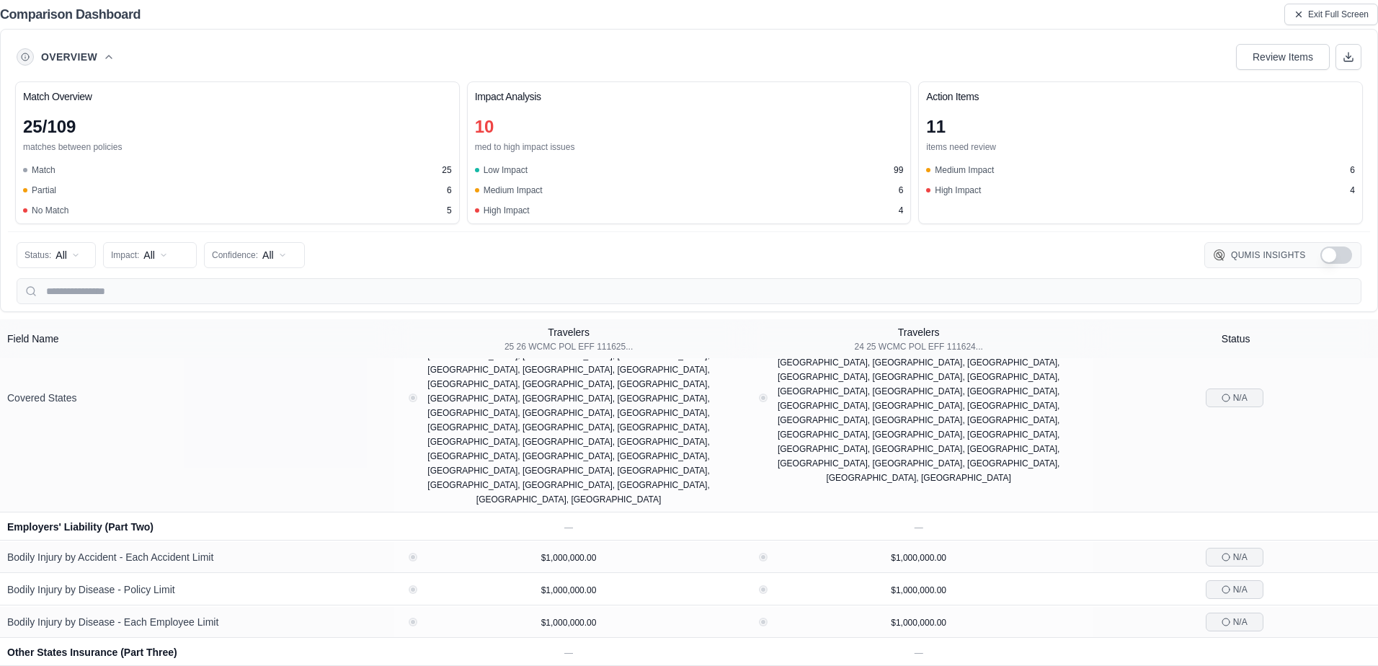
drag, startPoint x: 1098, startPoint y: 341, endPoint x: 1080, endPoint y: 465, distance: 125.3
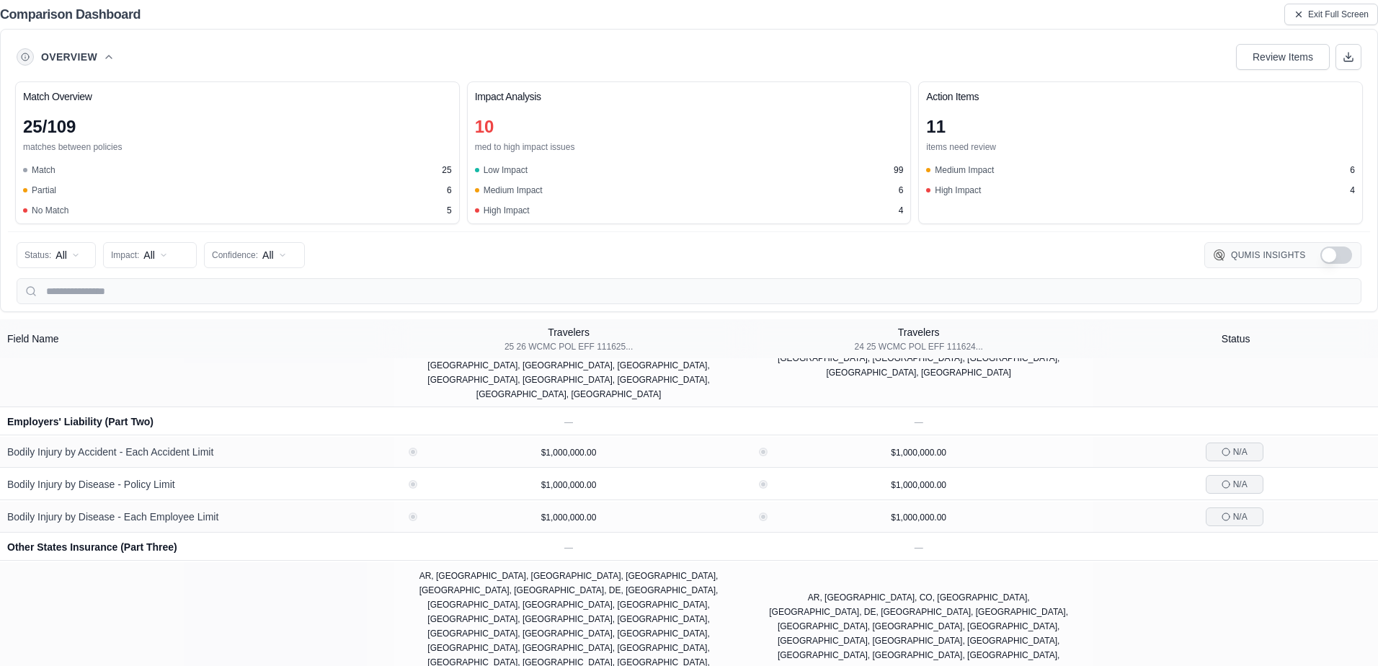
scroll to position [2903, 0]
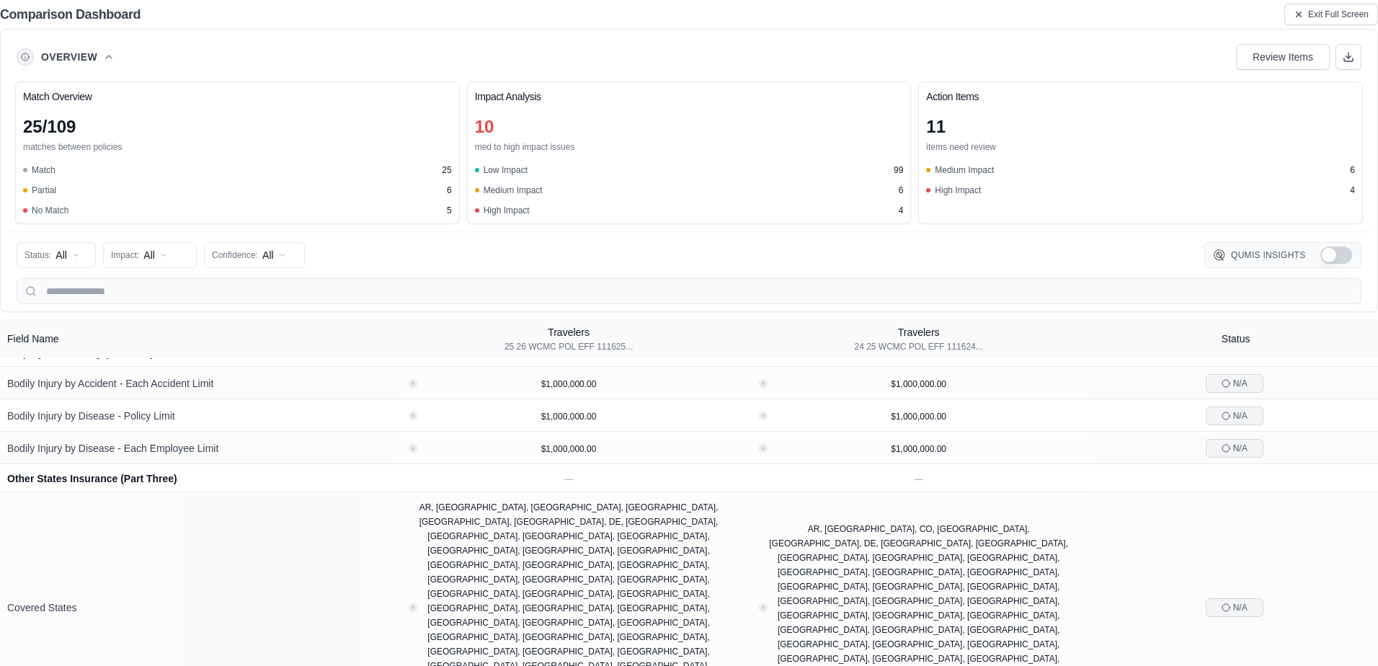
drag, startPoint x: 1111, startPoint y: 402, endPoint x: 1106, endPoint y: 467, distance: 65.0
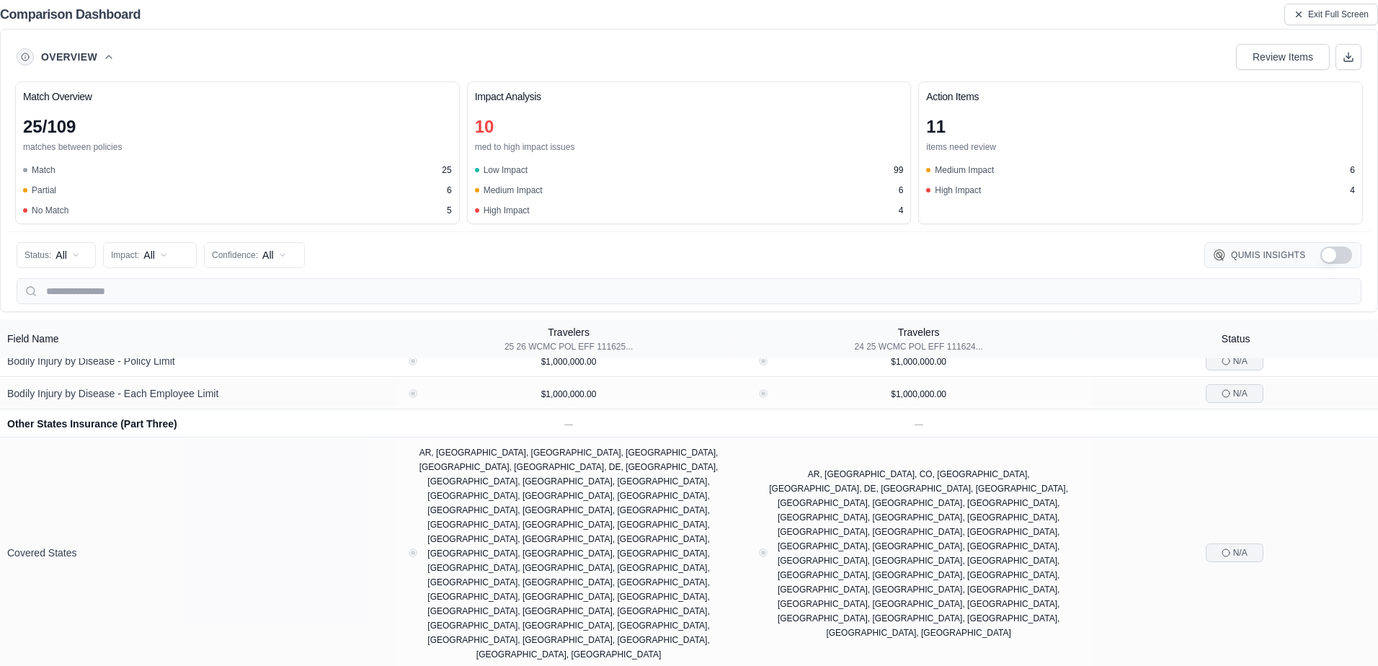
scroll to position [2975, 0]
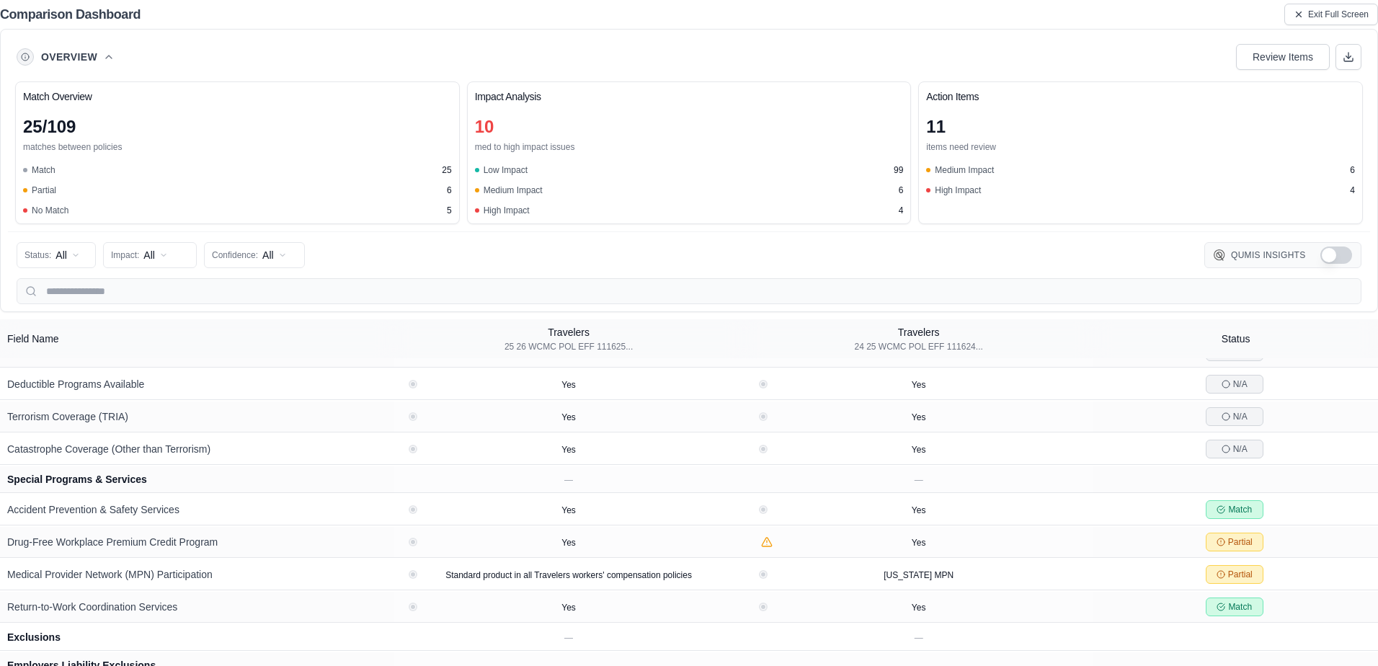
drag, startPoint x: 1020, startPoint y: 412, endPoint x: 1022, endPoint y: 469, distance: 57.0
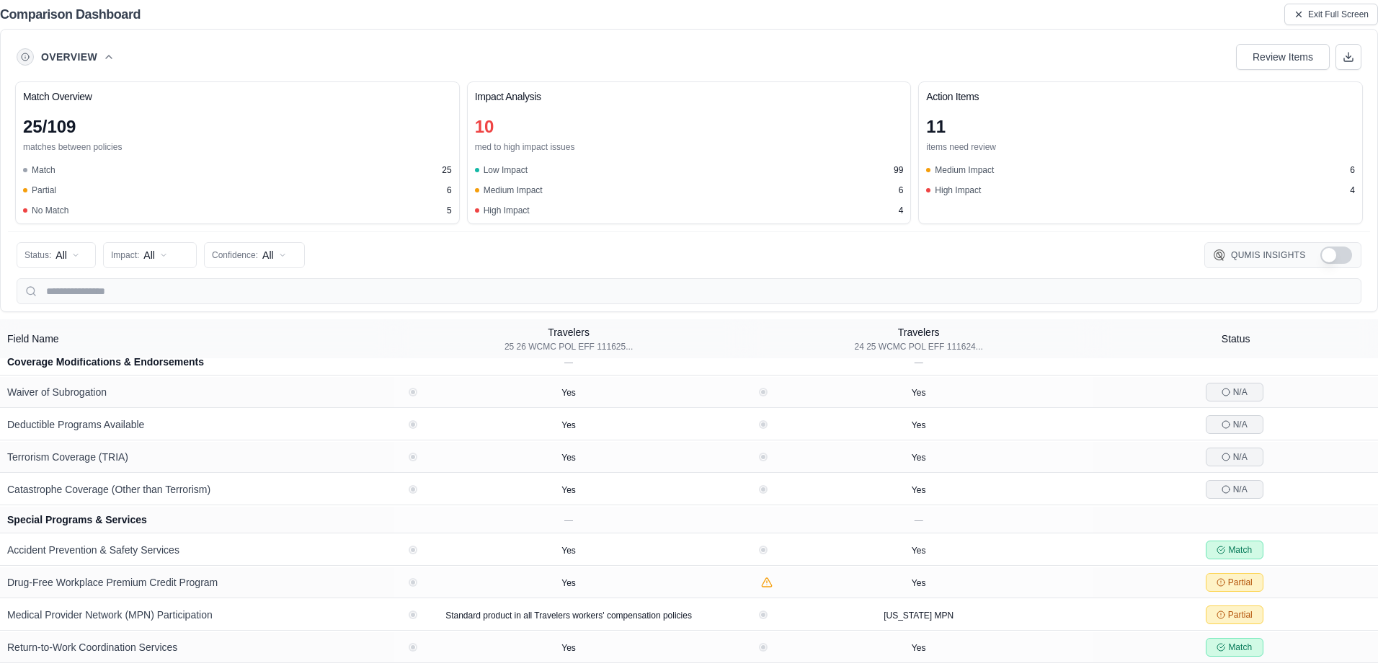
scroll to position [3244, 0]
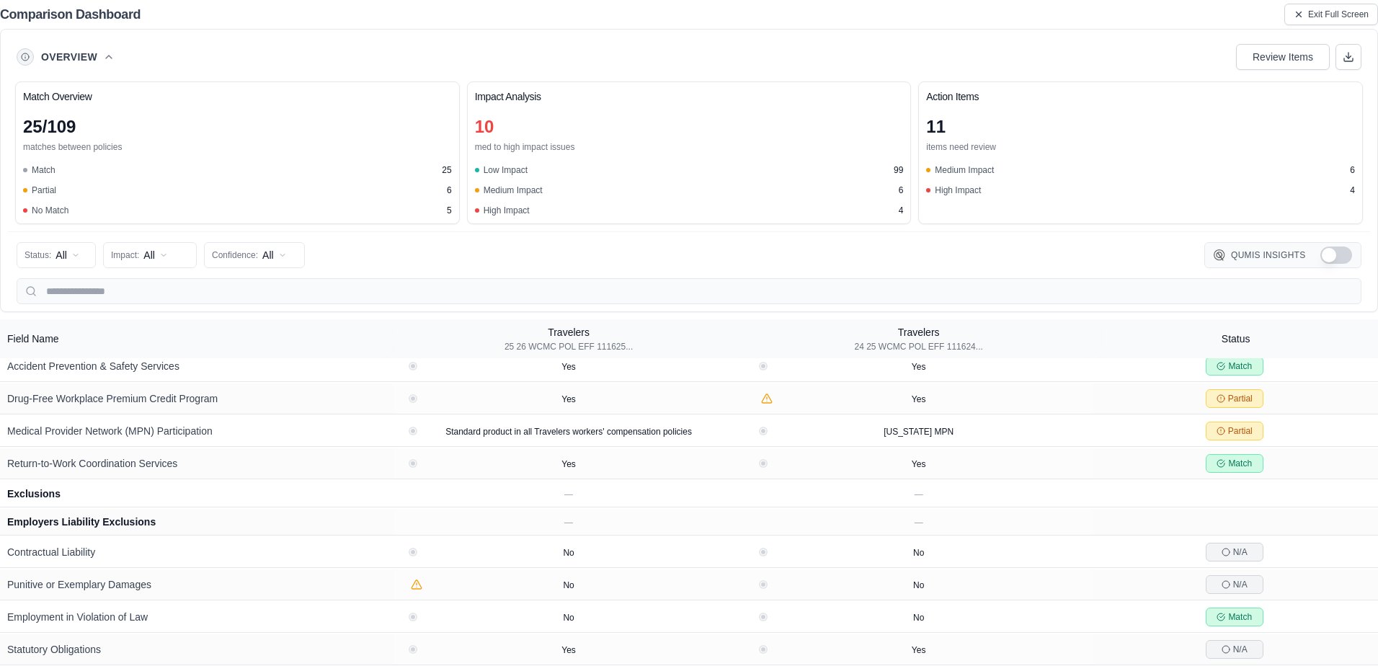
drag, startPoint x: 1049, startPoint y: 429, endPoint x: 1049, endPoint y: 476, distance: 46.9
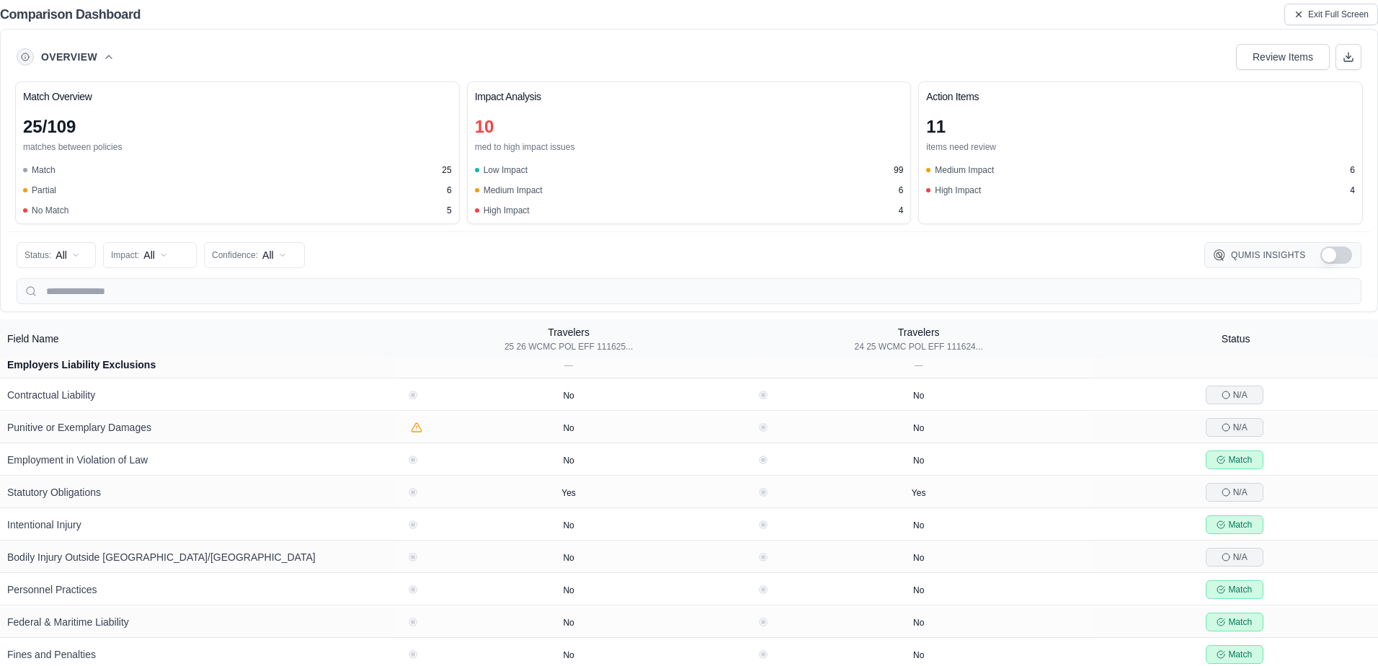
drag, startPoint x: 1049, startPoint y: 476, endPoint x: 1049, endPoint y: 527, distance: 51.2
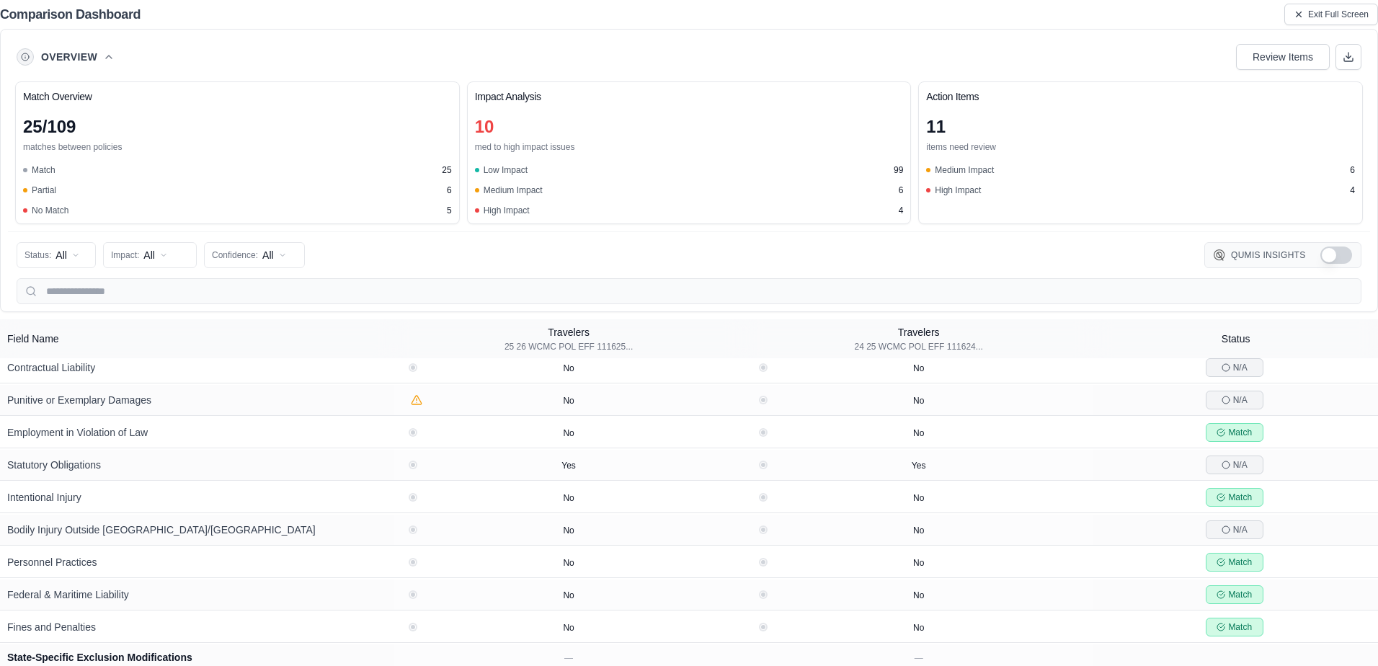
scroll to position [3641, 0]
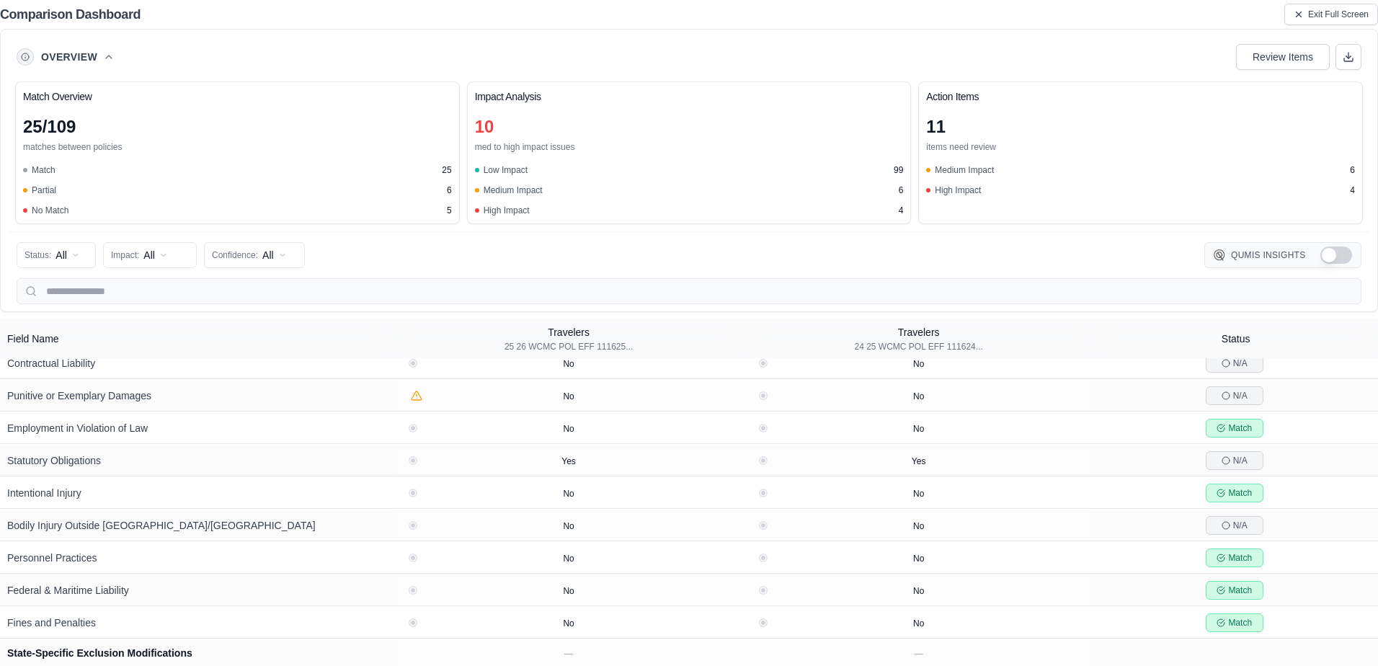
drag, startPoint x: 1097, startPoint y: 409, endPoint x: 1101, endPoint y: 518, distance: 108.2
drag, startPoint x: 1104, startPoint y: 538, endPoint x: 1099, endPoint y: 551, distance: 13.9
click at [91, 9] on h2 "Comparison Dashboard" at bounding box center [70, 14] width 141 height 20
click at [1311, 4] on button "Exit Full Screen" at bounding box center [1331, 15] width 94 height 22
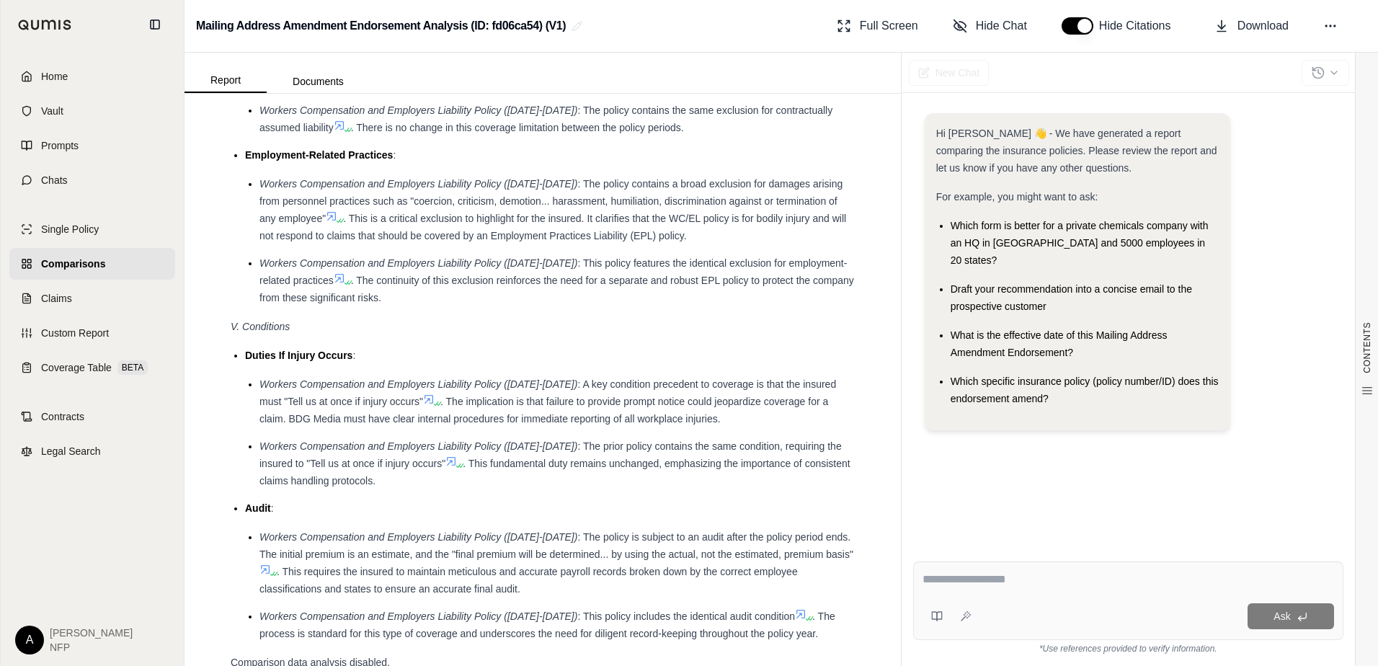
scroll to position [5031, 0]
